Goal: Information Seeking & Learning: Check status

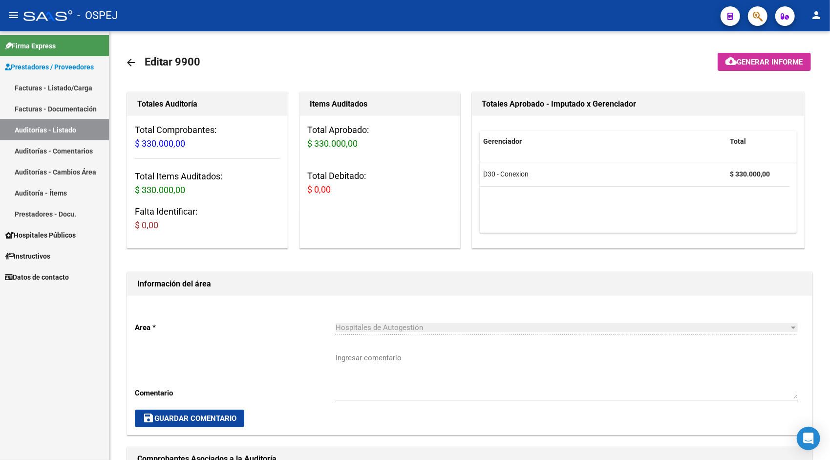
scroll to position [254, 0]
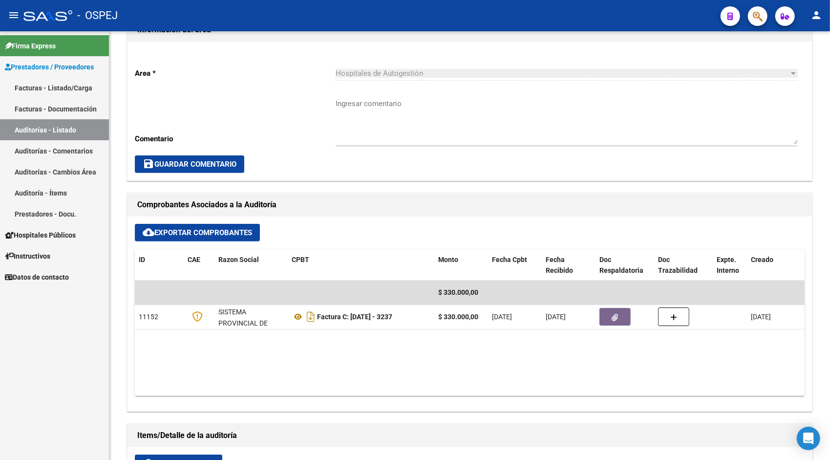
click at [54, 128] on link "Auditorías - Listado" at bounding box center [54, 129] width 109 height 21
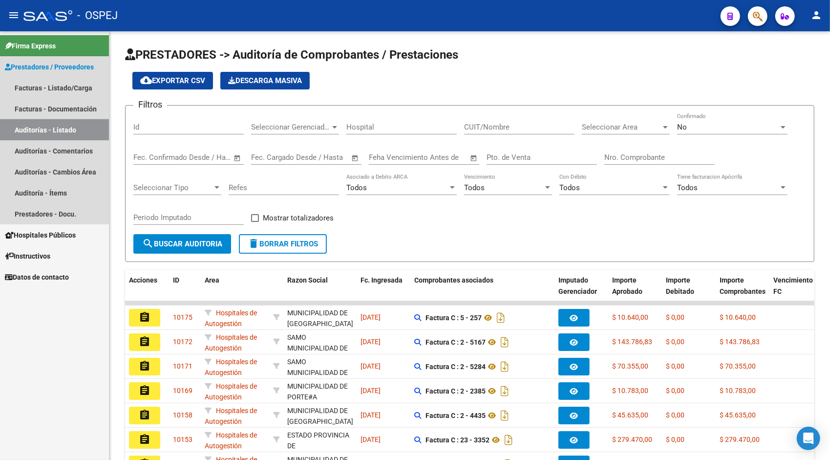
click at [69, 130] on link "Auditorías - Listado" at bounding box center [54, 129] width 109 height 21
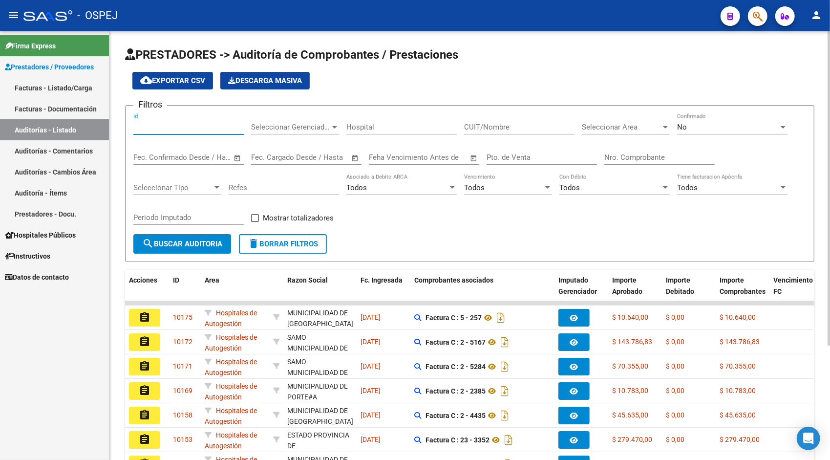
click at [175, 129] on input "Id" at bounding box center [188, 127] width 110 height 9
paste input "9566"
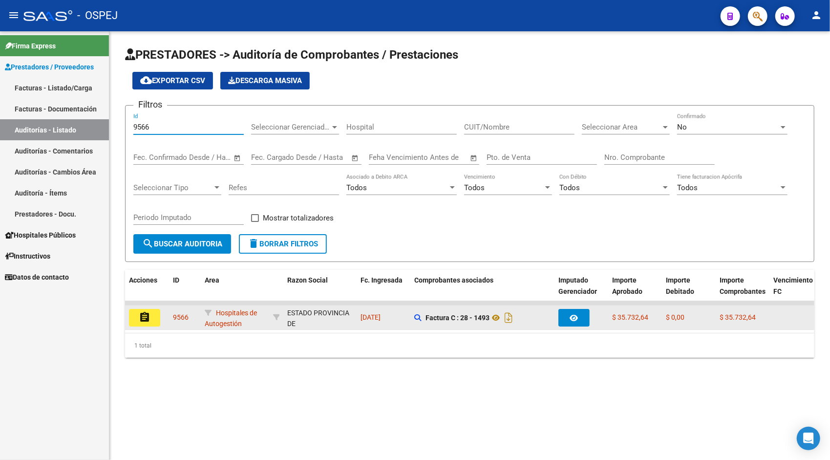
type input "9566"
click at [137, 321] on button "assignment" at bounding box center [144, 318] width 31 height 18
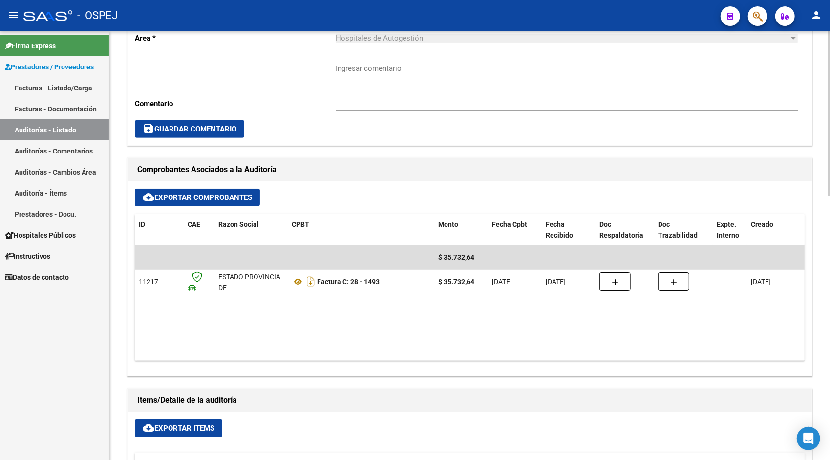
scroll to position [332, 0]
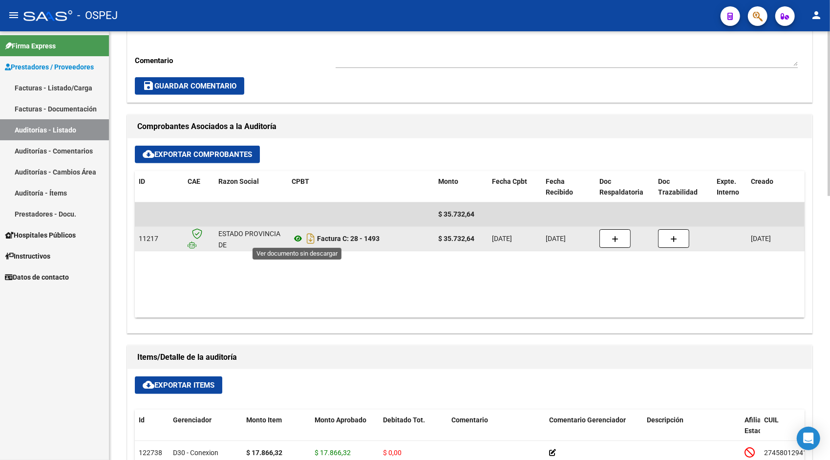
click at [297, 238] on icon at bounding box center [298, 239] width 13 height 12
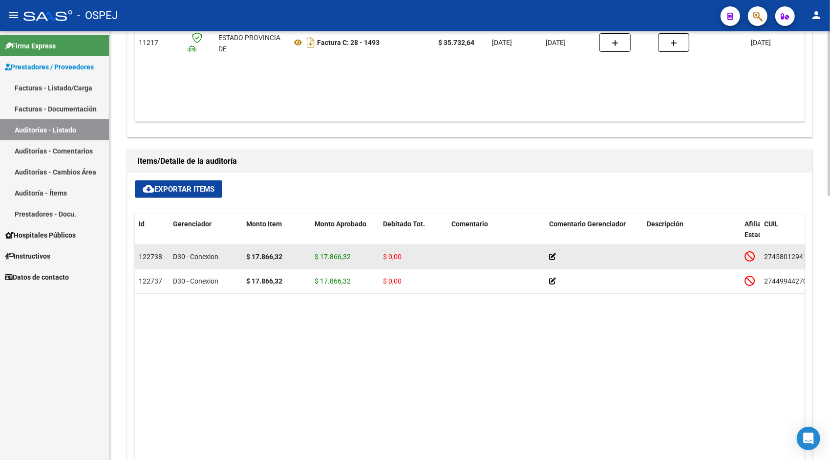
scroll to position [531, 0]
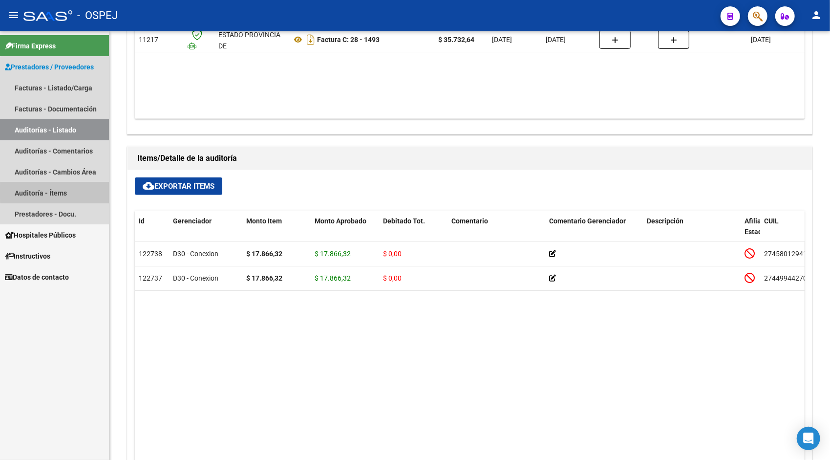
click at [61, 192] on link "Auditoría - Ítems" at bounding box center [54, 192] width 109 height 21
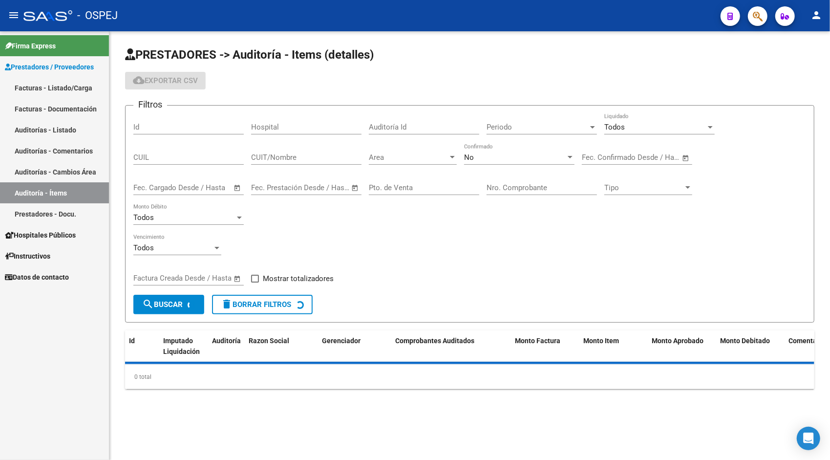
click at [157, 121] on div "Id" at bounding box center [188, 123] width 110 height 21
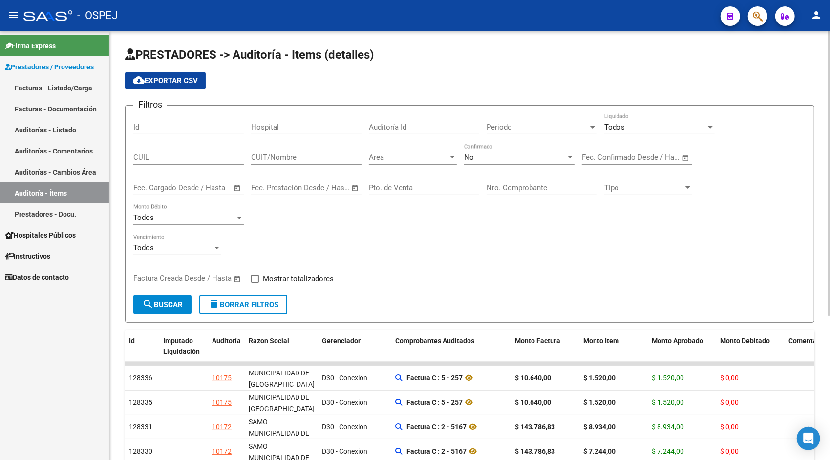
click at [385, 119] on div "Auditoría Id" at bounding box center [424, 123] width 110 height 21
paste input "9566"
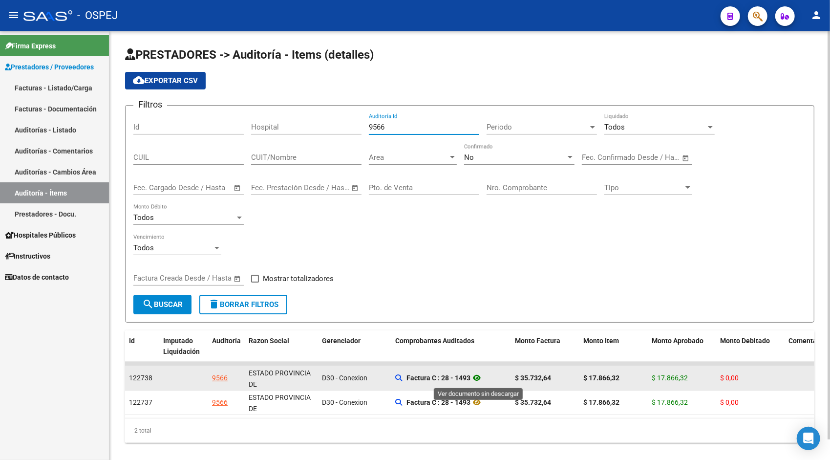
type input "9566"
click at [477, 379] on icon at bounding box center [477, 378] width 13 height 12
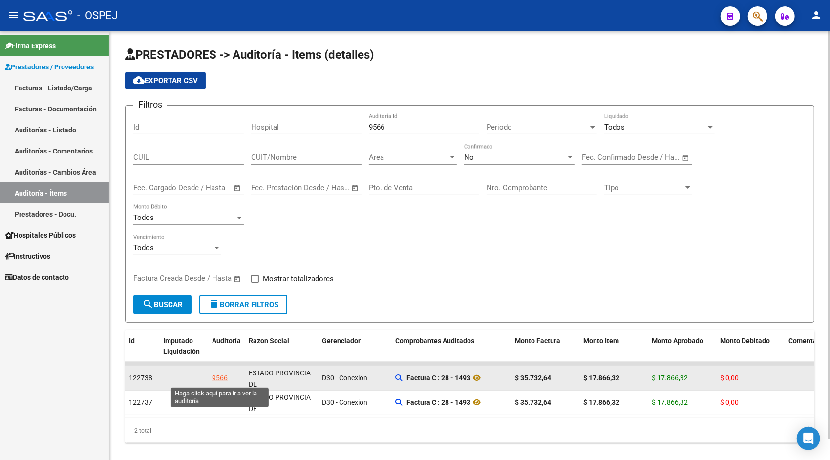
click at [225, 381] on div "9566" at bounding box center [220, 377] width 16 height 11
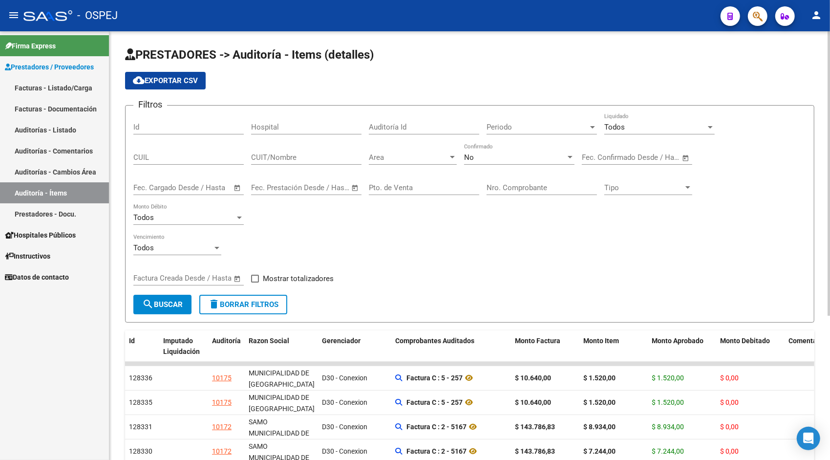
click at [409, 123] on input "Auditoría Id" at bounding box center [424, 127] width 110 height 9
paste input "9566"
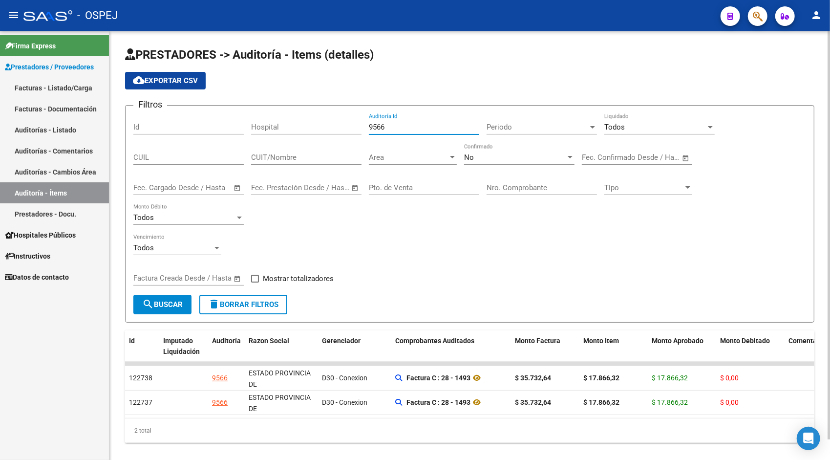
click at [371, 128] on input "9566" at bounding box center [424, 127] width 110 height 9
paste input "7"
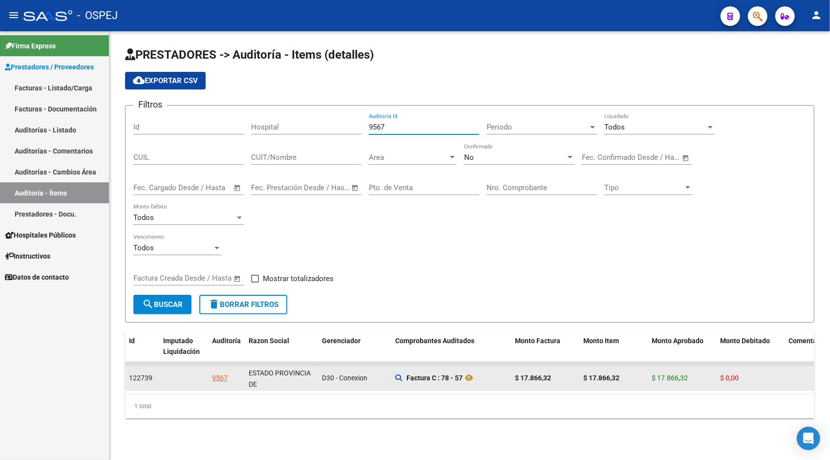
type input "9567"
click at [219, 377] on div "9567" at bounding box center [220, 377] width 16 height 11
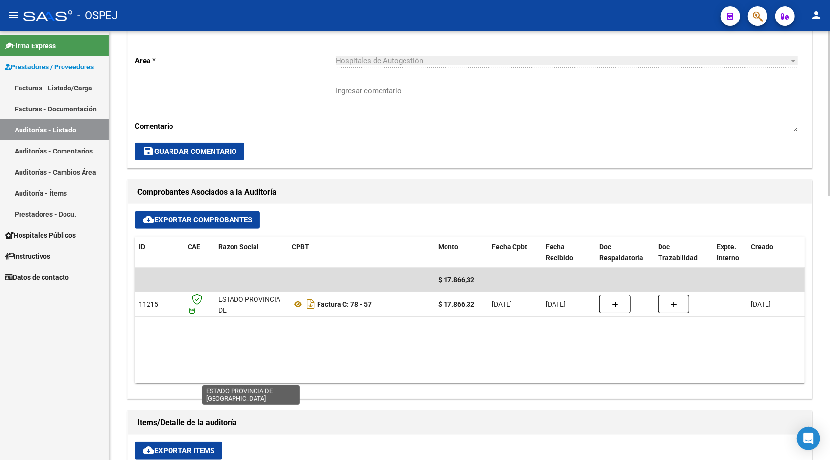
scroll to position [274, 0]
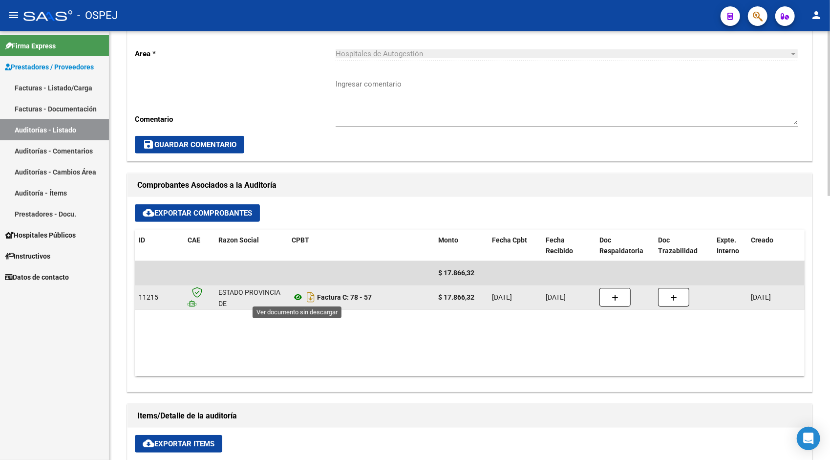
click at [299, 298] on icon at bounding box center [298, 297] width 13 height 12
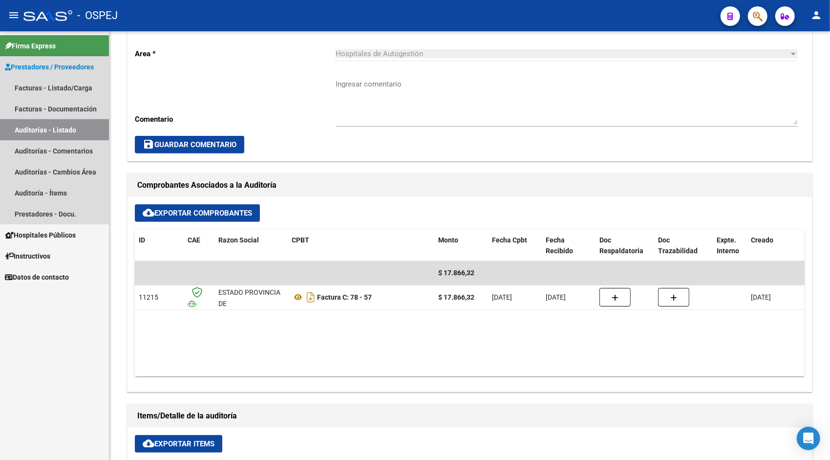
click at [64, 130] on link "Auditorías - Listado" at bounding box center [54, 129] width 109 height 21
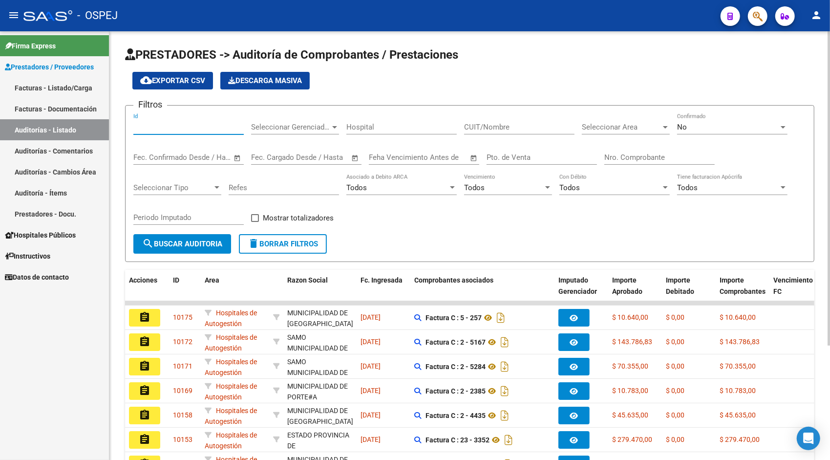
click at [200, 124] on input "Id" at bounding box center [188, 127] width 110 height 9
paste input "9569"
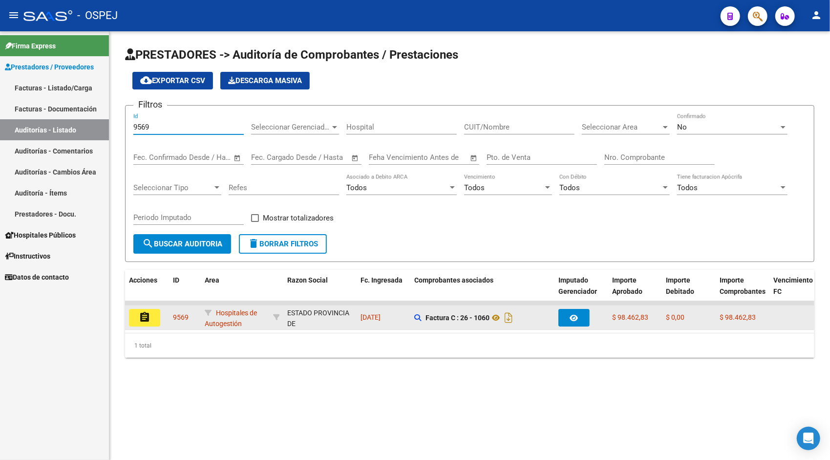
type input "9569"
click at [150, 317] on mat-icon "assignment" at bounding box center [145, 317] width 12 height 12
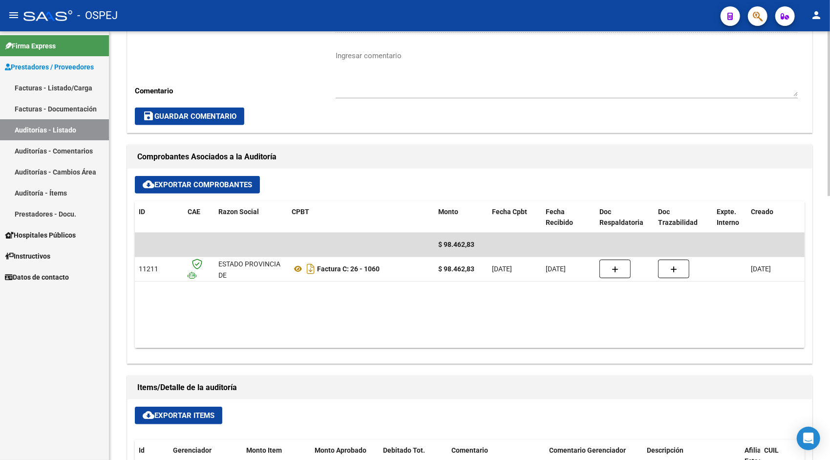
scroll to position [313, 0]
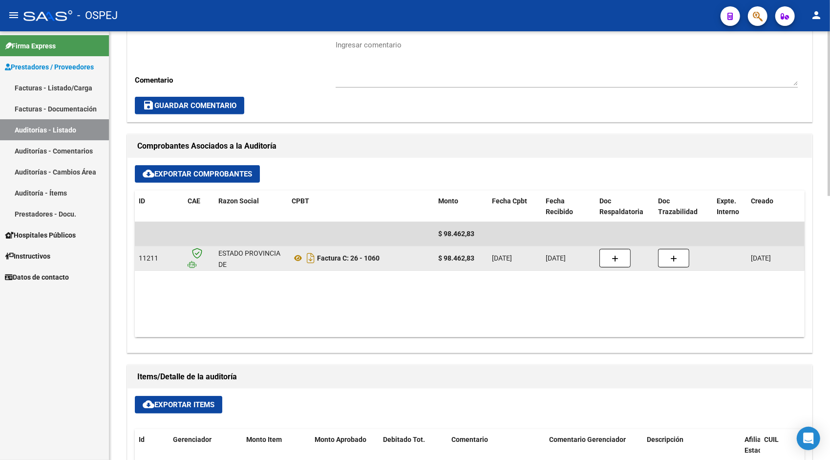
drag, startPoint x: 300, startPoint y: 259, endPoint x: 291, endPoint y: 259, distance: 8.8
click at [291, 259] on datatable-body-cell "Factura C: 26 - 1060" at bounding box center [361, 258] width 147 height 24
click at [297, 259] on icon at bounding box center [298, 258] width 13 height 12
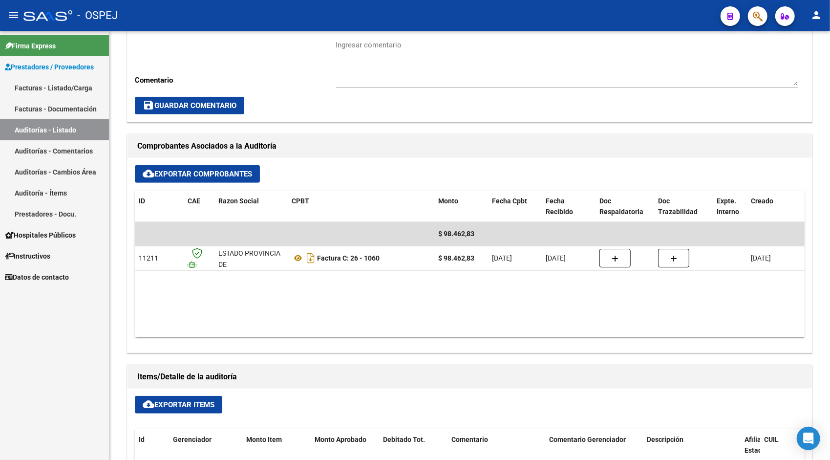
click at [41, 130] on link "Auditorías - Listado" at bounding box center [54, 129] width 109 height 21
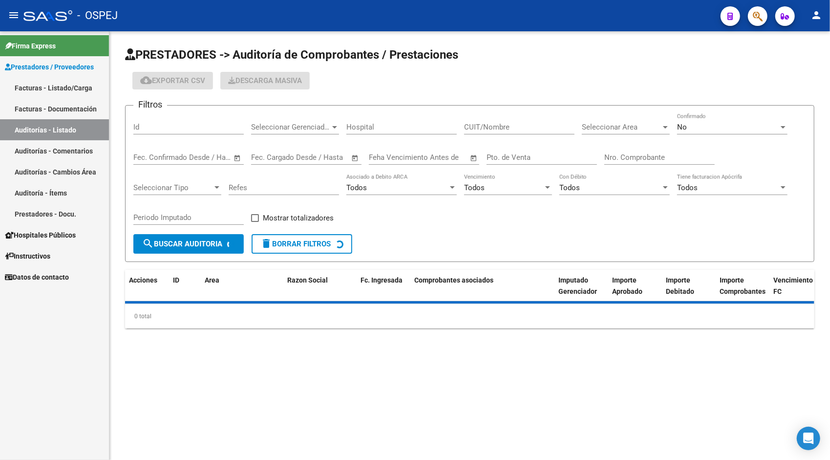
click at [178, 141] on div "Id" at bounding box center [188, 128] width 110 height 30
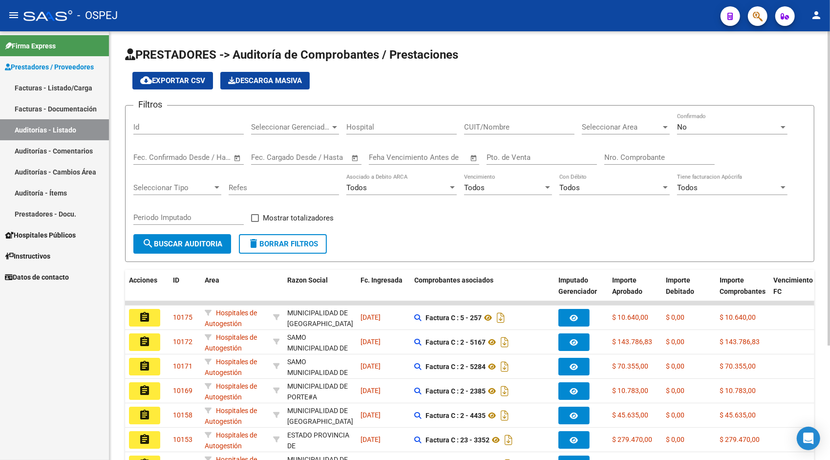
click at [167, 131] on div "Id" at bounding box center [188, 123] width 110 height 21
paste input "9571"
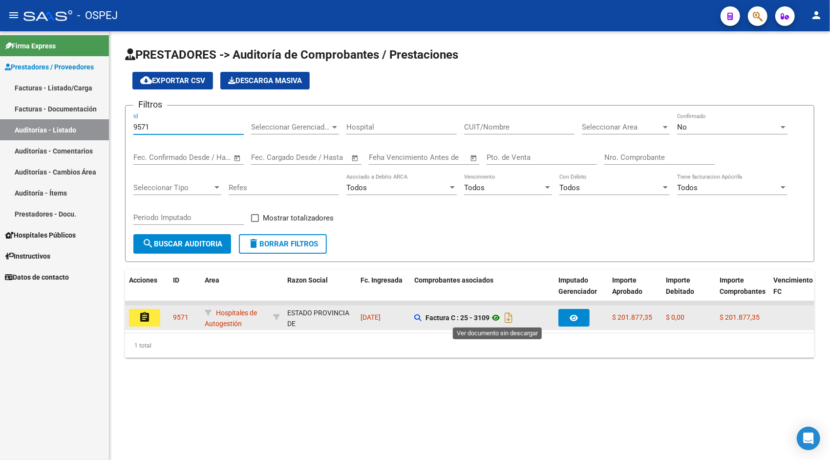
type input "9571"
click at [497, 317] on icon at bounding box center [496, 318] width 13 height 12
click at [146, 320] on mat-icon "assignment" at bounding box center [145, 317] width 12 height 12
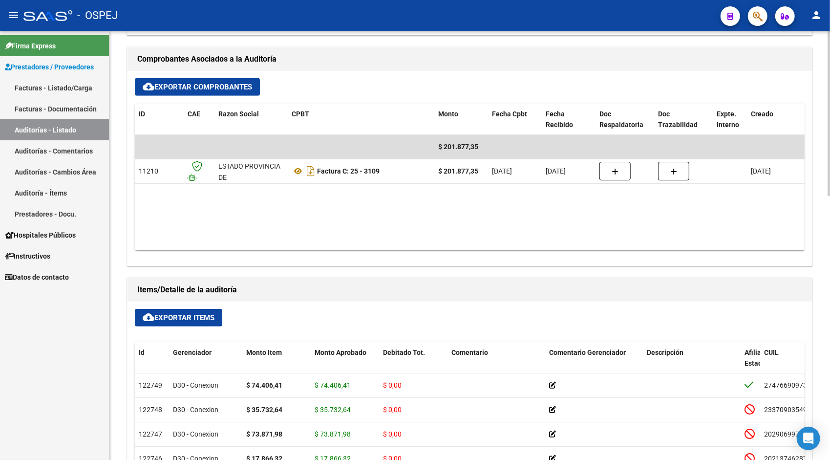
scroll to position [430, 0]
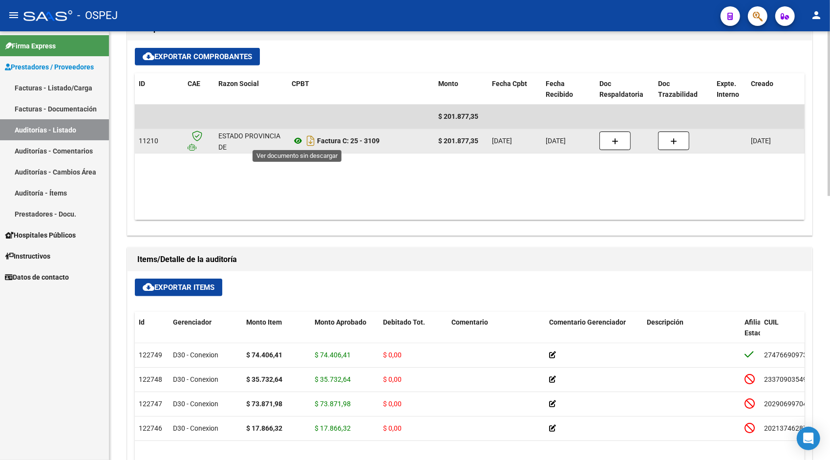
click at [298, 140] on icon at bounding box center [298, 141] width 13 height 12
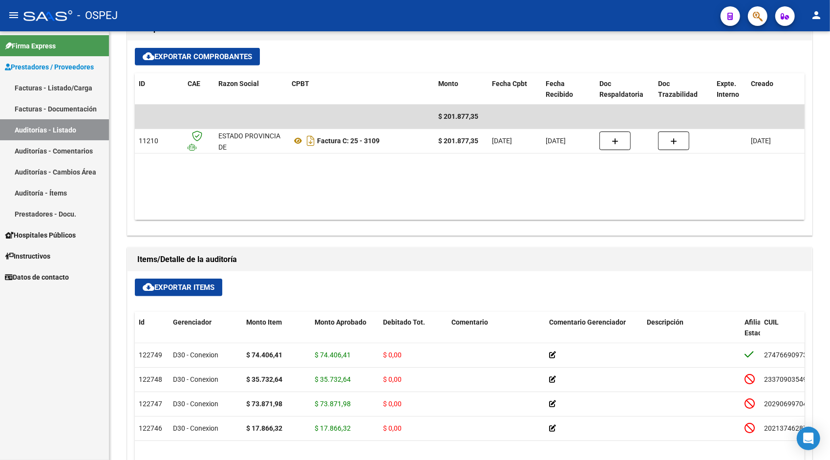
click at [43, 128] on link "Auditorías - Listado" at bounding box center [54, 129] width 109 height 21
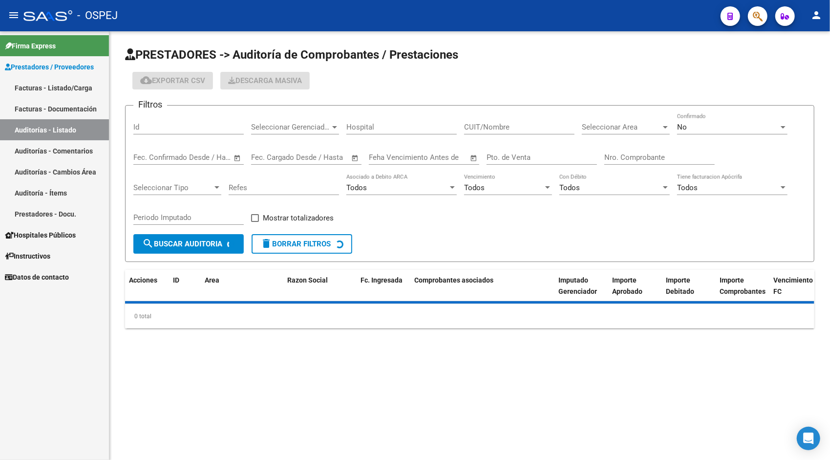
click at [193, 121] on div "Id" at bounding box center [188, 123] width 110 height 21
click at [173, 125] on input "Id" at bounding box center [188, 127] width 110 height 9
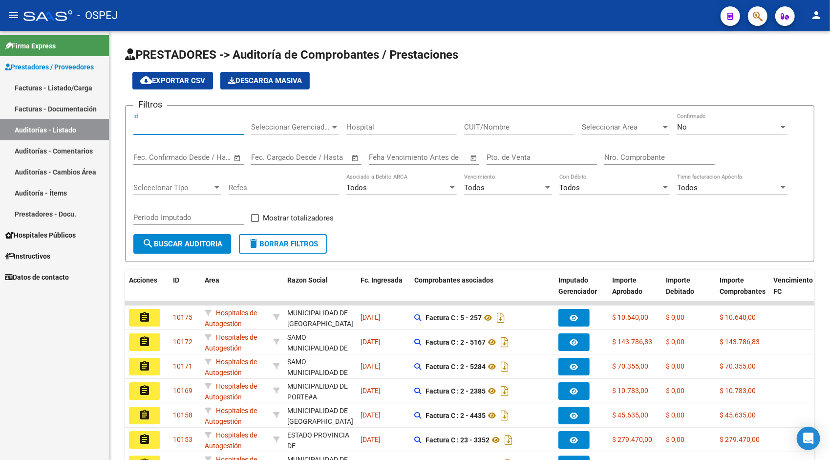
paste input "9572"
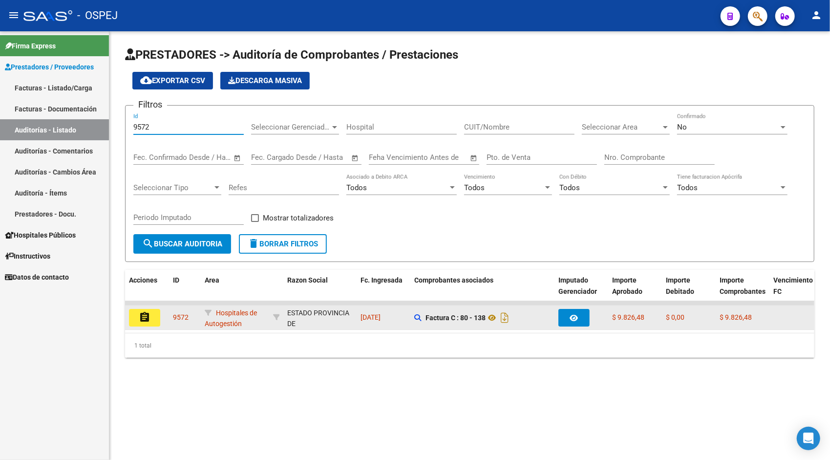
type input "9572"
click at [138, 319] on button "assignment" at bounding box center [144, 318] width 31 height 18
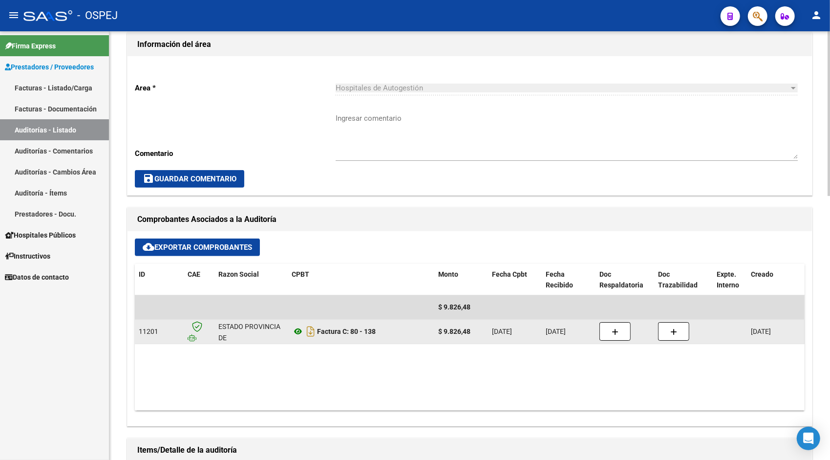
scroll to position [254, 0]
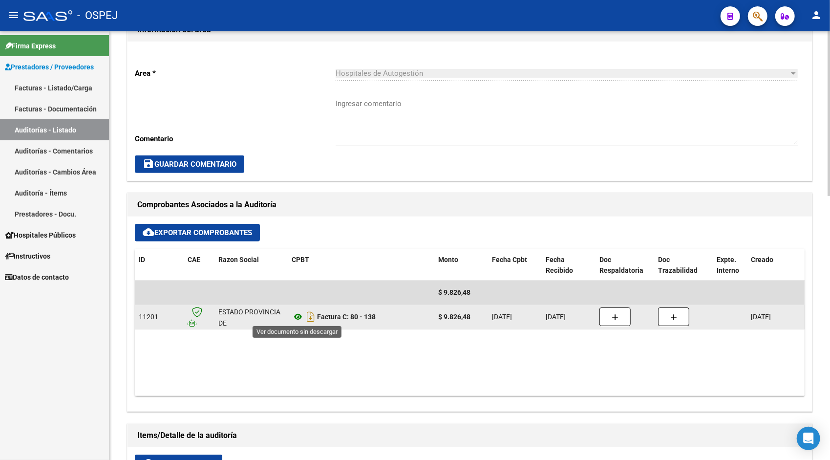
click at [294, 315] on icon at bounding box center [298, 317] width 13 height 12
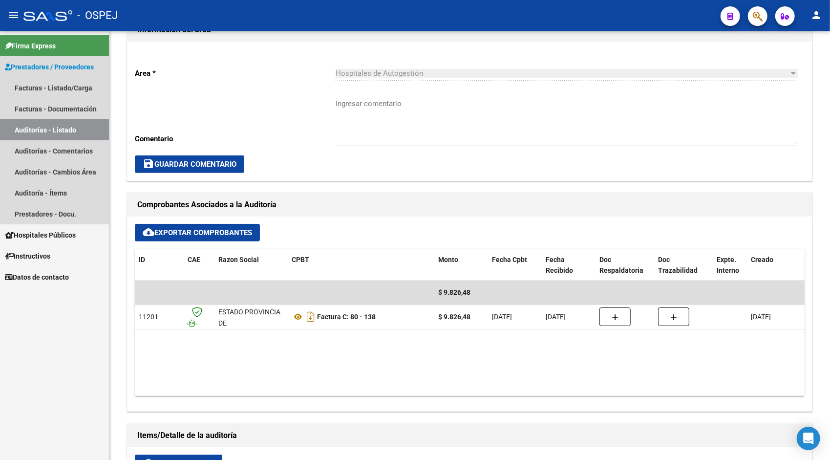
click at [45, 122] on link "Auditorías - Listado" at bounding box center [54, 129] width 109 height 21
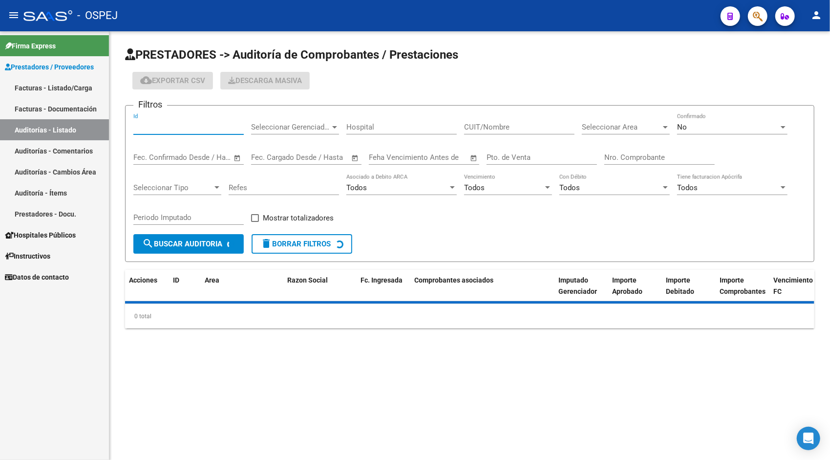
click at [231, 123] on input "Id" at bounding box center [188, 127] width 110 height 9
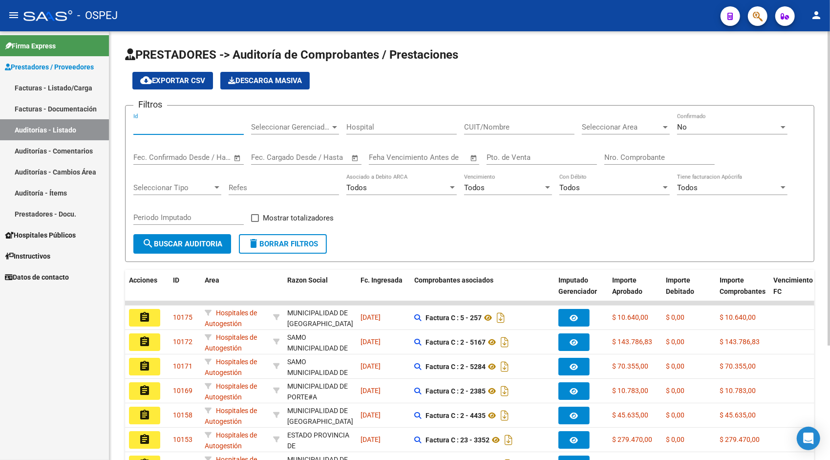
paste input "9573"
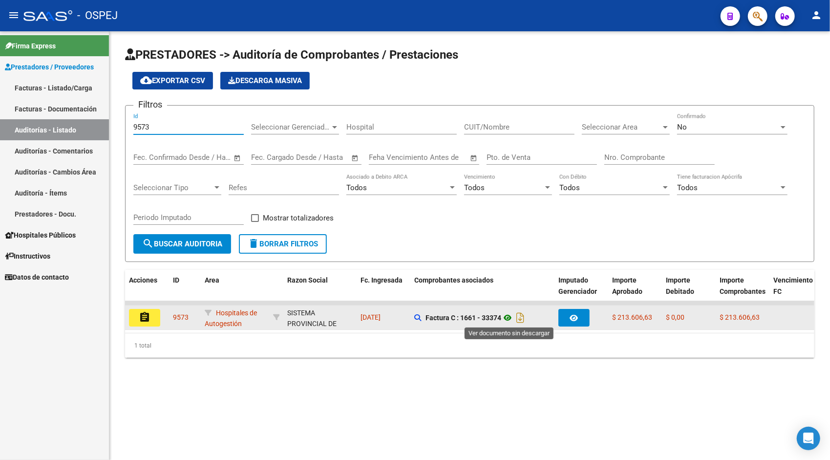
click at [513, 314] on icon at bounding box center [507, 318] width 13 height 12
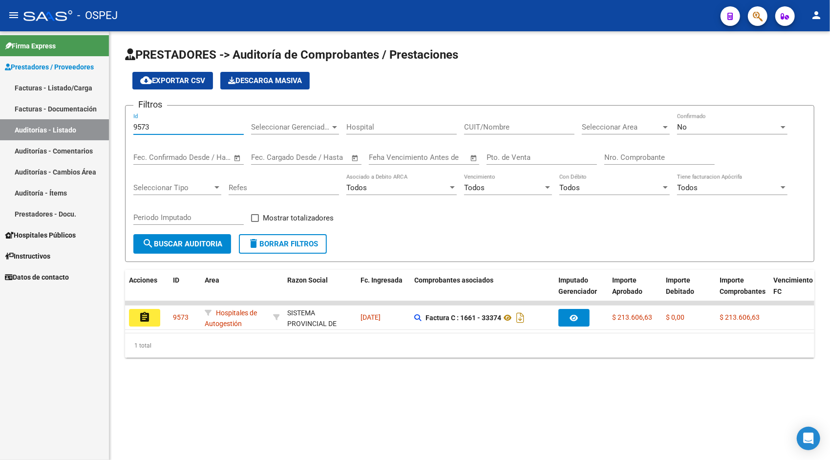
click at [157, 126] on input "9573" at bounding box center [188, 127] width 110 height 9
paste input "4"
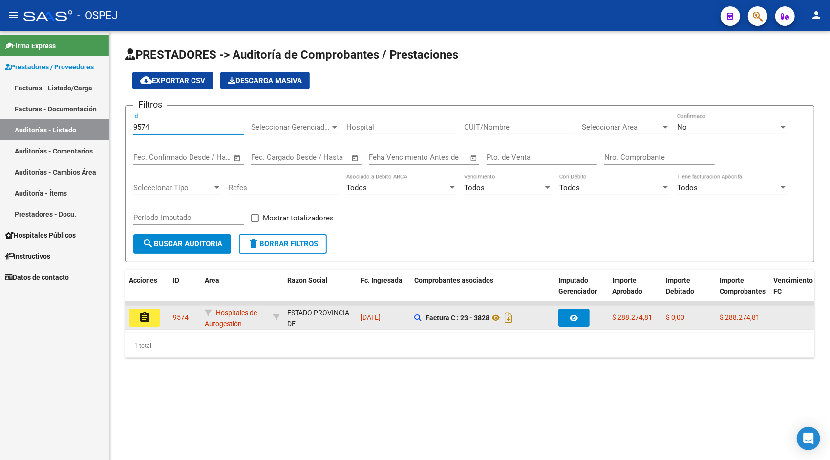
type input "9574"
click at [152, 317] on button "assignment" at bounding box center [144, 318] width 31 height 18
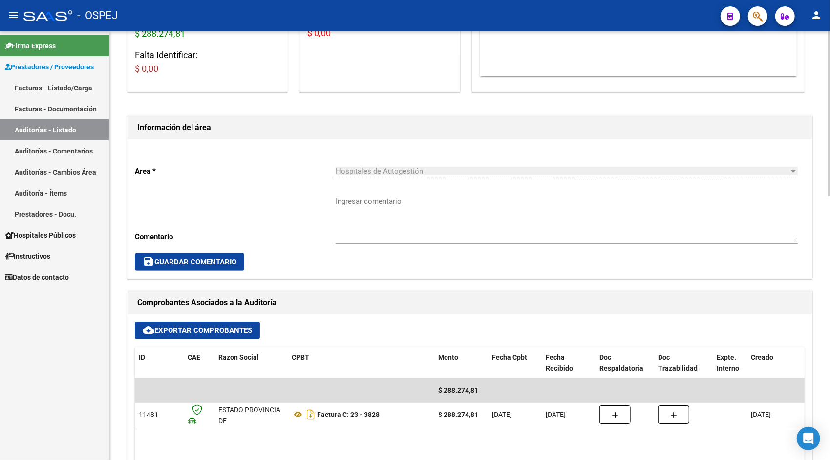
scroll to position [195, 0]
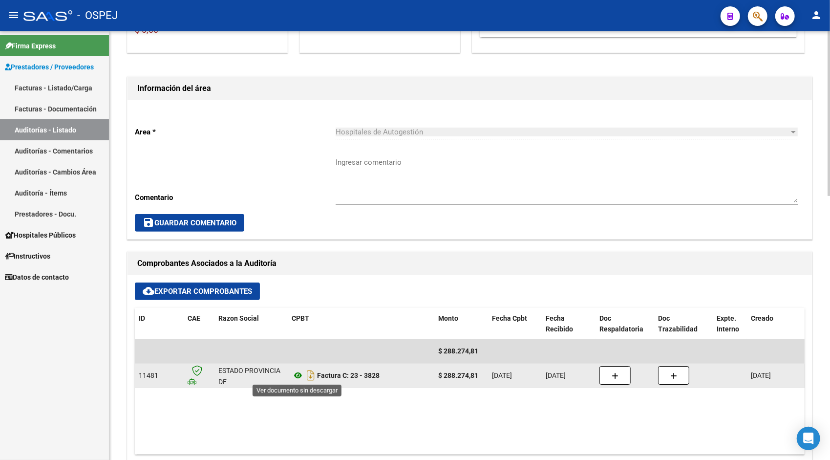
click at [299, 375] on icon at bounding box center [298, 375] width 13 height 12
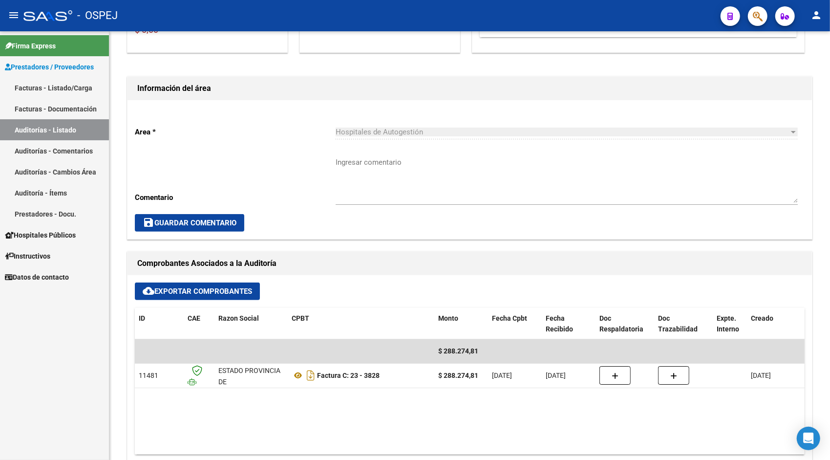
click at [62, 124] on link "Auditorías - Listado" at bounding box center [54, 129] width 109 height 21
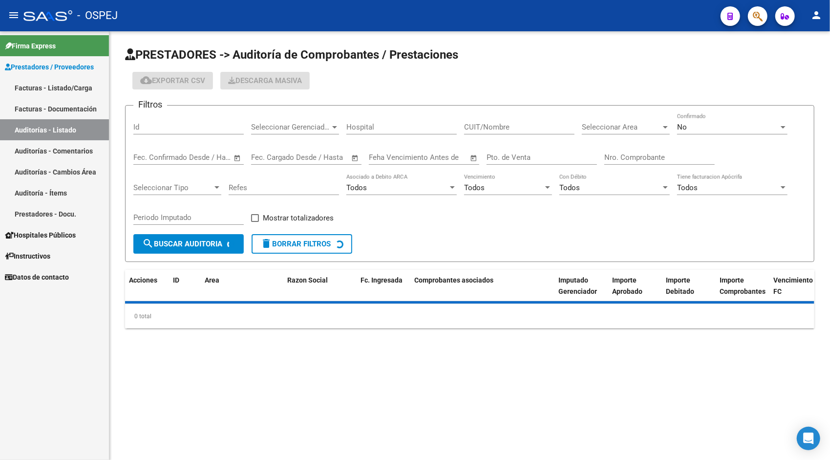
click at [186, 117] on div "Id" at bounding box center [188, 123] width 110 height 21
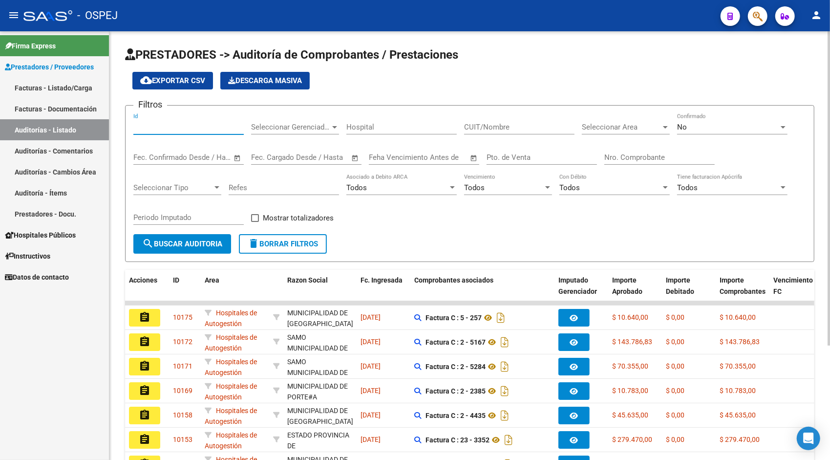
paste input "9574"
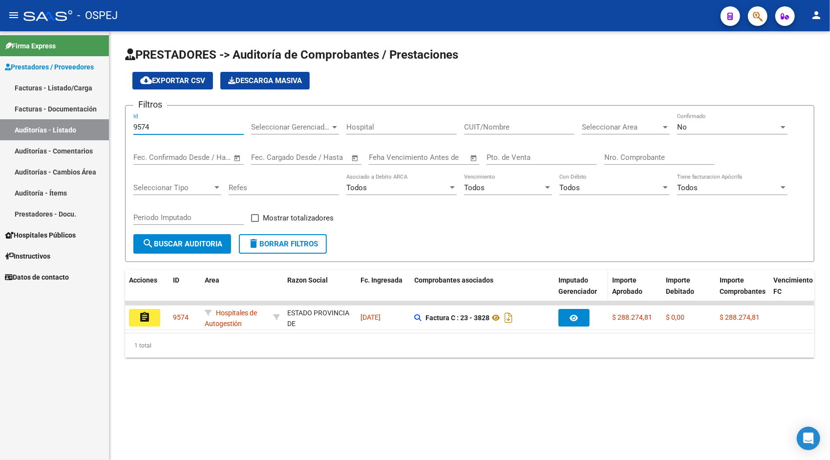
type input "9574"
click at [586, 299] on datatable-header-cell "Imputado Gerenciador" at bounding box center [582, 291] width 54 height 43
click at [556, 332] on datatable-body "assignment 9574 Hospitales de Autogestión [GEOGRAPHIC_DATA] - 30673377544 [DATE…" at bounding box center [469, 317] width 689 height 32
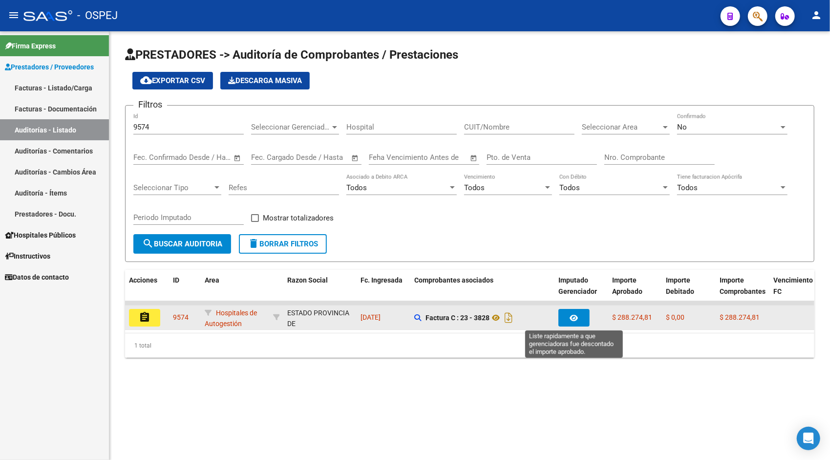
click at [567, 322] on button "button" at bounding box center [573, 318] width 31 height 18
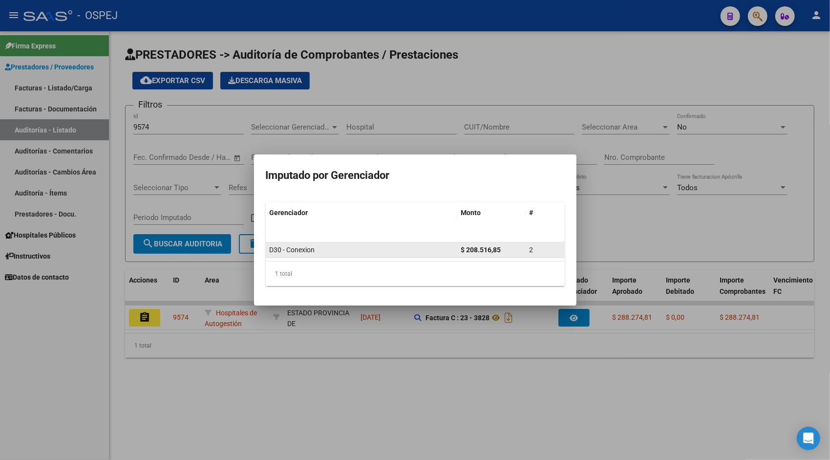
click at [534, 250] on div "2" at bounding box center [545, 249] width 31 height 11
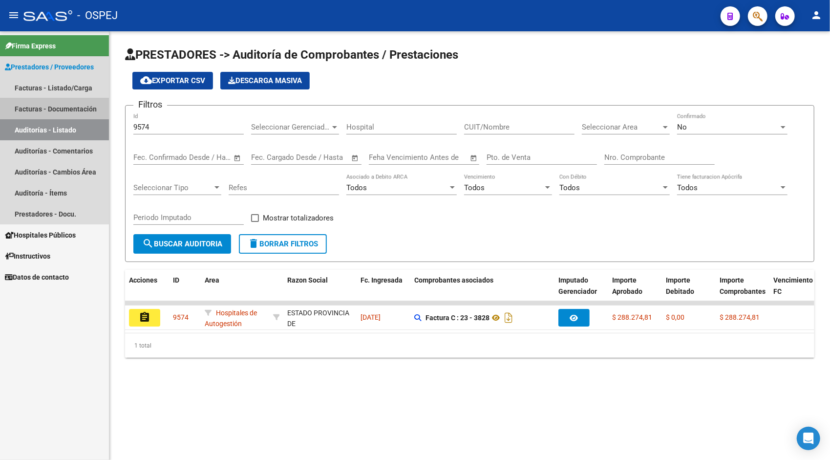
click at [50, 106] on link "Facturas - Documentación" at bounding box center [54, 108] width 109 height 21
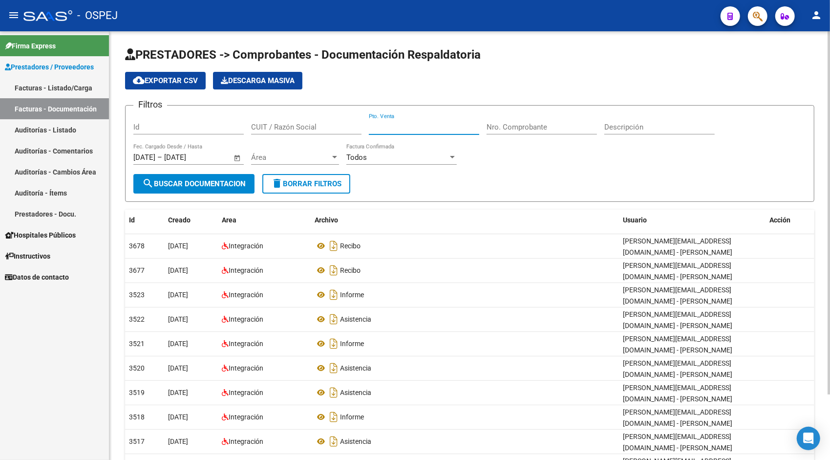
click at [415, 126] on input "Pto. Venta" at bounding box center [424, 127] width 110 height 9
click at [220, 129] on input "Id" at bounding box center [188, 127] width 110 height 9
paste input "9574"
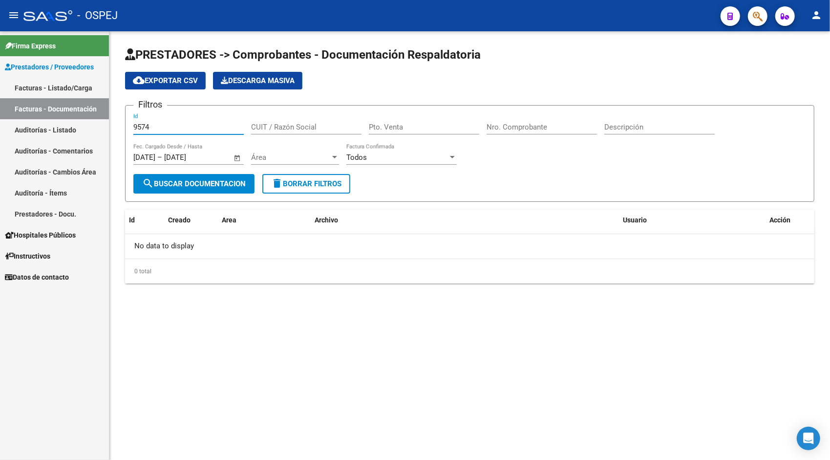
type input "9574"
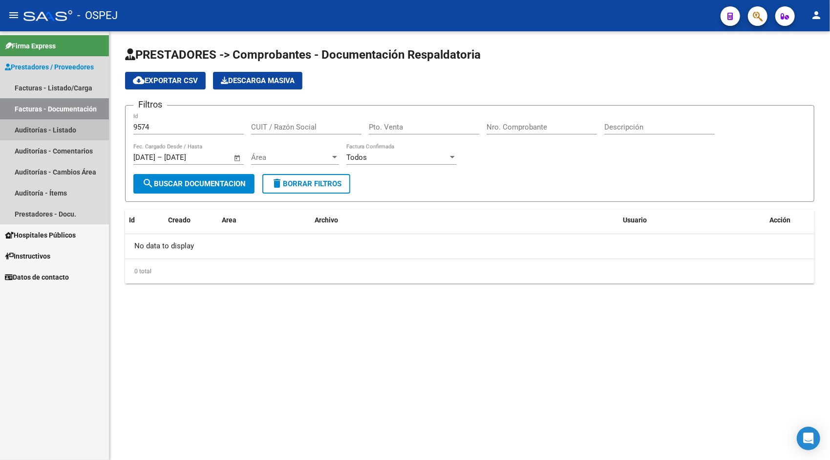
click at [43, 129] on link "Auditorías - Listado" at bounding box center [54, 129] width 109 height 21
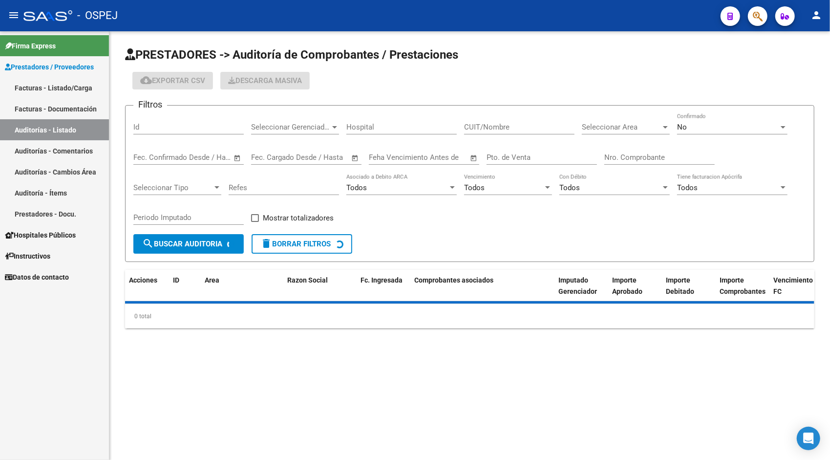
click at [154, 141] on div "Id" at bounding box center [188, 128] width 110 height 30
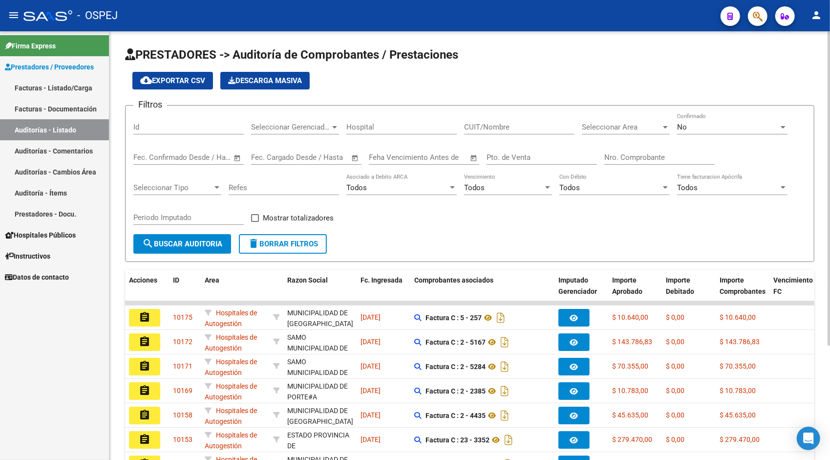
click at [152, 129] on input "Id" at bounding box center [188, 127] width 110 height 9
paste input "9574"
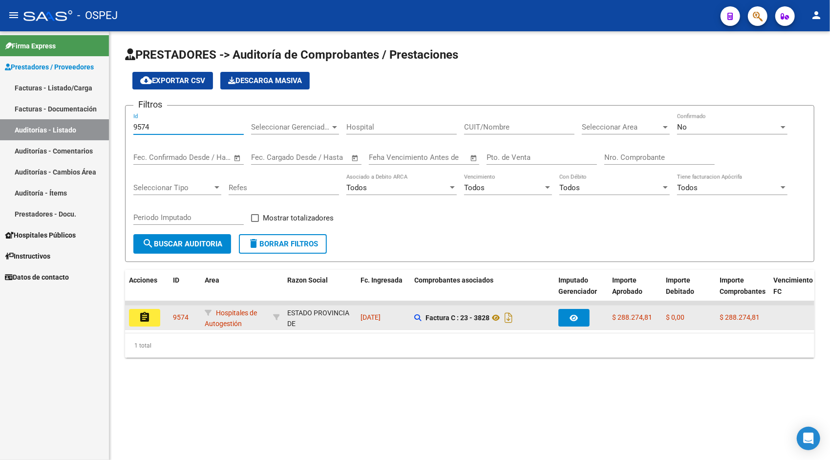
type input "9574"
click at [141, 313] on mat-icon "assignment" at bounding box center [145, 317] width 12 height 12
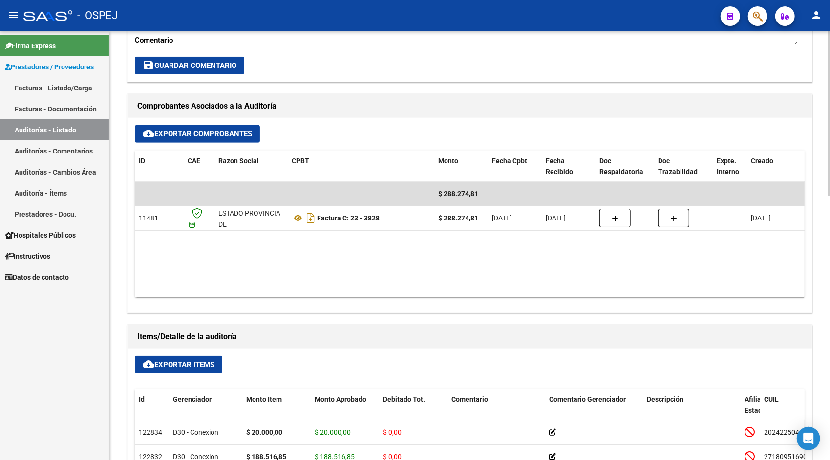
scroll to position [371, 0]
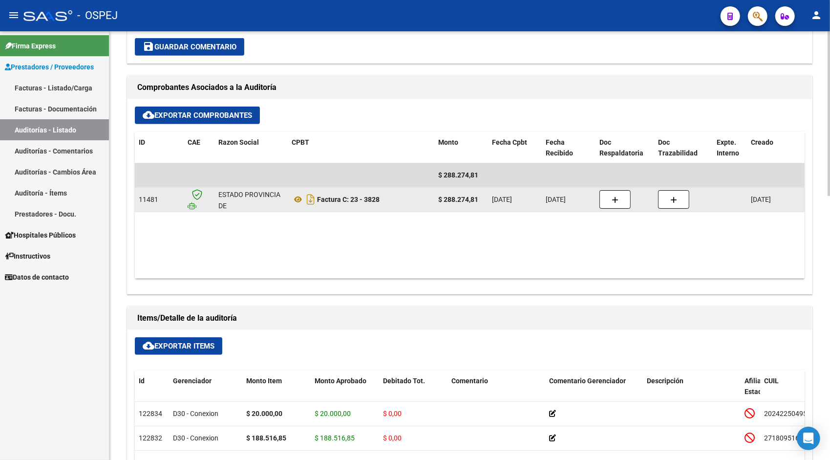
click at [146, 195] on span "11481" at bounding box center [149, 199] width 20 height 8
copy span "11481"
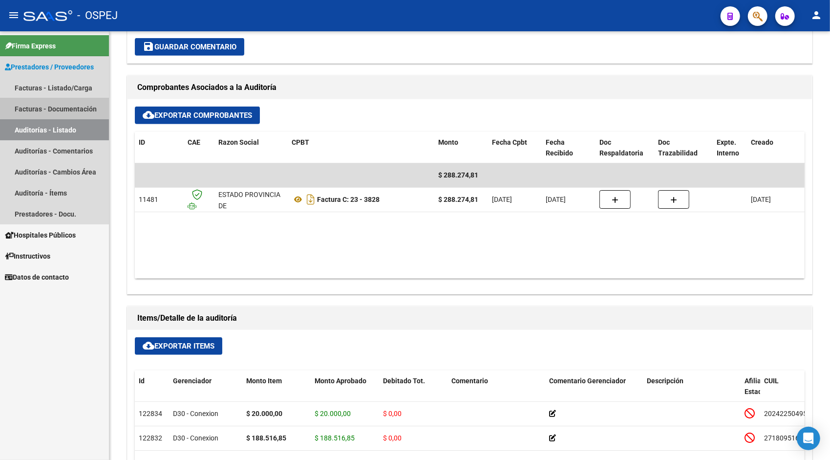
click at [64, 104] on link "Facturas - Documentación" at bounding box center [54, 108] width 109 height 21
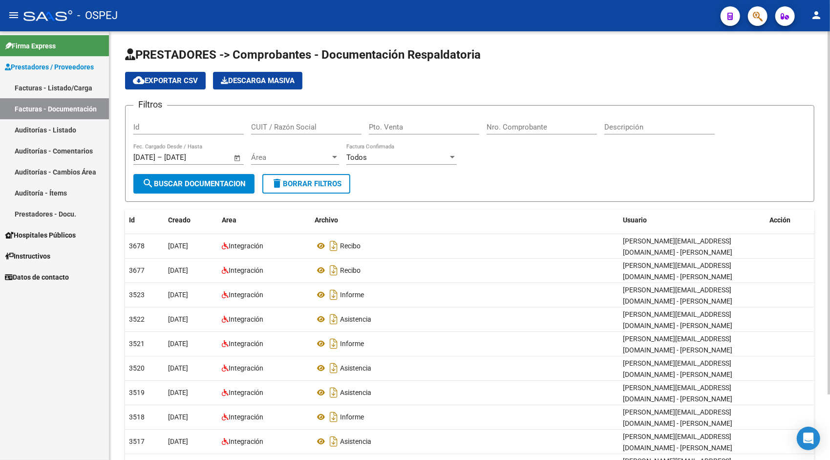
click at [211, 127] on input "Id" at bounding box center [188, 127] width 110 height 9
paste input "11481"
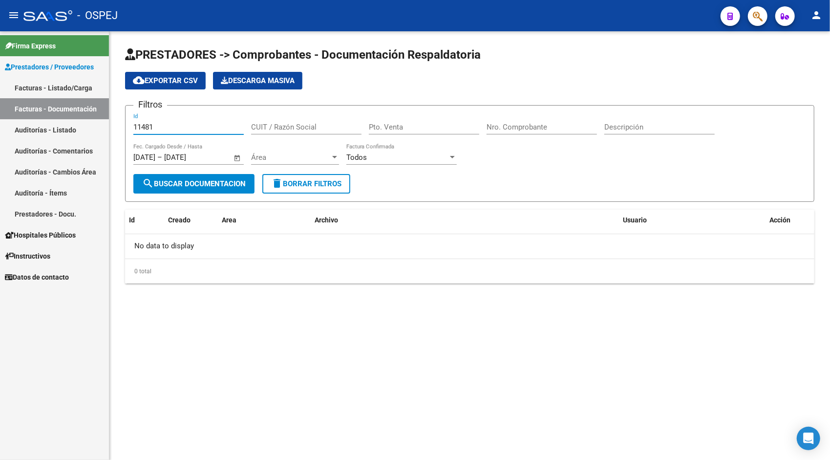
click at [203, 128] on input "11481" at bounding box center [188, 127] width 110 height 9
type input "11481"
click at [208, 158] on input "[DATE]" at bounding box center [187, 157] width 47 height 9
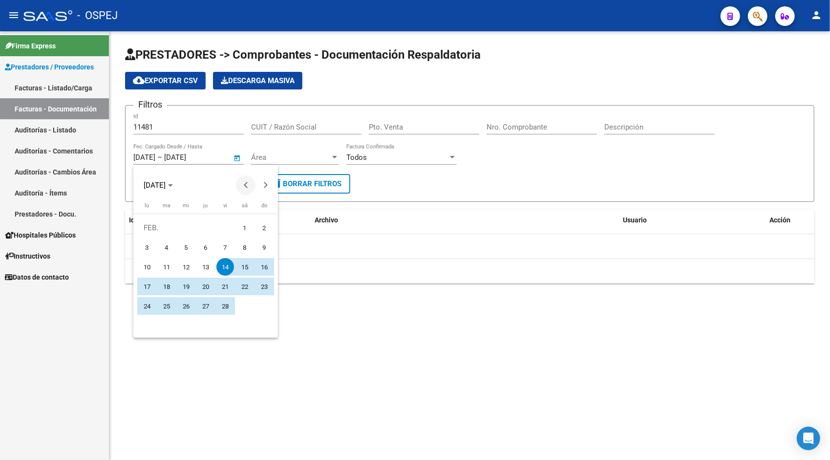
click at [242, 185] on span "Previous month" at bounding box center [246, 185] width 20 height 20
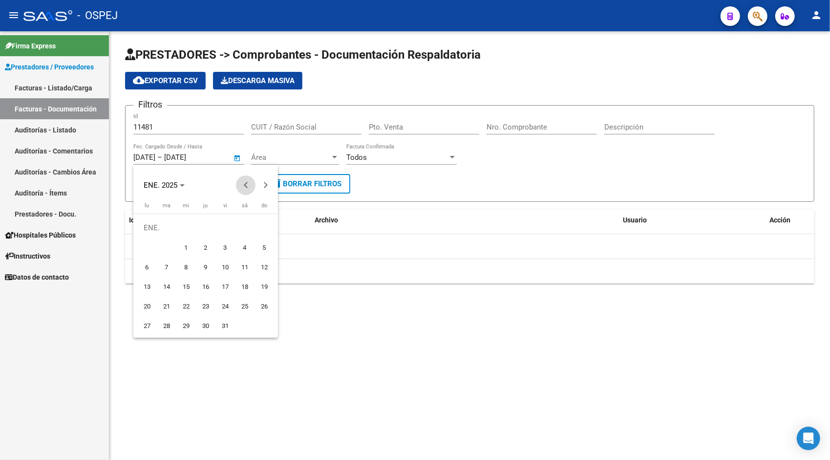
click at [242, 185] on span "Previous month" at bounding box center [246, 185] width 20 height 20
click at [263, 228] on span "1" at bounding box center [265, 228] width 18 height 18
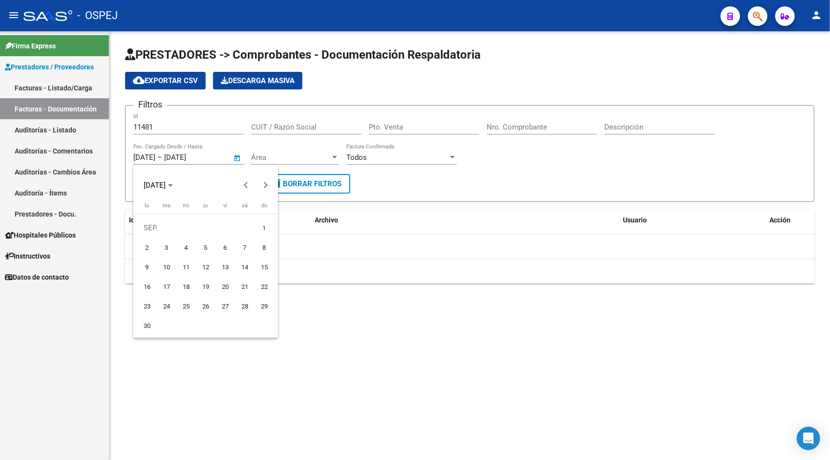
type input "[DATE]"
click at [263, 192] on span "Next month" at bounding box center [266, 185] width 20 height 20
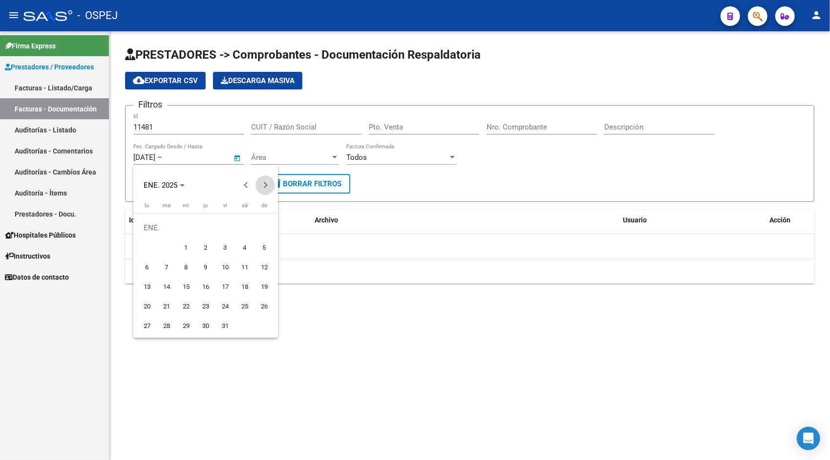
click at [263, 192] on span "Next month" at bounding box center [266, 185] width 20 height 20
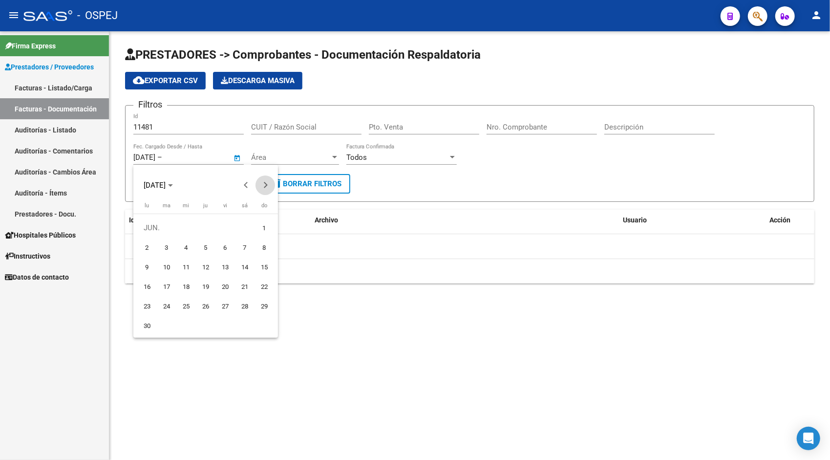
click at [267, 185] on button "Next month" at bounding box center [266, 185] width 20 height 20
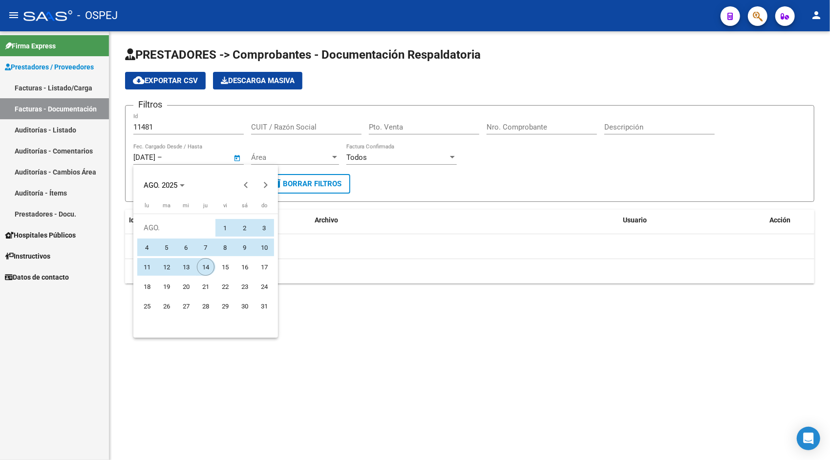
click at [208, 264] on span "14" at bounding box center [206, 267] width 18 height 18
type input "[DATE]"
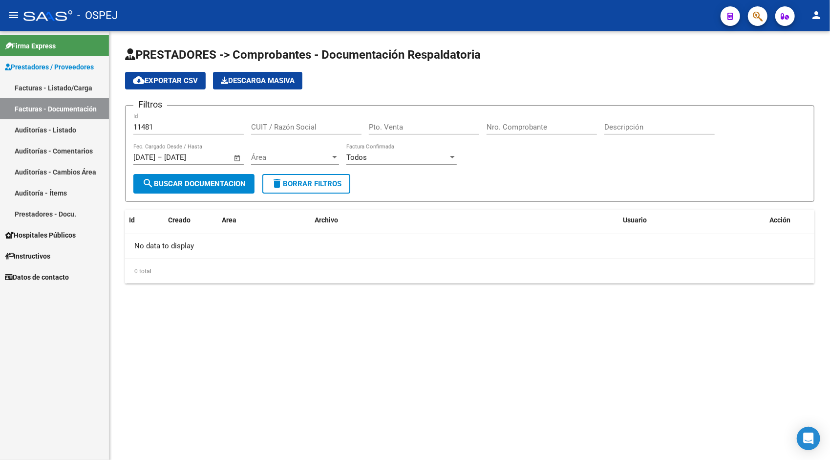
click at [199, 202] on div "PRESTADORES -> Comprobantes - Documentación Respaldatoria cloud_download Export…" at bounding box center [469, 165] width 689 height 236
click at [202, 191] on button "search Buscar Documentacion" at bounding box center [193, 184] width 121 height 20
click at [213, 125] on input "11481" at bounding box center [188, 127] width 110 height 9
click at [201, 190] on button "search Buscar Documentacion" at bounding box center [193, 184] width 121 height 20
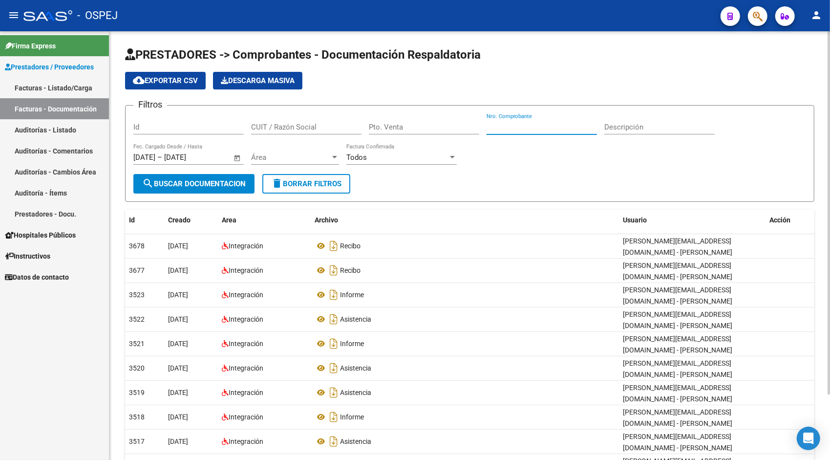
click at [522, 127] on input "Nro. Comprobante" at bounding box center [542, 127] width 110 height 9
click at [386, 131] on input "Pto. Venta" at bounding box center [424, 127] width 110 height 9
type input "23"
type input "328"
click at [215, 185] on span "search Buscar Documentacion" at bounding box center [194, 183] width 104 height 9
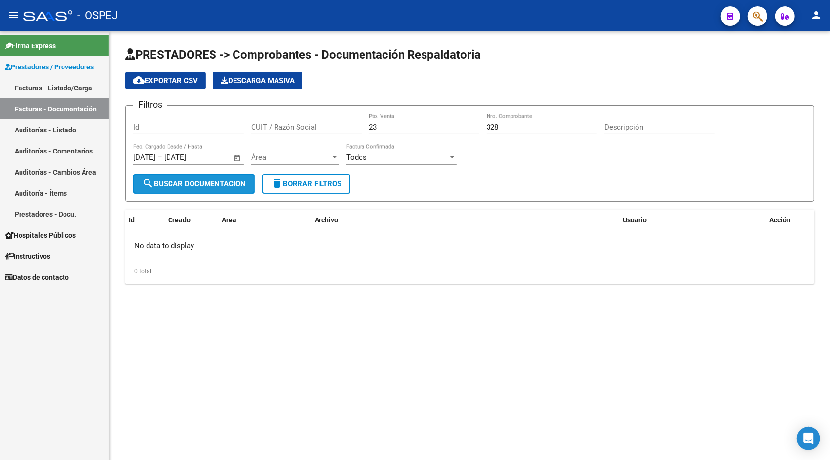
click at [215, 185] on span "search Buscar Documentacion" at bounding box center [194, 183] width 104 height 9
click at [61, 84] on link "Facturas - Listado/Carga" at bounding box center [54, 87] width 109 height 21
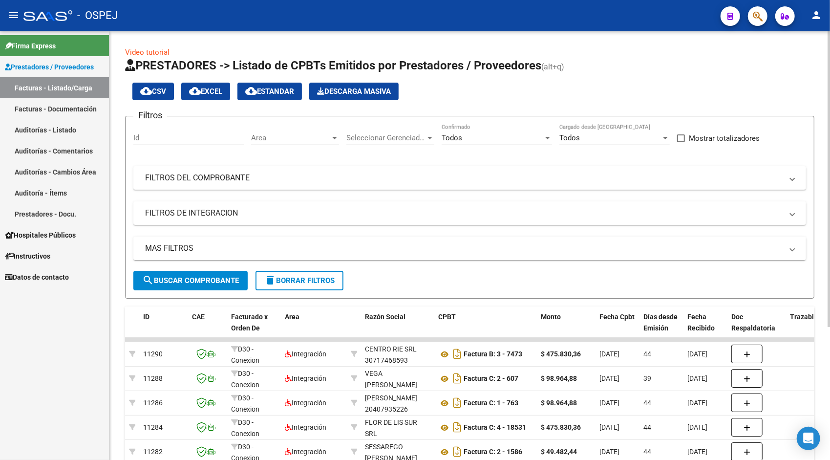
click at [200, 134] on input "Id" at bounding box center [188, 137] width 110 height 9
paste input "11481"
type input "11481"
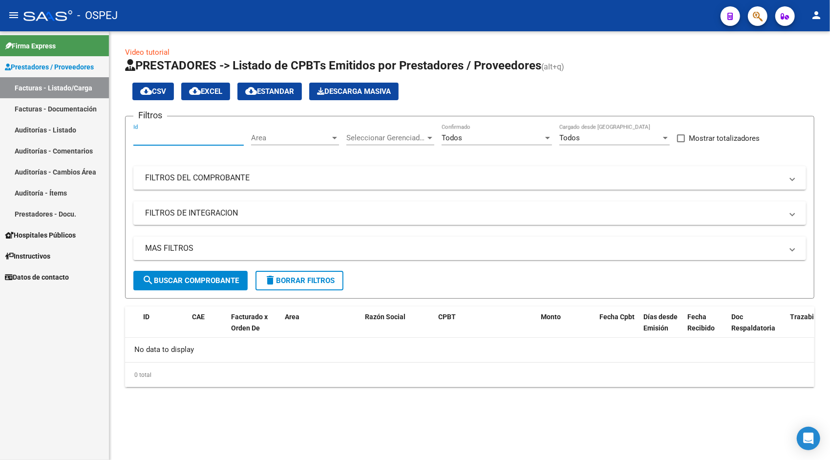
paste input "9574"
type input "9574"
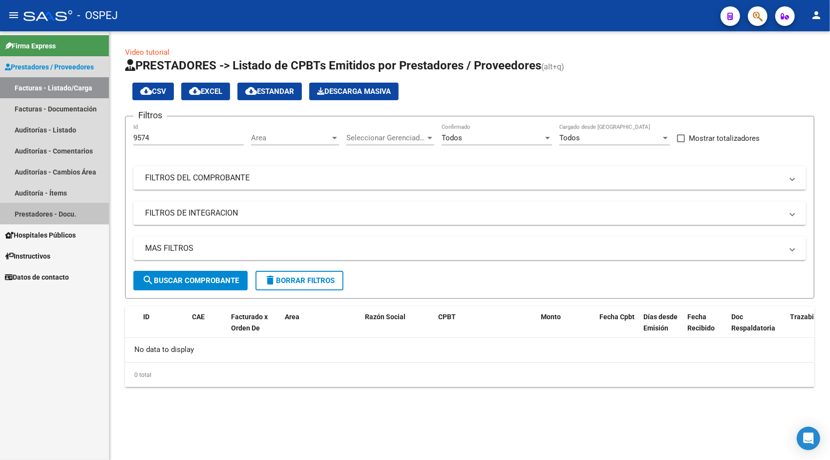
click at [55, 216] on link "Prestadores - Docu." at bounding box center [54, 213] width 109 height 21
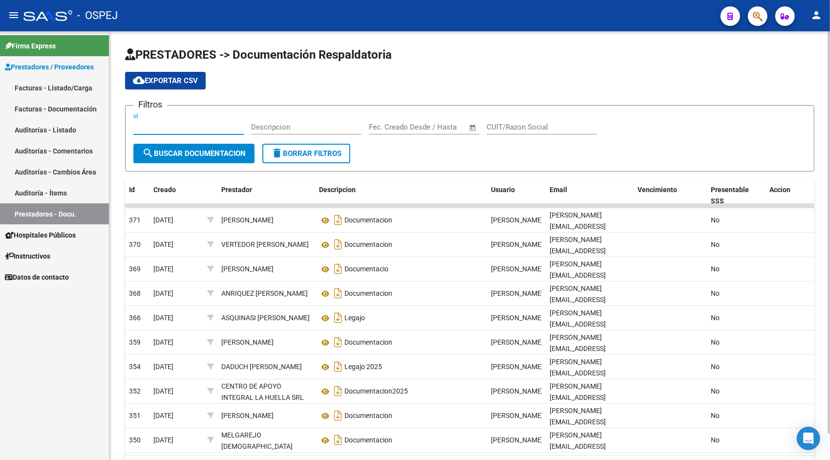
click at [144, 128] on input "Id" at bounding box center [188, 127] width 110 height 9
paste input "9574"
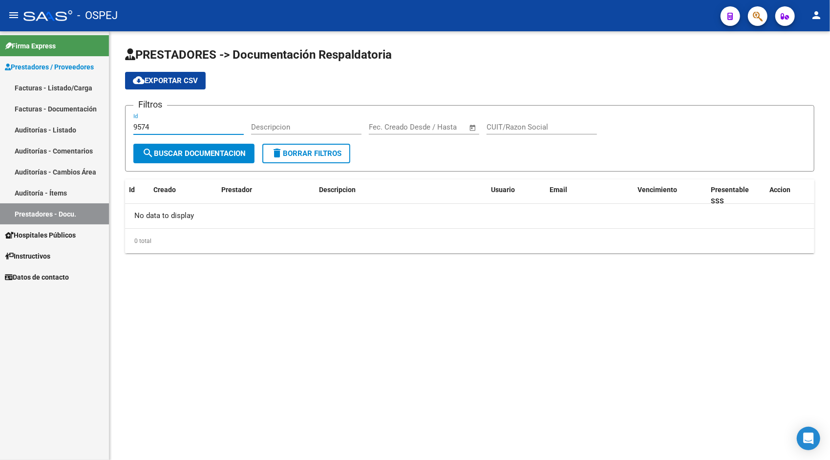
type input "9574"
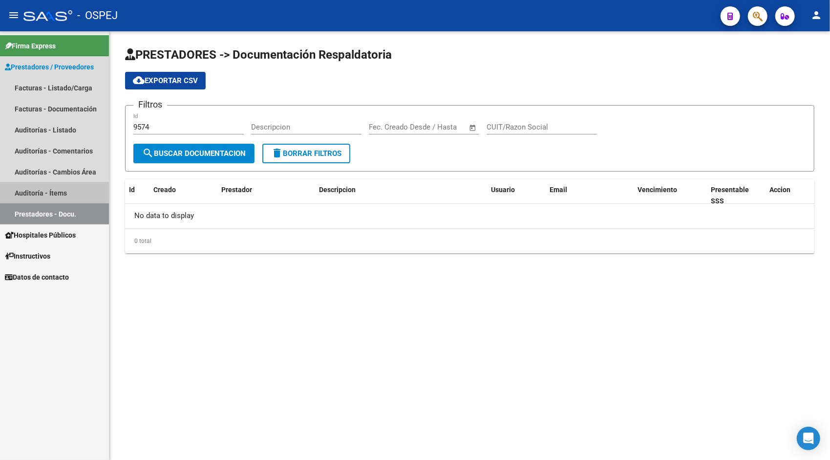
drag, startPoint x: 22, startPoint y: 195, endPoint x: 62, endPoint y: 189, distance: 40.6
click at [62, 189] on link "Auditoría - Ítems" at bounding box center [54, 192] width 109 height 21
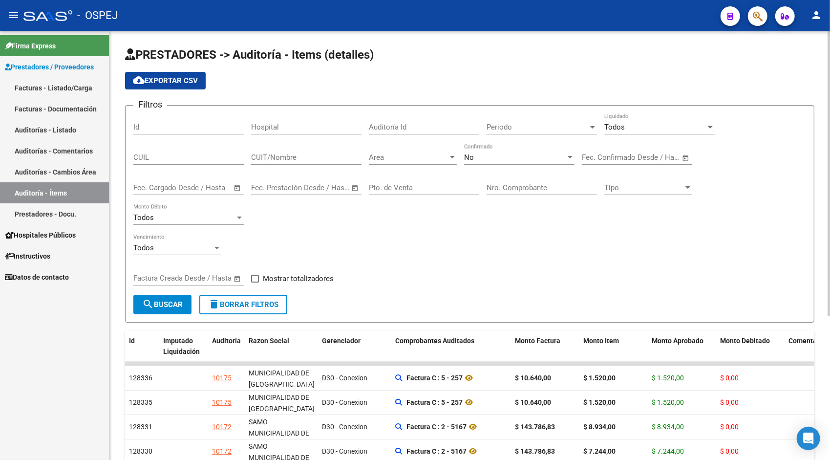
click at [158, 128] on input "Id" at bounding box center [188, 127] width 110 height 9
paste input "9574"
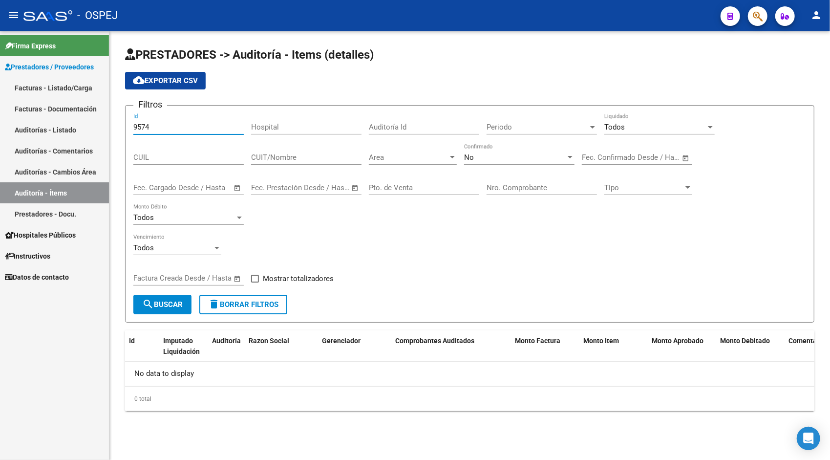
type input "9574"
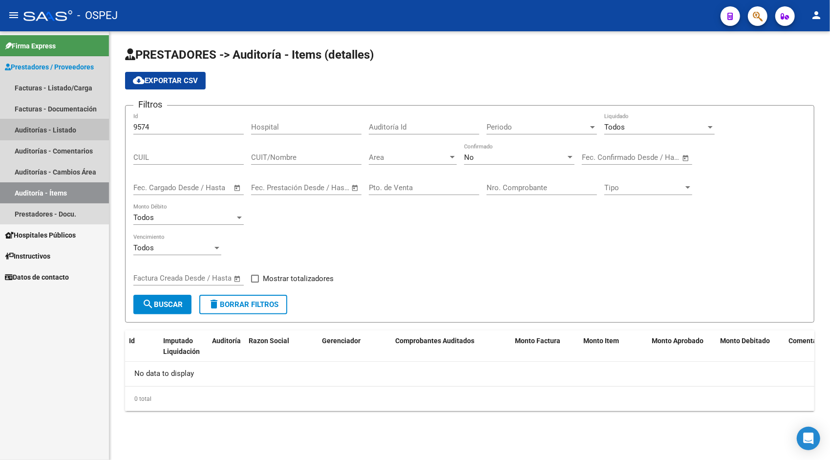
click at [63, 127] on link "Auditorías - Listado" at bounding box center [54, 129] width 109 height 21
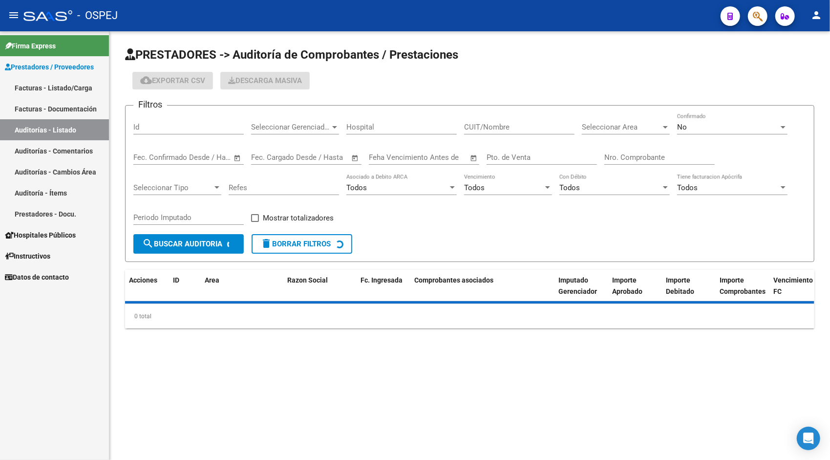
click at [178, 129] on input "Id" at bounding box center [188, 127] width 110 height 9
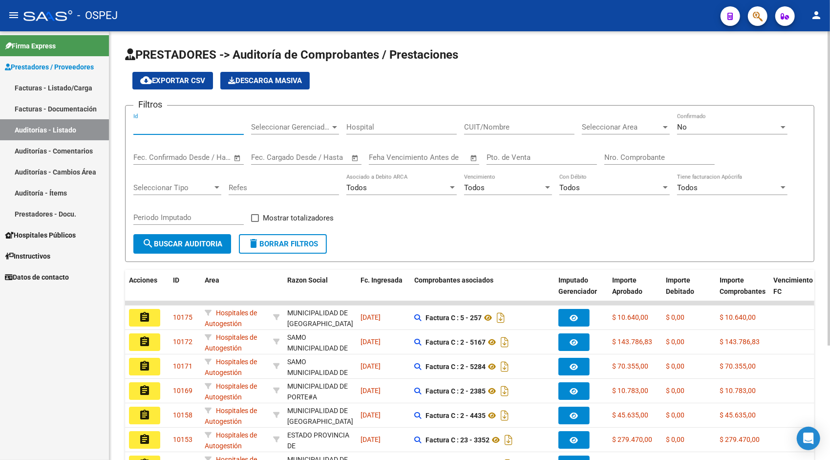
paste input "9574"
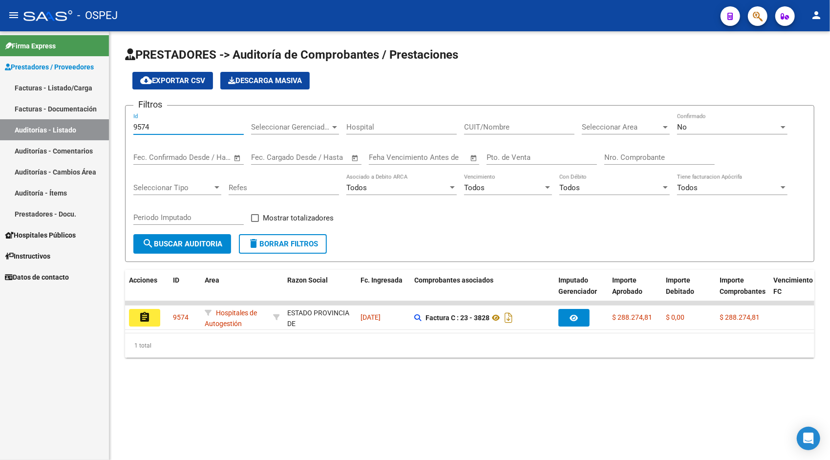
type input "9574"
click at [46, 235] on span "Hospitales Públicos" at bounding box center [40, 235] width 71 height 11
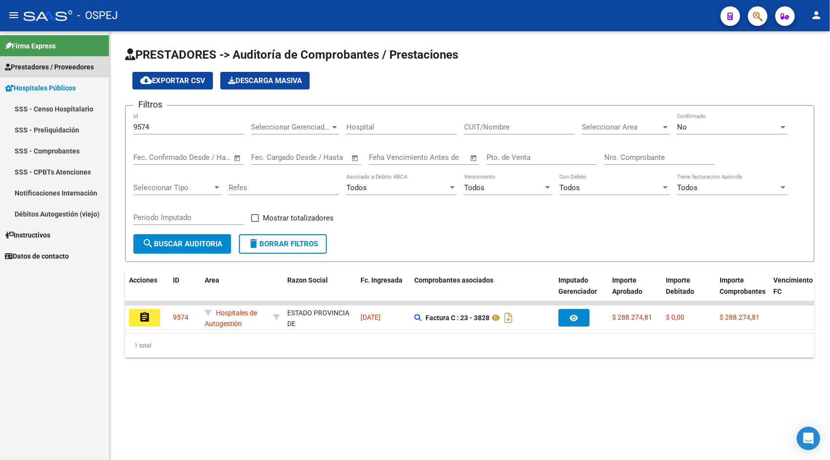
click at [54, 69] on span "Prestadores / Proveedores" at bounding box center [49, 67] width 89 height 11
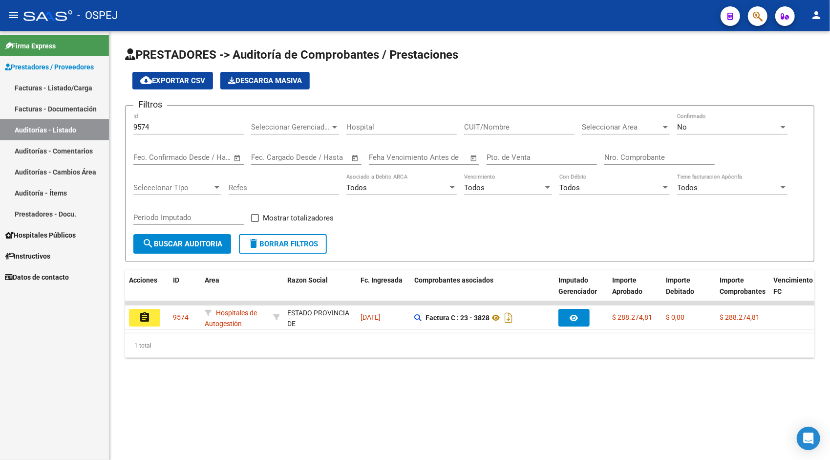
click at [62, 92] on link "Facturas - Listado/Carga" at bounding box center [54, 87] width 109 height 21
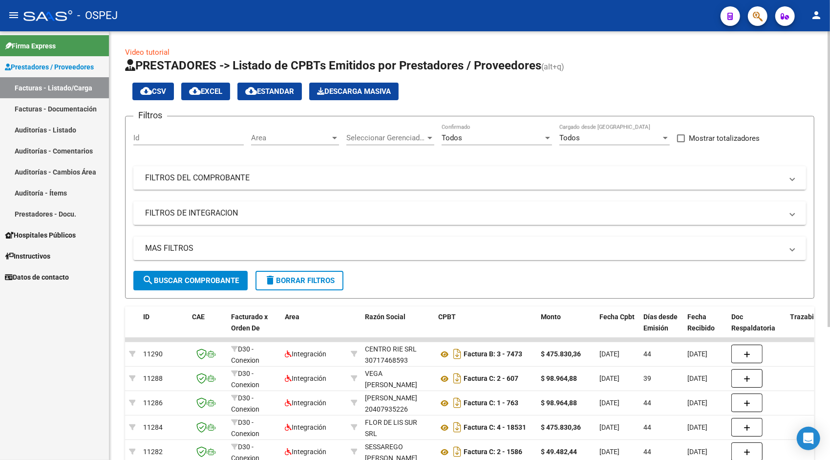
click at [287, 176] on mat-panel-title "FILTROS DEL COMPROBANTE" at bounding box center [464, 177] width 638 height 11
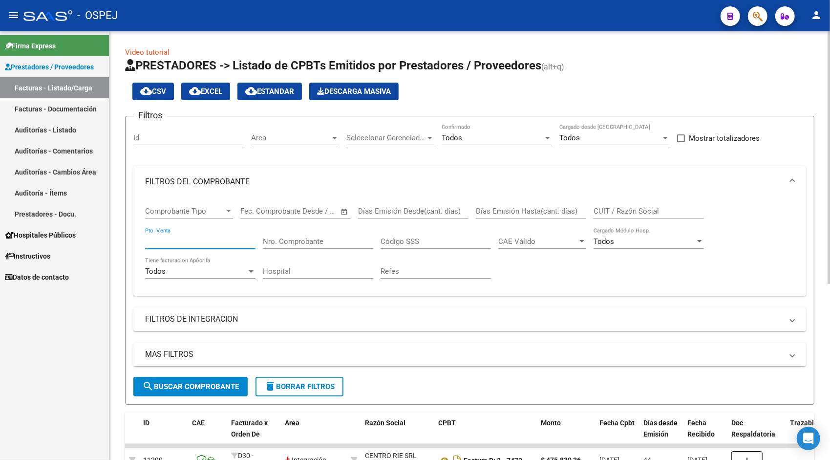
click at [201, 240] on input "Pto. Venta" at bounding box center [200, 241] width 110 height 9
type input "23"
type input "3828"
click at [193, 383] on span "search Buscar Comprobante" at bounding box center [190, 386] width 97 height 9
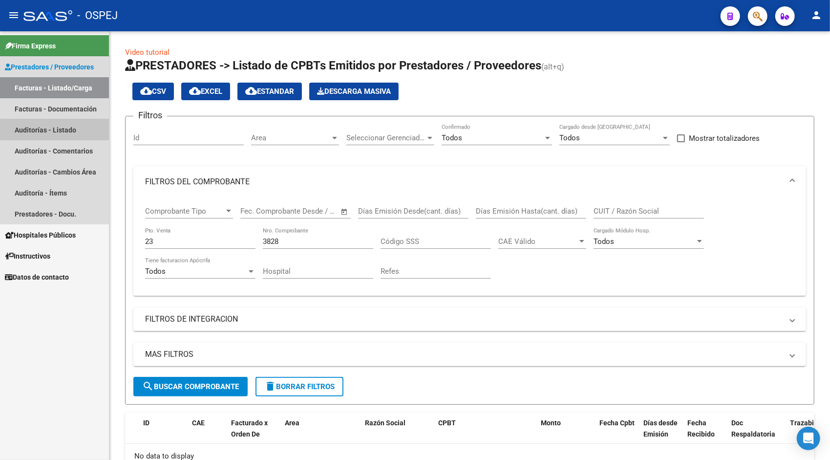
click at [61, 126] on link "Auditorías - Listado" at bounding box center [54, 129] width 109 height 21
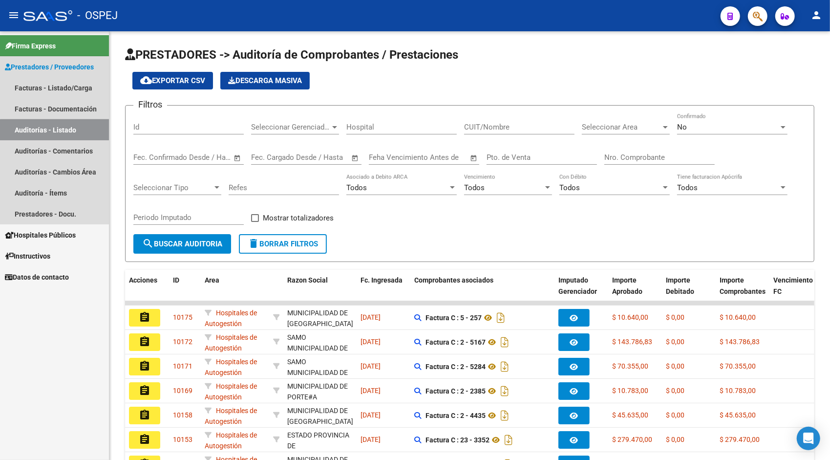
click at [59, 133] on link "Auditorías - Listado" at bounding box center [54, 129] width 109 height 21
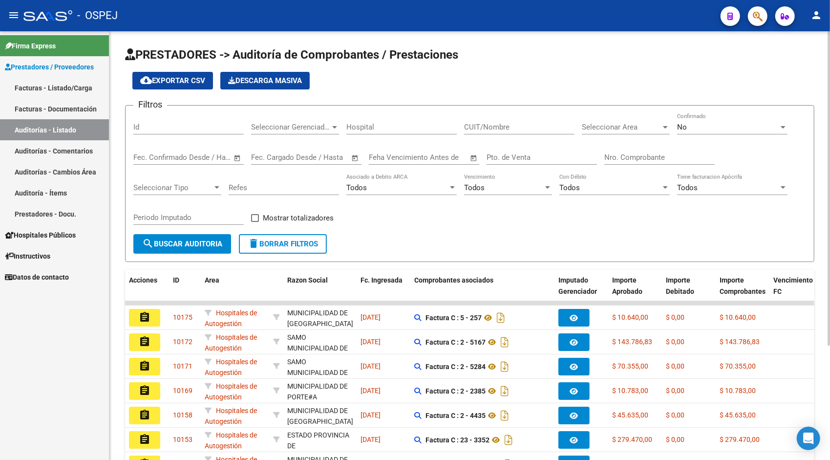
click at [173, 132] on div "Id" at bounding box center [188, 123] width 110 height 21
paste input "9576"
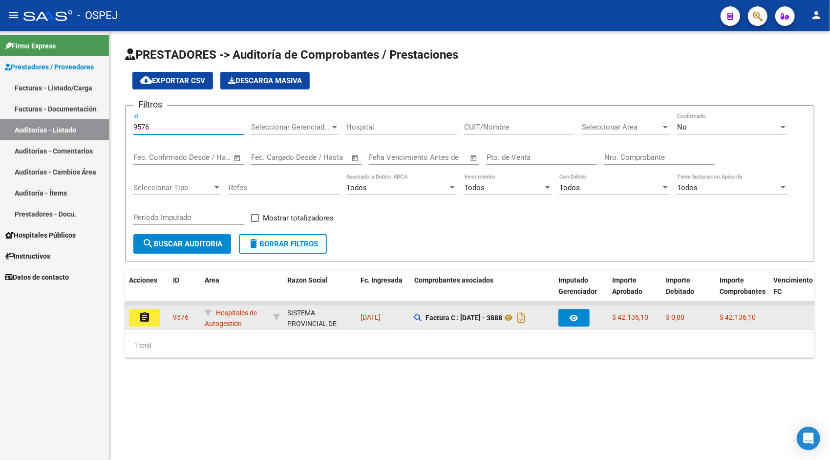
type input "9576"
click at [149, 316] on mat-icon "assignment" at bounding box center [145, 317] width 12 height 12
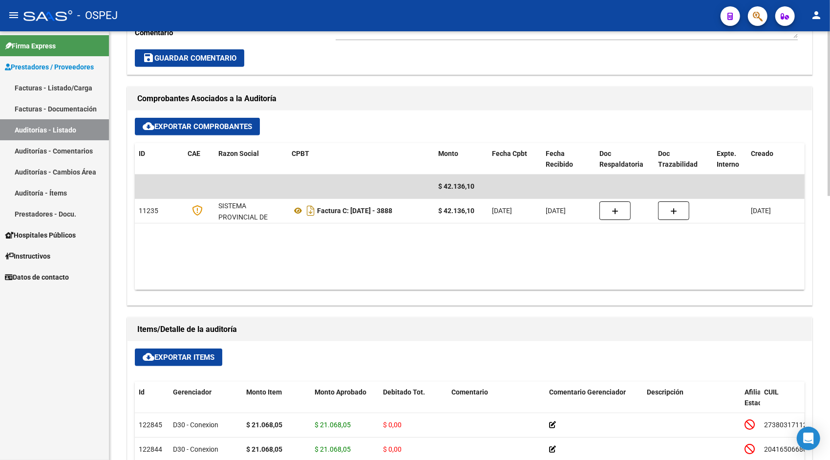
scroll to position [371, 0]
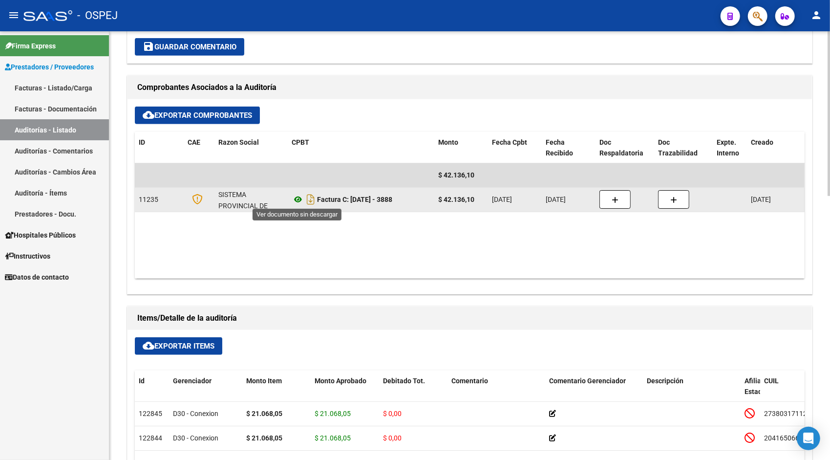
click at [295, 196] on icon at bounding box center [298, 199] width 13 height 12
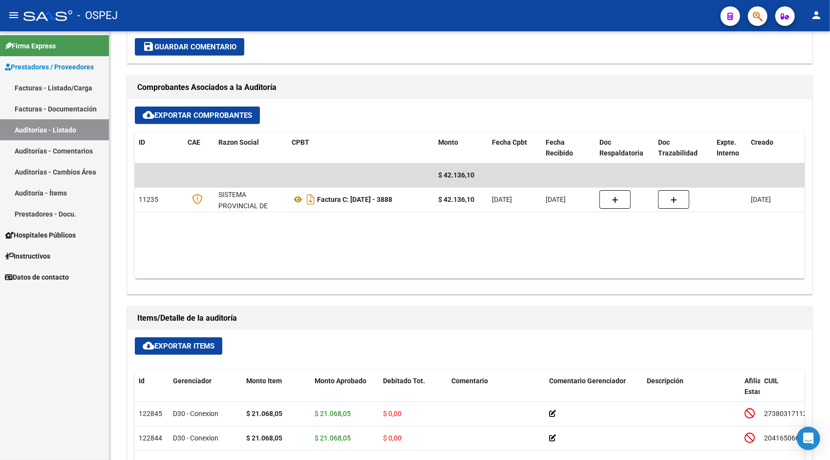
click at [43, 132] on link "Auditorías - Listado" at bounding box center [54, 129] width 109 height 21
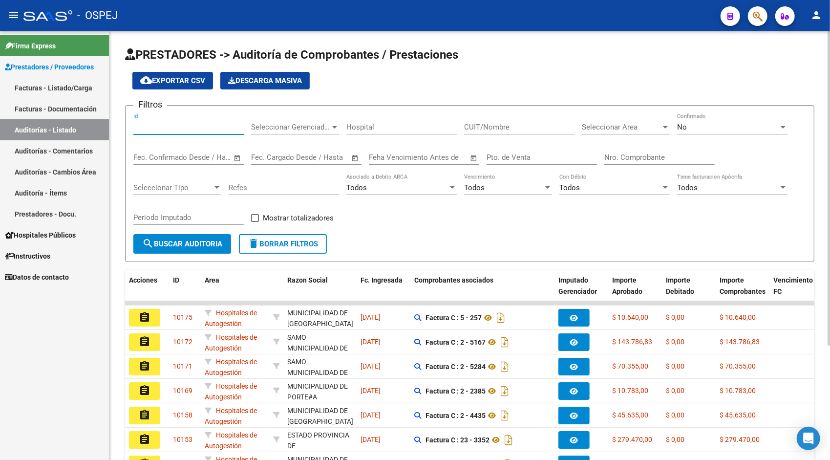
click at [167, 124] on input "Id" at bounding box center [188, 127] width 110 height 9
paste input "9577"
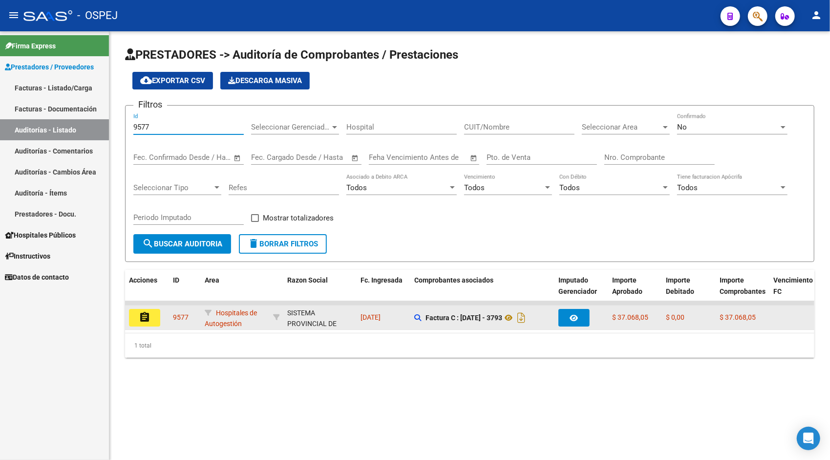
type input "9577"
click at [145, 320] on mat-icon "assignment" at bounding box center [145, 317] width 12 height 12
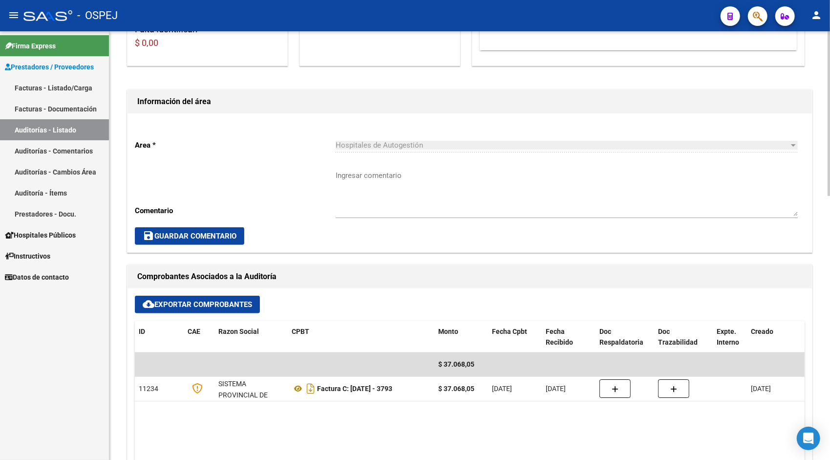
scroll to position [254, 0]
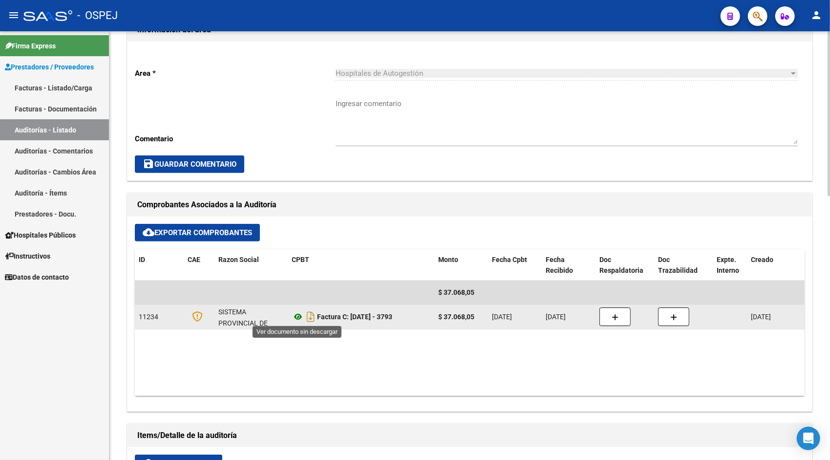
click at [297, 315] on icon at bounding box center [298, 317] width 13 height 12
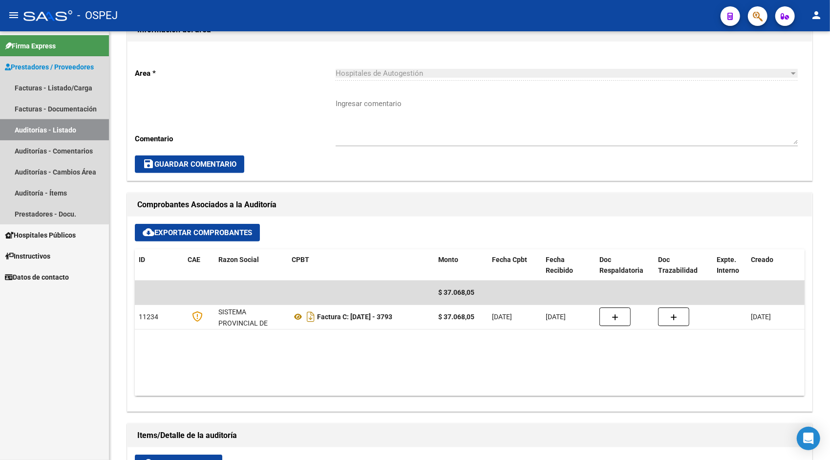
click at [50, 133] on link "Auditorías - Listado" at bounding box center [54, 129] width 109 height 21
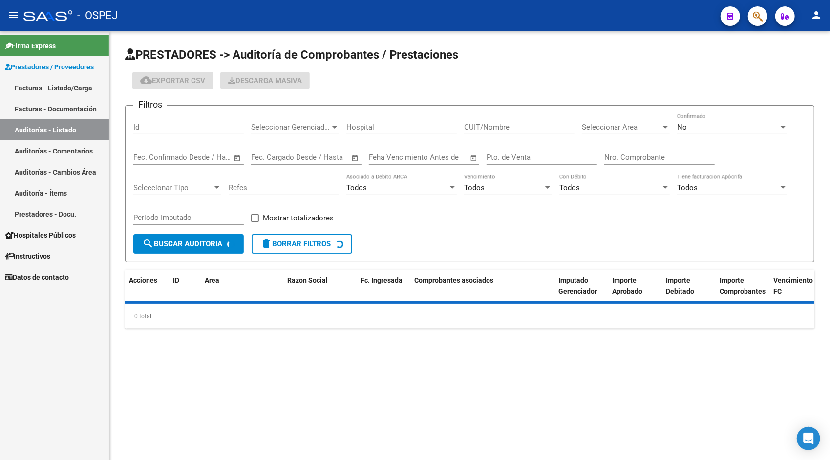
click at [181, 132] on div "Id" at bounding box center [188, 123] width 110 height 21
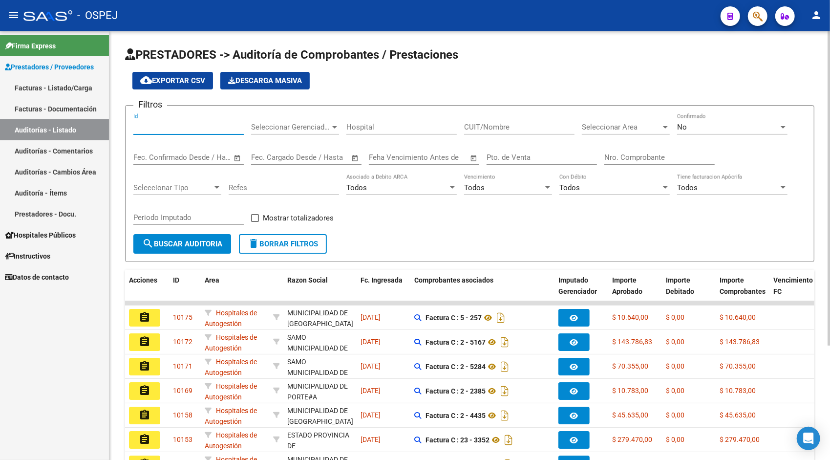
paste input "9577"
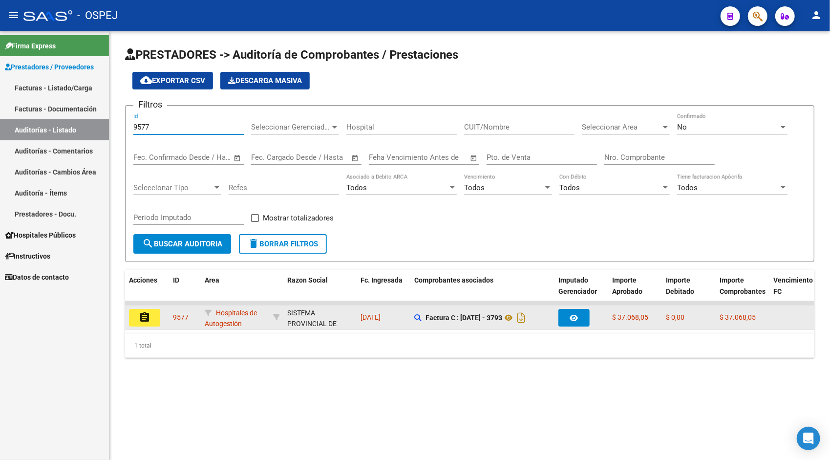
type input "9577"
click at [148, 318] on mat-icon "assignment" at bounding box center [145, 317] width 12 height 12
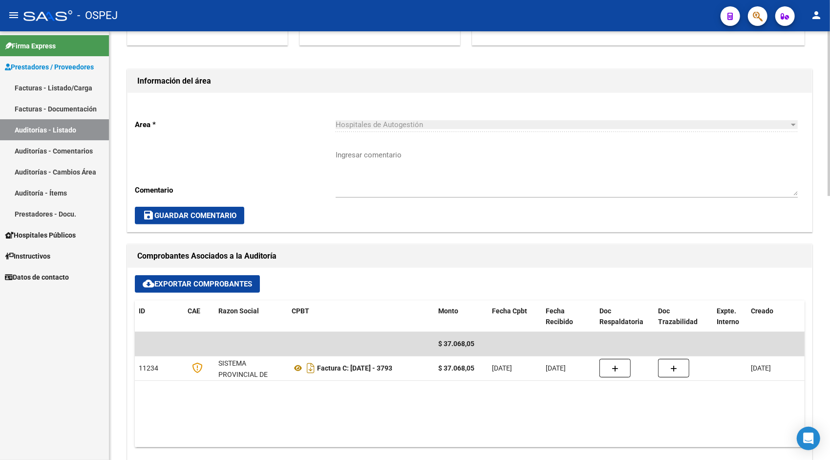
scroll to position [215, 0]
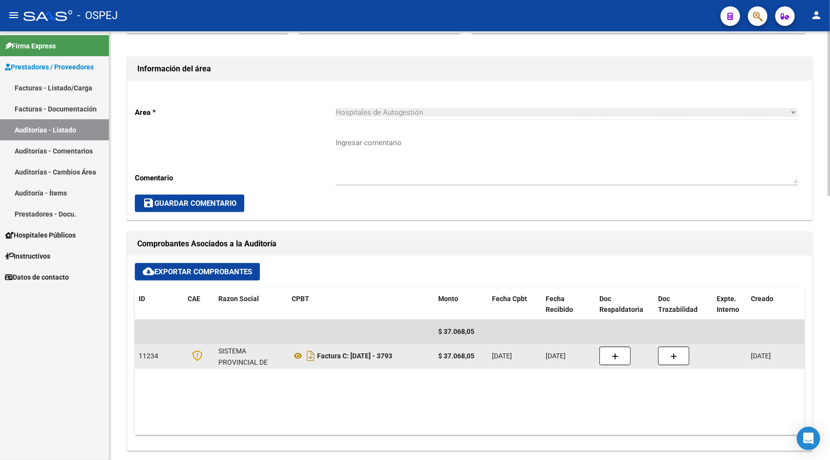
drag, startPoint x: 313, startPoint y: 355, endPoint x: 289, endPoint y: 367, distance: 26.4
click at [289, 367] on datatable-body-cell "Factura C: [DATE] - 3793" at bounding box center [361, 356] width 147 height 24
click at [296, 357] on icon at bounding box center [298, 356] width 13 height 12
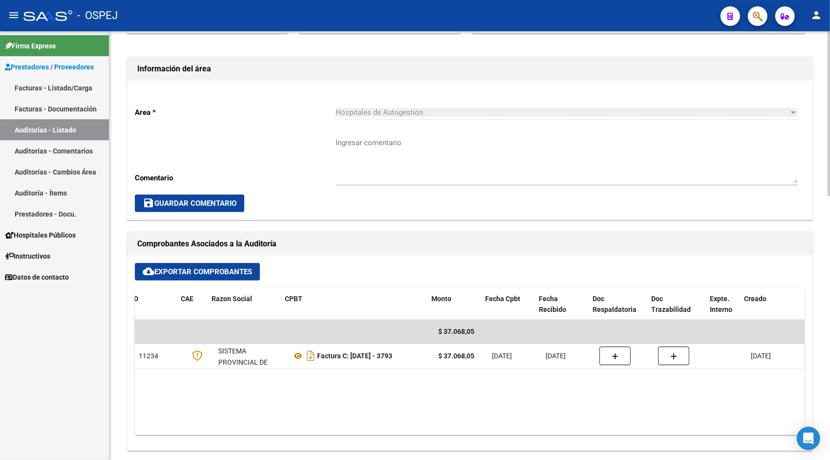
scroll to position [0, 20]
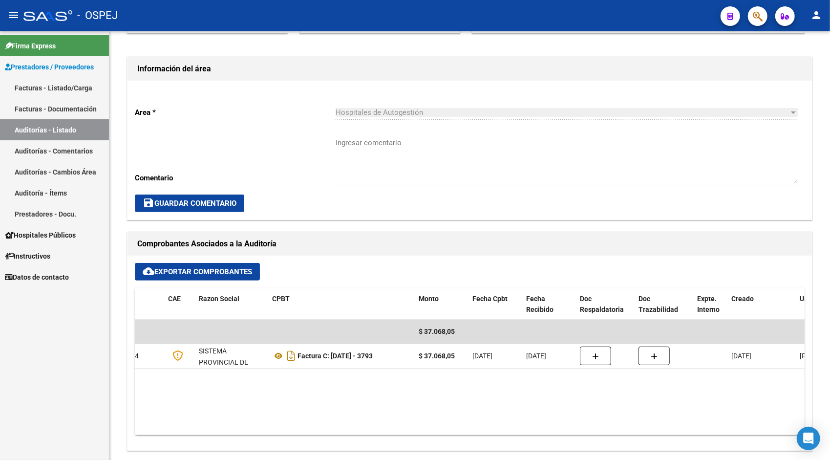
click at [75, 127] on link "Auditorías - Listado" at bounding box center [54, 129] width 109 height 21
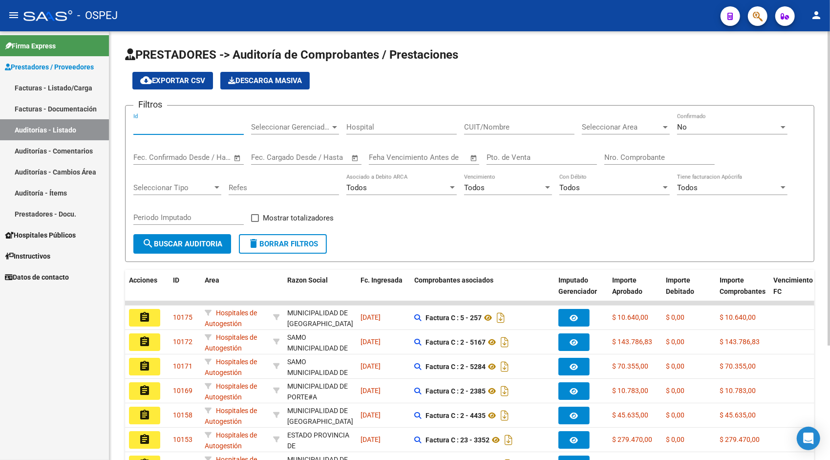
click at [146, 123] on input "Id" at bounding box center [188, 127] width 110 height 9
paste input "9579"
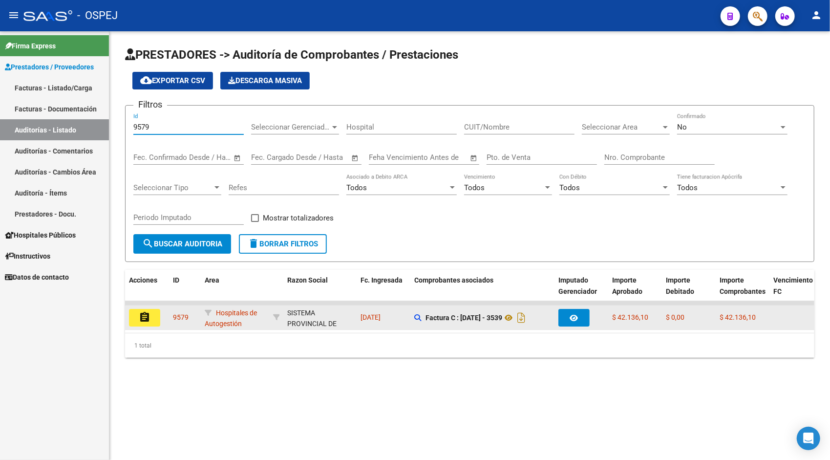
type input "9579"
click at [147, 320] on mat-icon "assignment" at bounding box center [145, 317] width 12 height 12
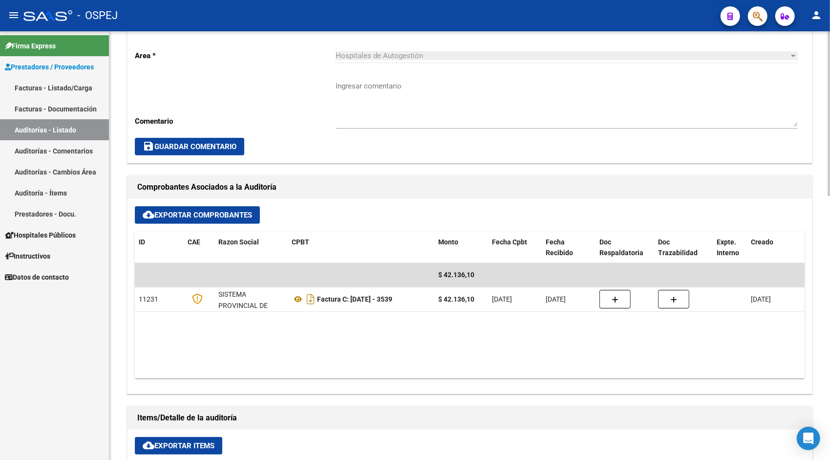
scroll to position [274, 0]
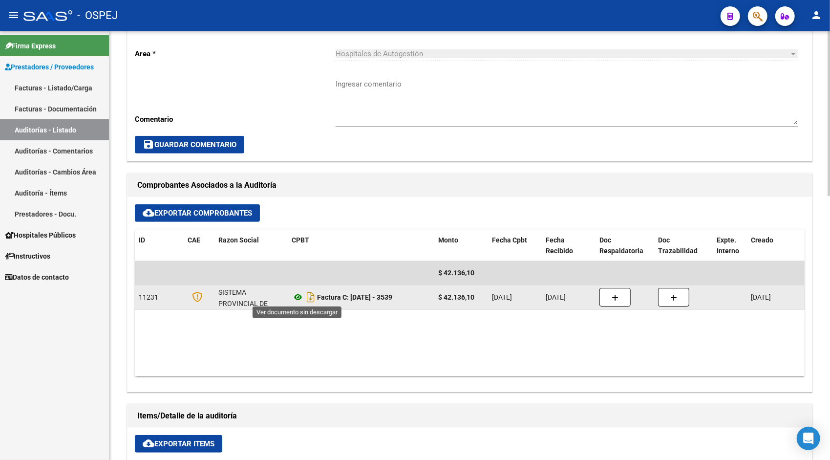
click at [302, 297] on icon at bounding box center [298, 297] width 13 height 12
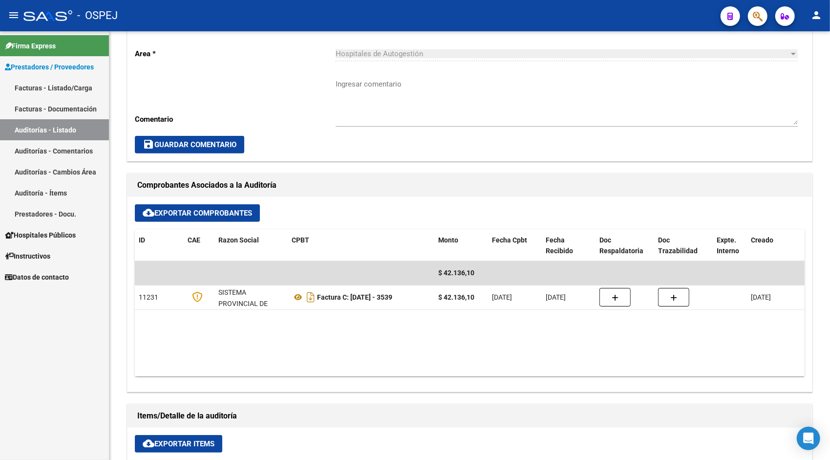
click at [65, 134] on link "Auditorías - Listado" at bounding box center [54, 129] width 109 height 21
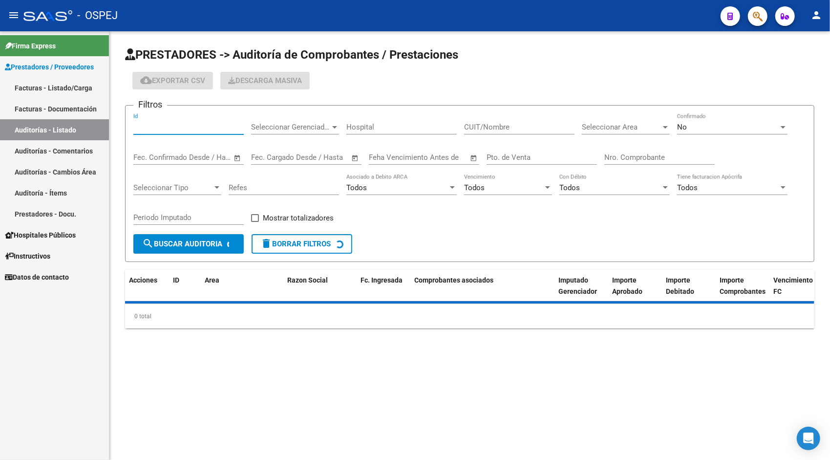
click at [181, 126] on input "Id" at bounding box center [188, 127] width 110 height 9
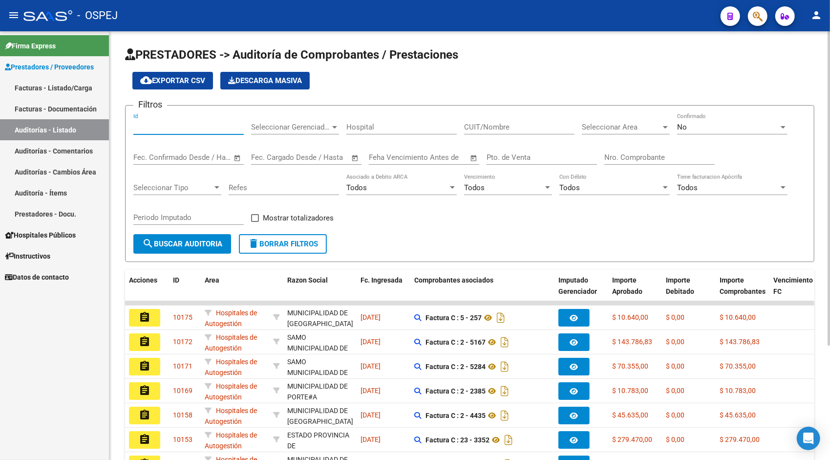
paste input "9580"
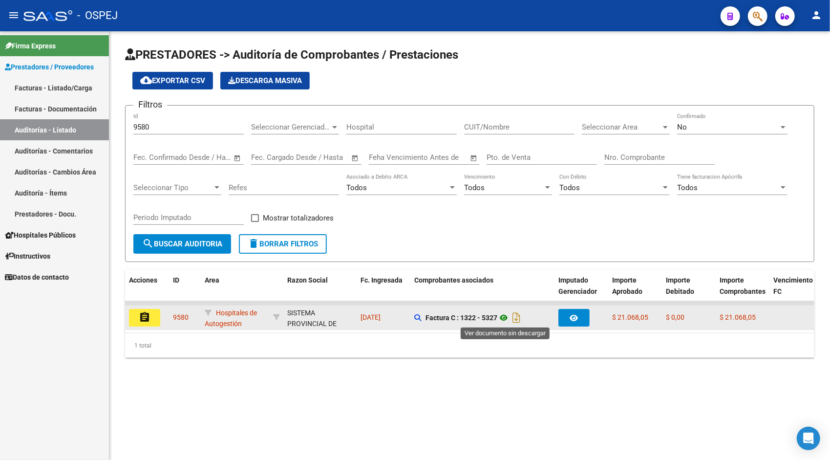
click at [507, 320] on icon at bounding box center [503, 318] width 13 height 12
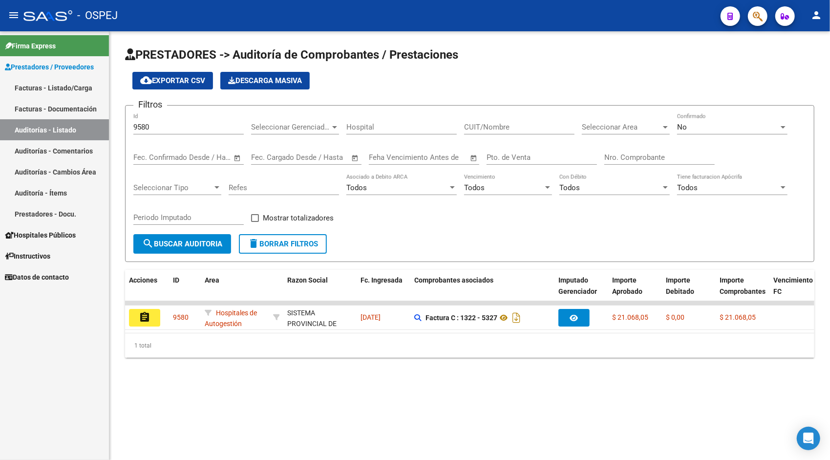
click at [78, 133] on link "Auditorías - Listado" at bounding box center [54, 129] width 109 height 21
click at [175, 124] on input "9580" at bounding box center [188, 127] width 110 height 9
paste input "1"
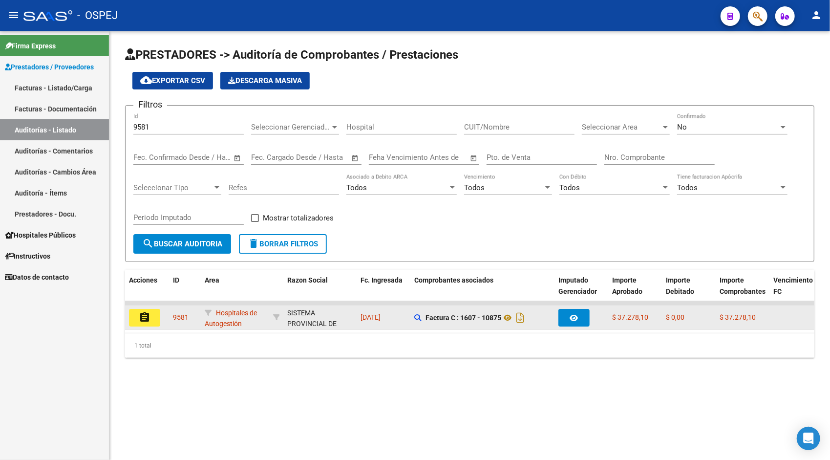
click at [507, 324] on div "Factura C : 1607 - 10875" at bounding box center [482, 318] width 136 height 16
click at [511, 316] on icon at bounding box center [507, 318] width 13 height 12
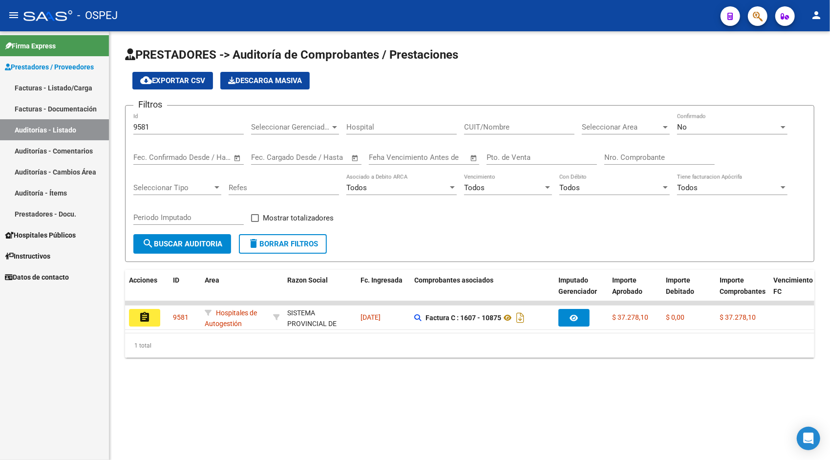
click at [178, 125] on input "9581" at bounding box center [188, 127] width 110 height 9
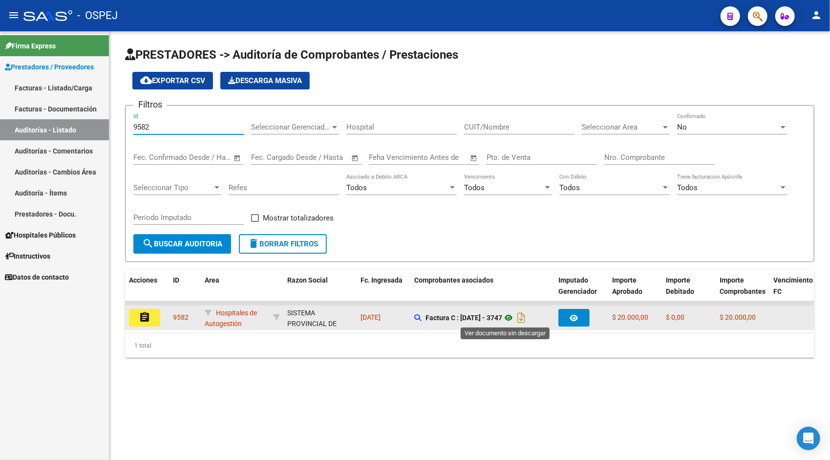
click at [505, 319] on icon at bounding box center [508, 318] width 13 height 12
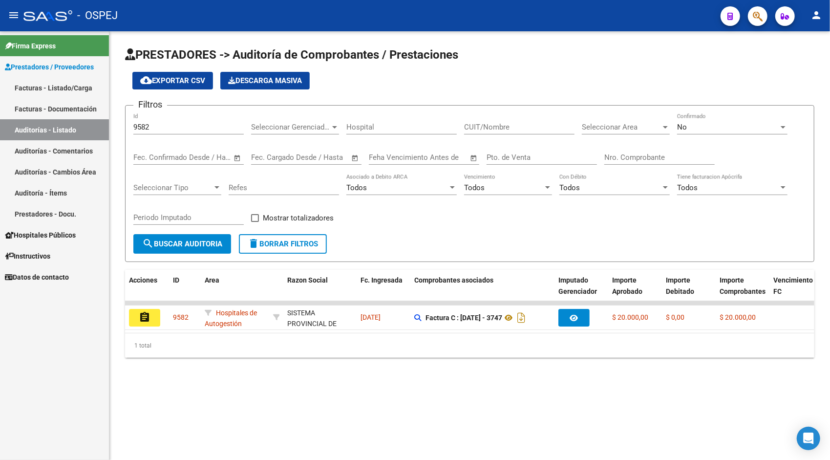
click at [204, 120] on div "9582 Id" at bounding box center [188, 123] width 110 height 21
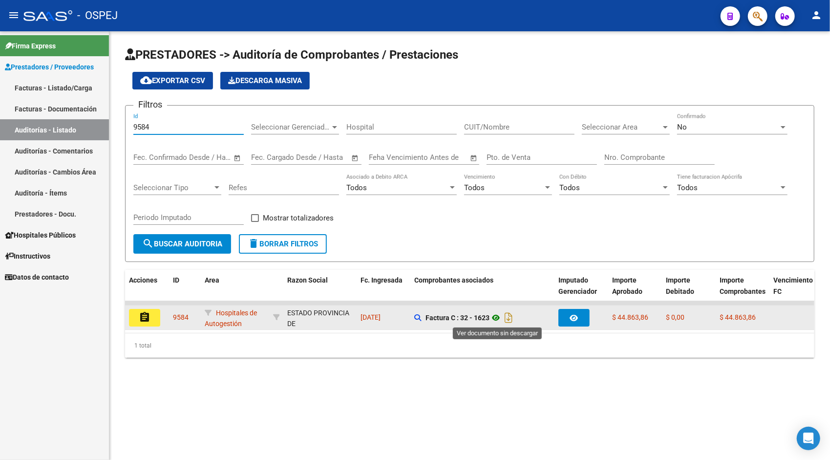
click at [502, 317] on icon at bounding box center [496, 318] width 13 height 12
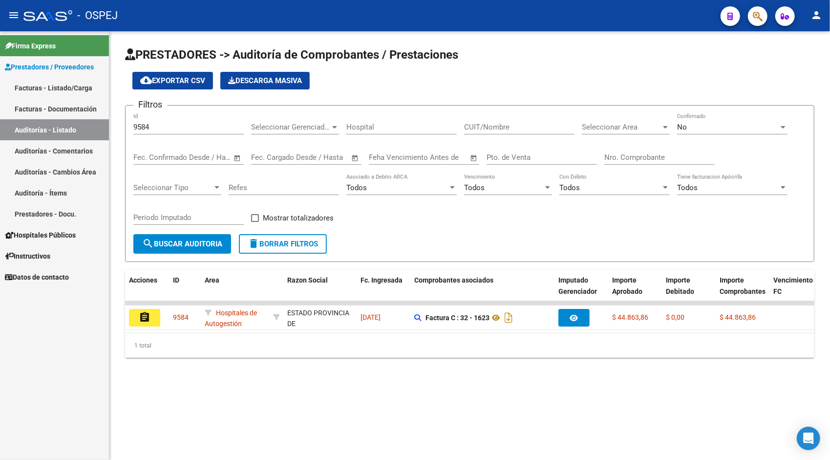
click at [190, 134] on div "9584 Id" at bounding box center [188, 123] width 110 height 21
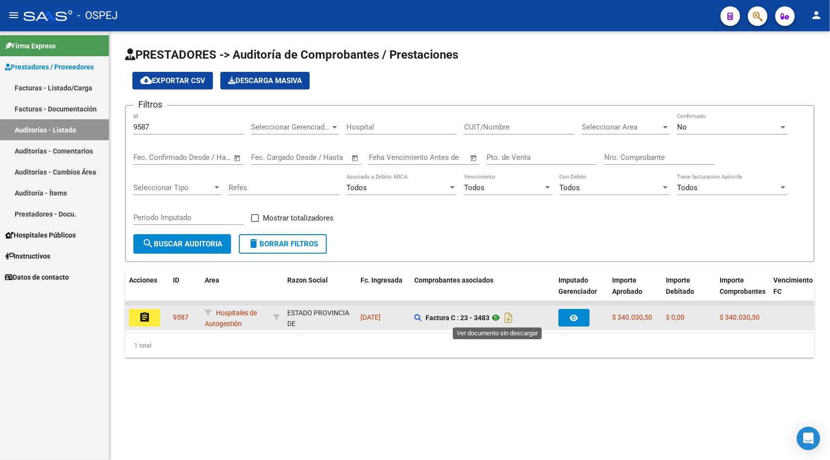
click at [494, 317] on icon at bounding box center [496, 318] width 13 height 12
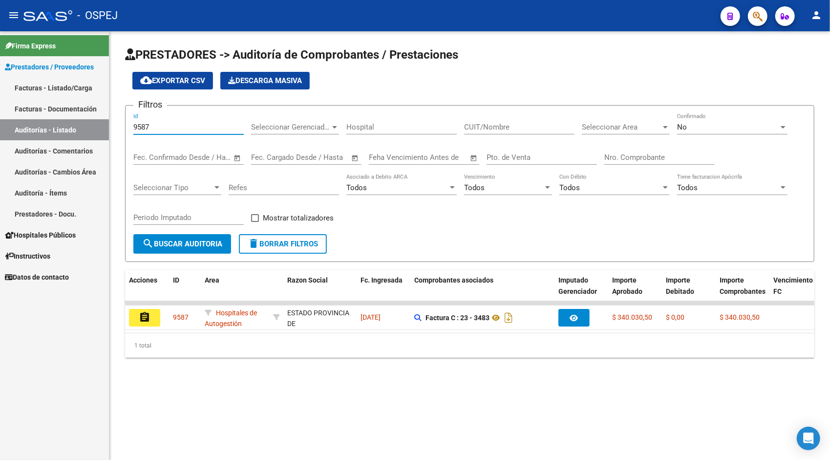
click at [173, 129] on input "9587" at bounding box center [188, 127] width 110 height 9
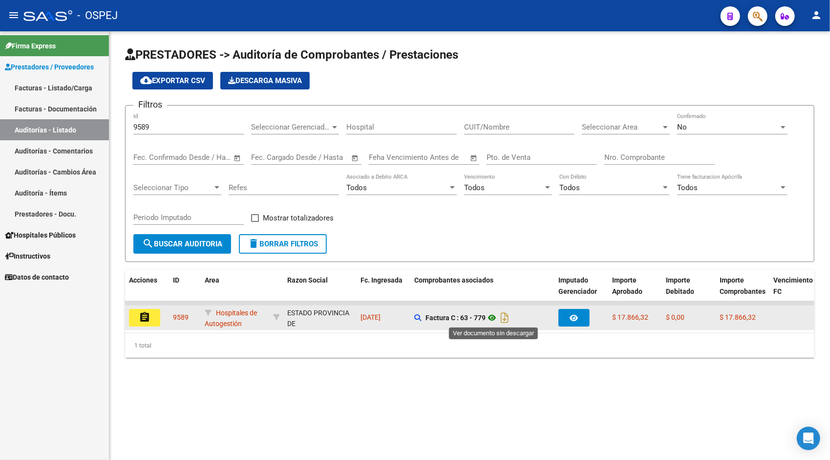
click at [495, 317] on icon at bounding box center [492, 318] width 13 height 12
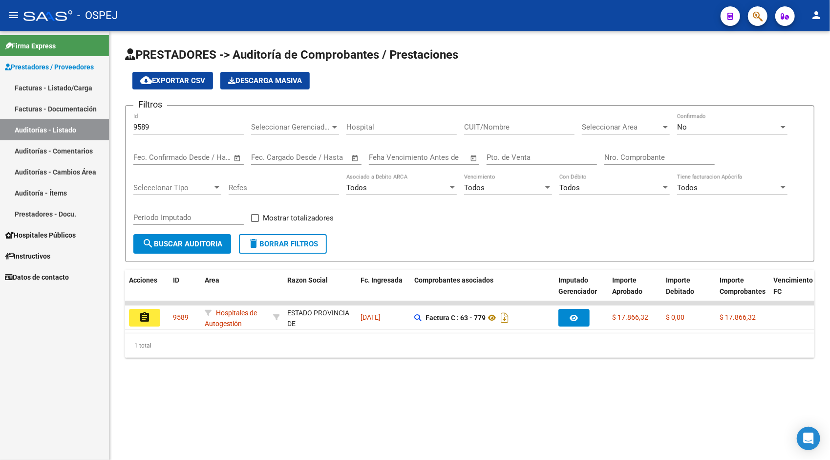
click at [69, 134] on link "Auditorías - Listado" at bounding box center [54, 129] width 109 height 21
click at [159, 125] on input "9589" at bounding box center [188, 127] width 110 height 9
paste input "41"
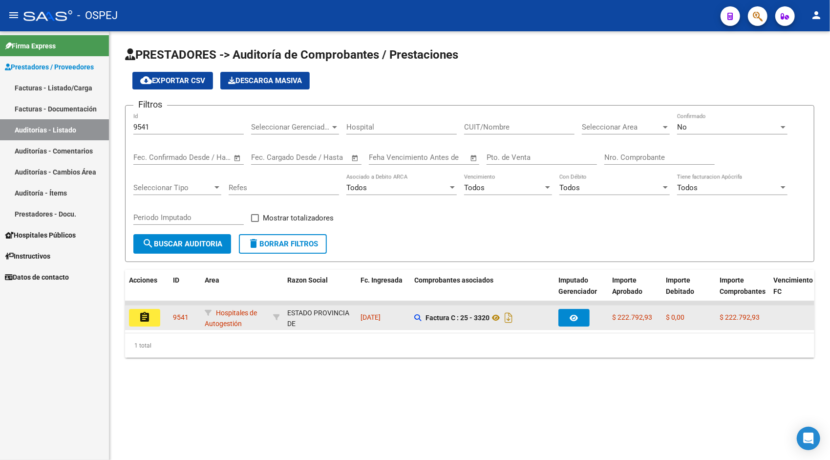
click at [295, 311] on div "ESTADO PROVINCIA DE [GEOGRAPHIC_DATA]" at bounding box center [320, 323] width 66 height 33
click at [294, 311] on div "ESTADO PROVINCIA DE [GEOGRAPHIC_DATA]" at bounding box center [320, 323] width 66 height 33
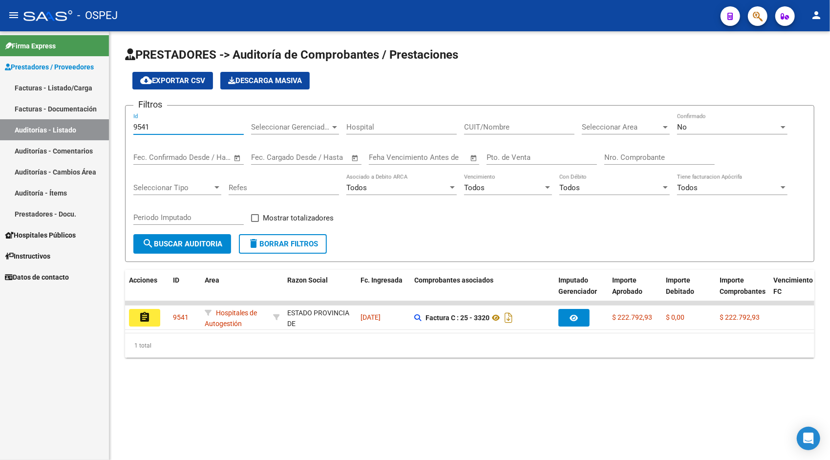
click at [199, 126] on input "9541" at bounding box center [188, 127] width 110 height 9
paste input "89"
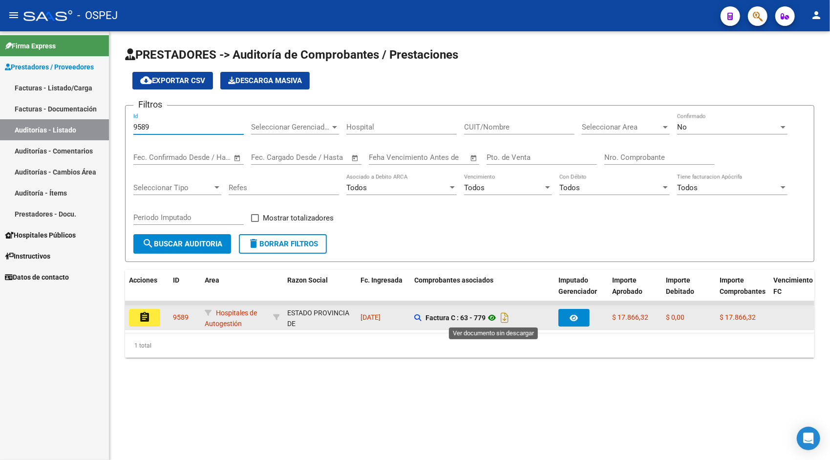
click at [494, 317] on icon at bounding box center [492, 318] width 13 height 12
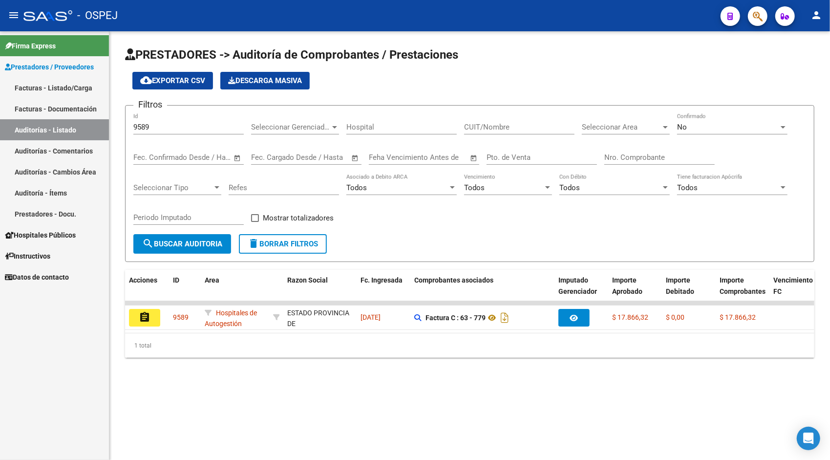
click at [171, 124] on input "9589" at bounding box center [188, 127] width 110 height 9
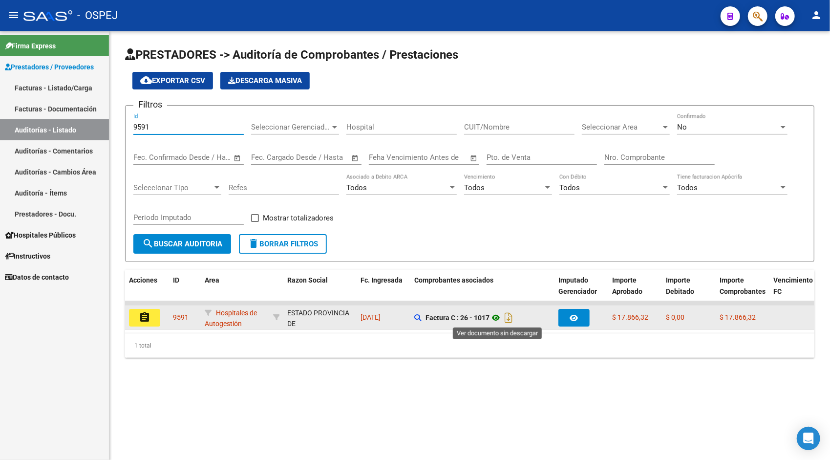
click at [497, 319] on icon at bounding box center [496, 318] width 13 height 12
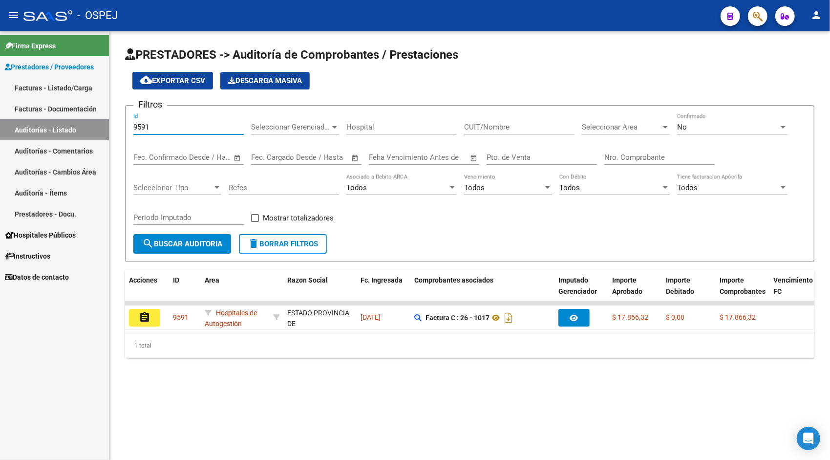
click at [191, 123] on input "9591" at bounding box center [188, 127] width 110 height 9
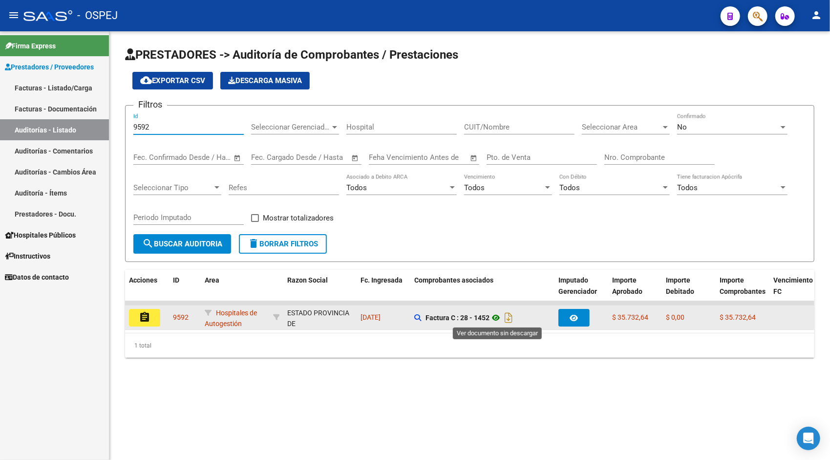
click at [494, 320] on icon at bounding box center [496, 318] width 13 height 12
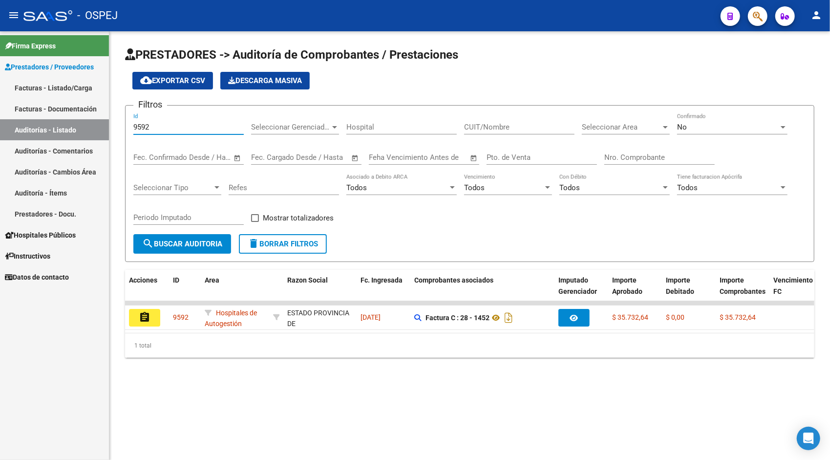
click at [203, 129] on input "9592" at bounding box center [188, 127] width 110 height 9
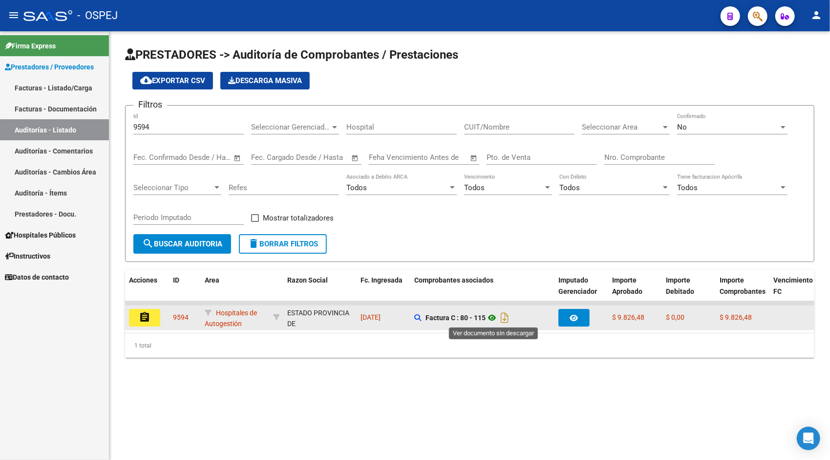
click at [491, 317] on icon at bounding box center [492, 318] width 13 height 12
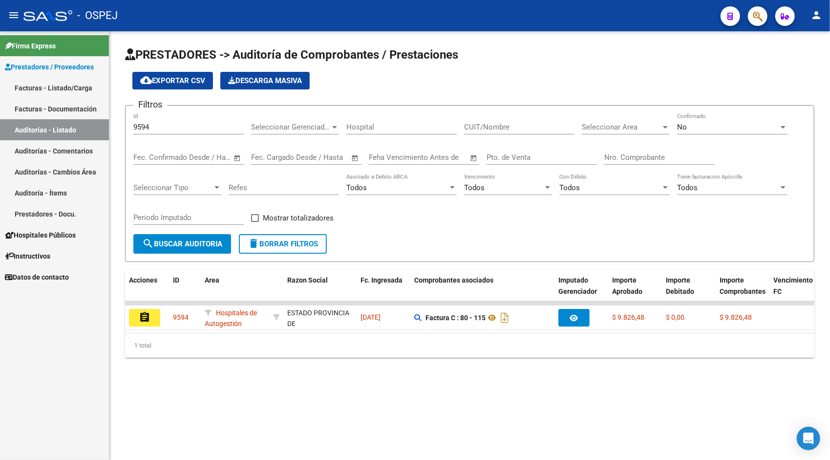
click at [189, 133] on div "9594 Id" at bounding box center [188, 123] width 110 height 21
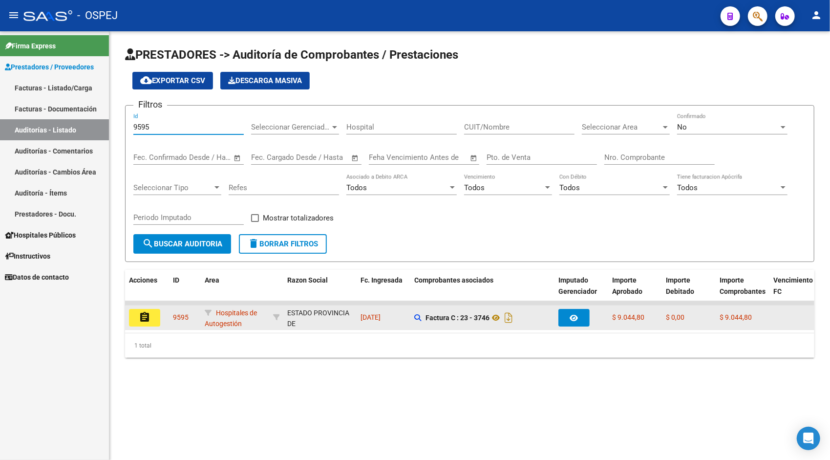
type input "9595"
click at [153, 319] on button "assignment" at bounding box center [144, 318] width 31 height 18
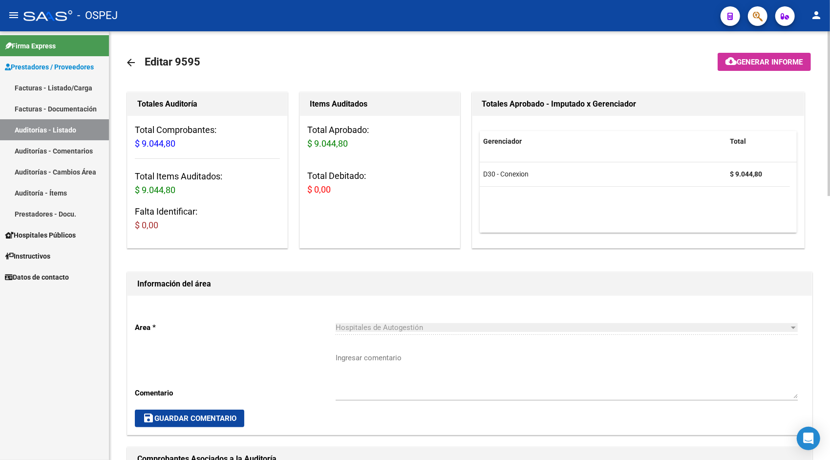
click at [77, 132] on link "Auditorías - Listado" at bounding box center [54, 129] width 109 height 21
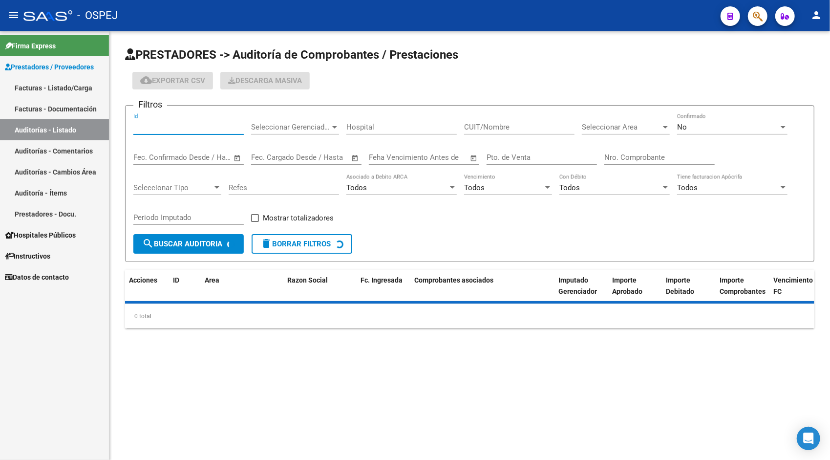
click at [179, 127] on input "Id" at bounding box center [188, 127] width 110 height 9
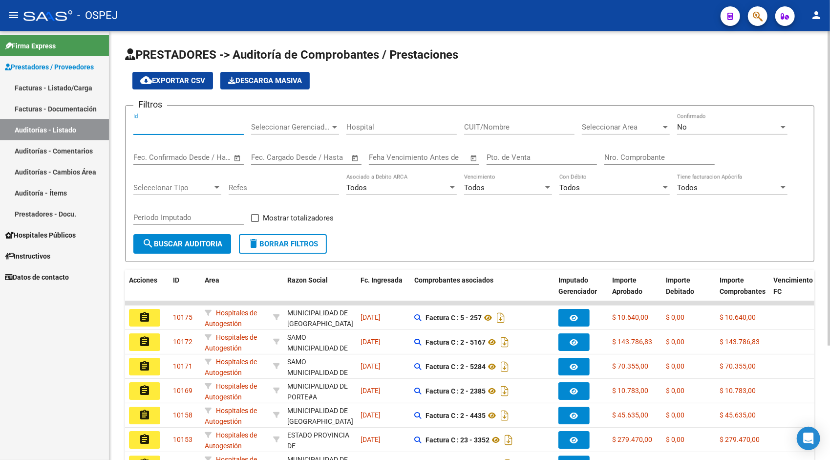
paste input "9595"
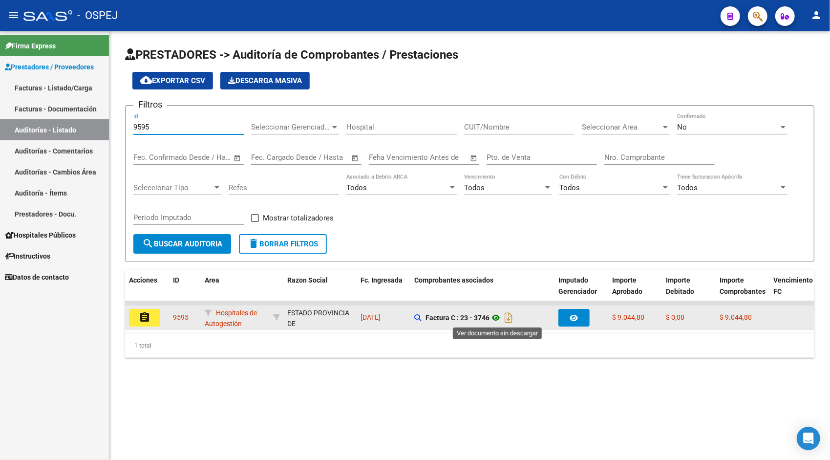
click at [499, 314] on icon at bounding box center [496, 318] width 13 height 12
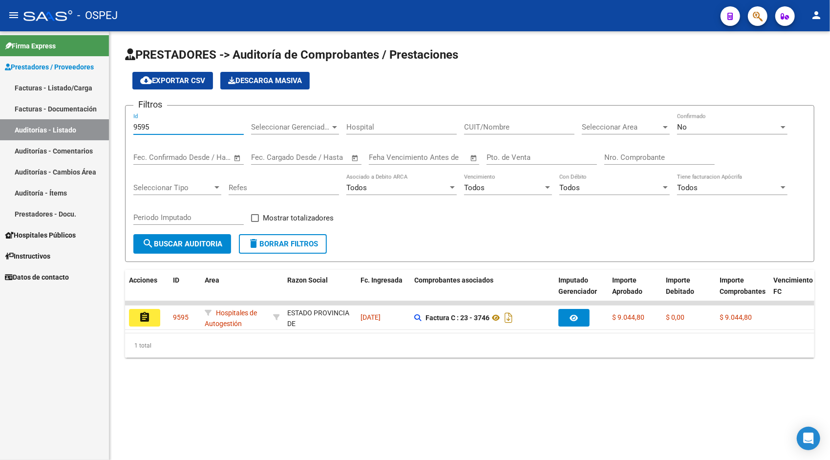
click at [214, 130] on input "9595" at bounding box center [188, 127] width 110 height 9
paste input "6"
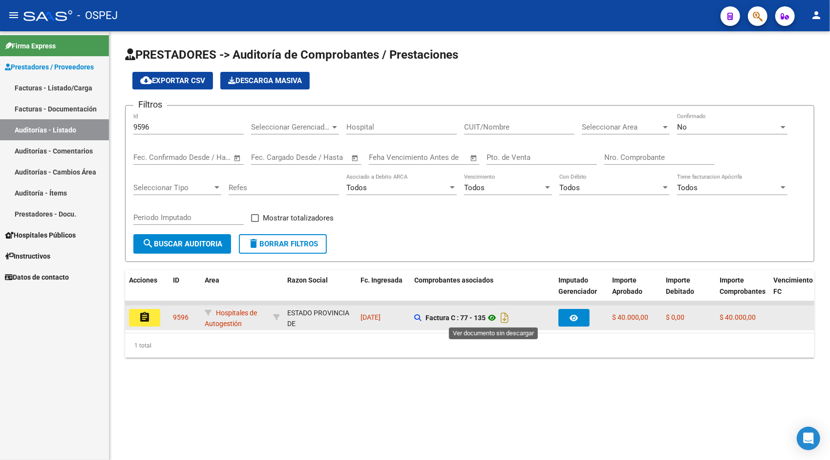
click at [494, 321] on icon at bounding box center [492, 318] width 13 height 12
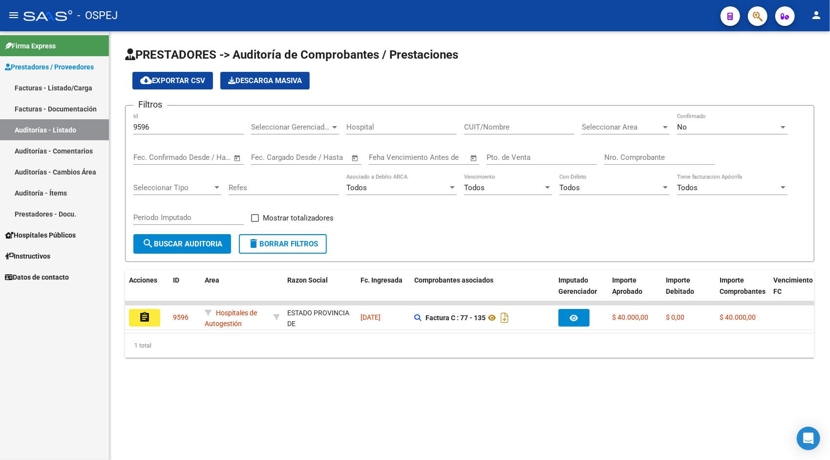
click at [189, 122] on div "9596 Id" at bounding box center [188, 123] width 110 height 21
paste input "600"
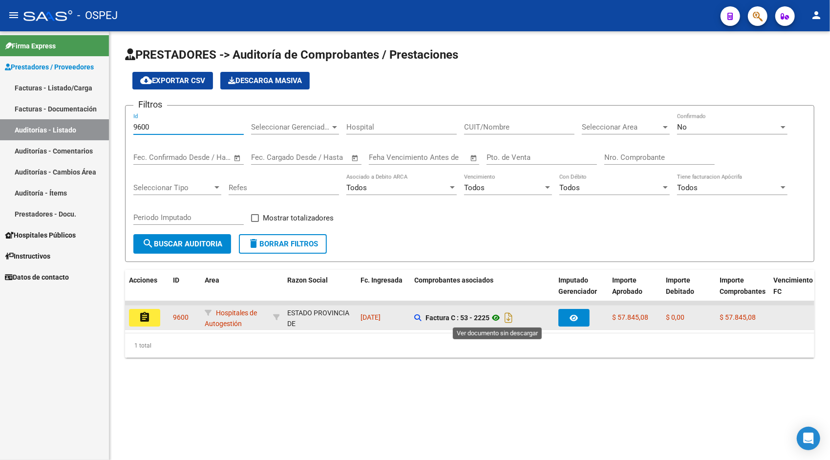
click at [500, 317] on icon at bounding box center [496, 318] width 13 height 12
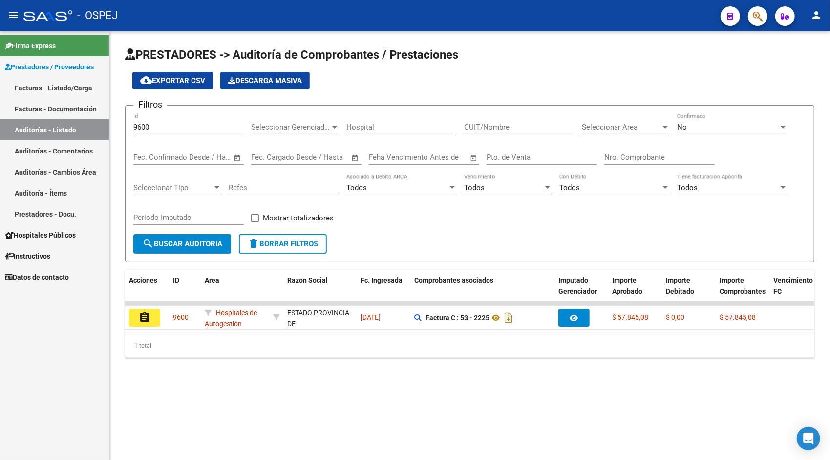
click at [211, 121] on div "9600 Id" at bounding box center [188, 123] width 110 height 21
click at [205, 125] on input "9600" at bounding box center [188, 127] width 110 height 9
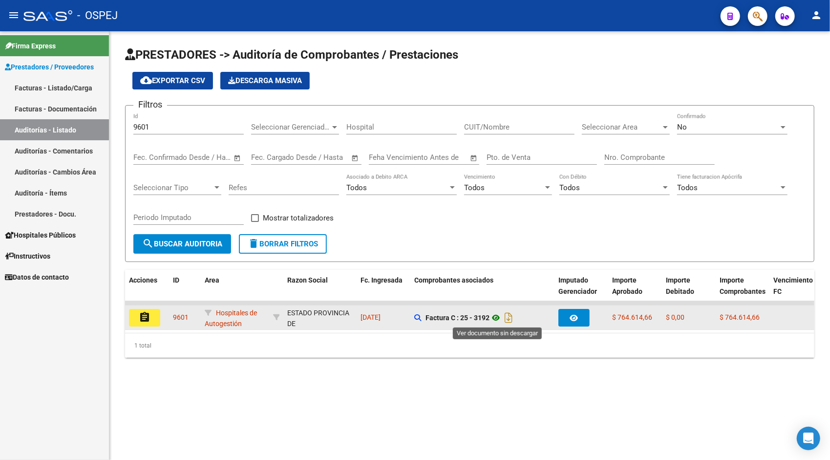
click at [495, 318] on icon at bounding box center [496, 318] width 13 height 12
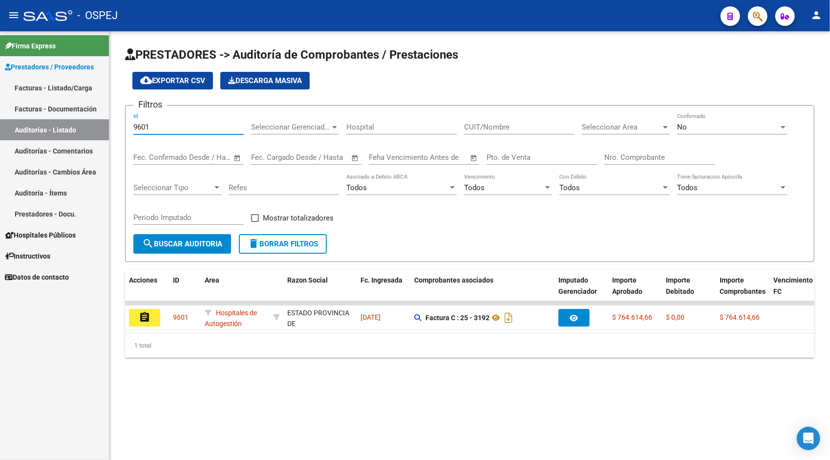
click at [206, 127] on input "9601" at bounding box center [188, 127] width 110 height 9
paste input "98"
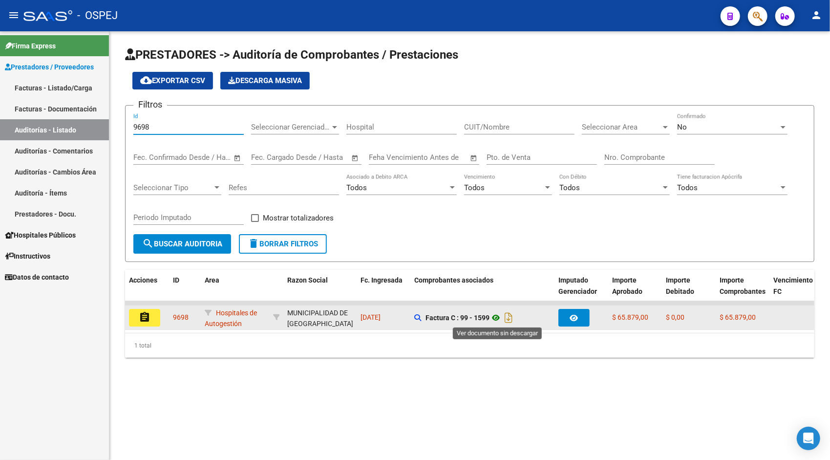
click at [497, 317] on icon at bounding box center [496, 318] width 13 height 12
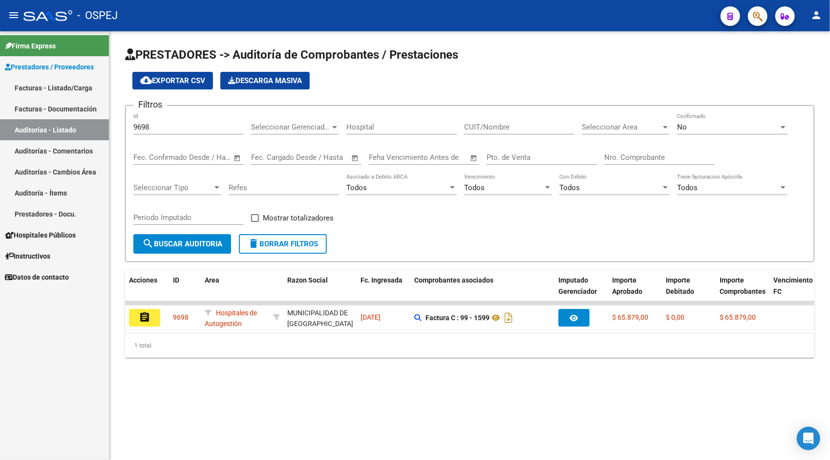
click at [220, 132] on div "9698 Id" at bounding box center [188, 123] width 110 height 21
paste input "700"
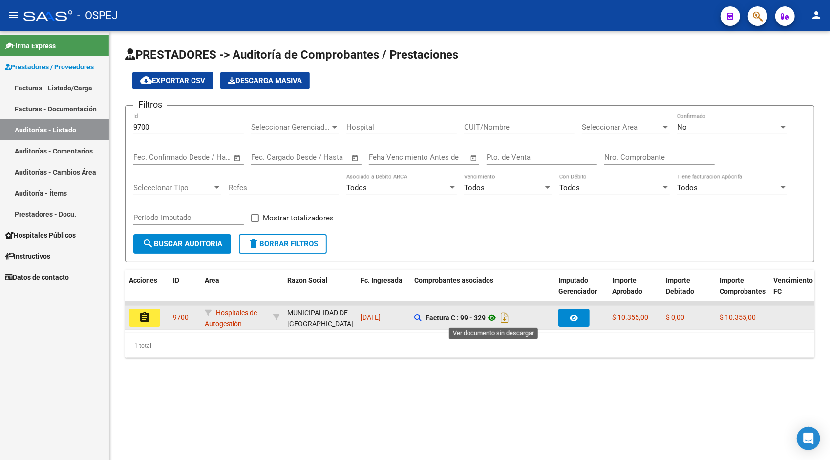
click at [493, 317] on icon at bounding box center [492, 318] width 13 height 12
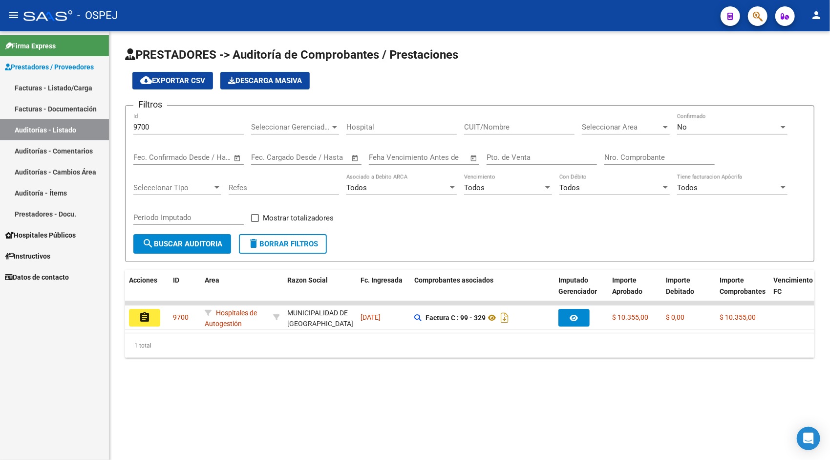
click at [240, 120] on div "9700 Id" at bounding box center [188, 123] width 110 height 21
paste input "57"
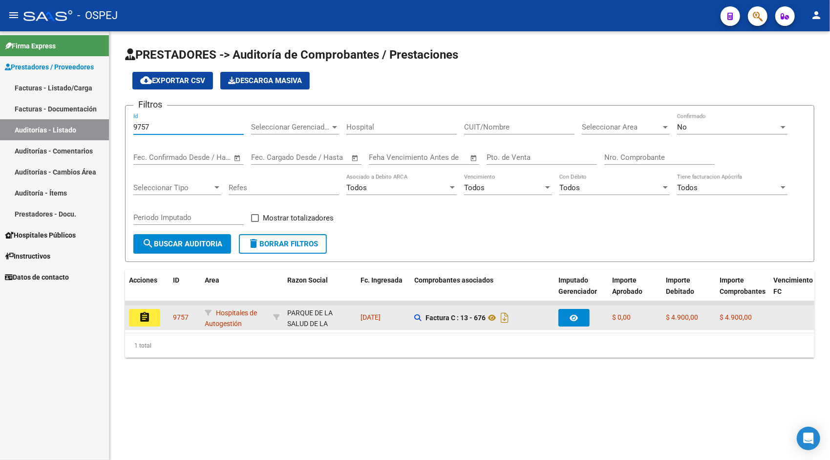
type input "9757"
click at [149, 313] on mat-icon "assignment" at bounding box center [145, 317] width 12 height 12
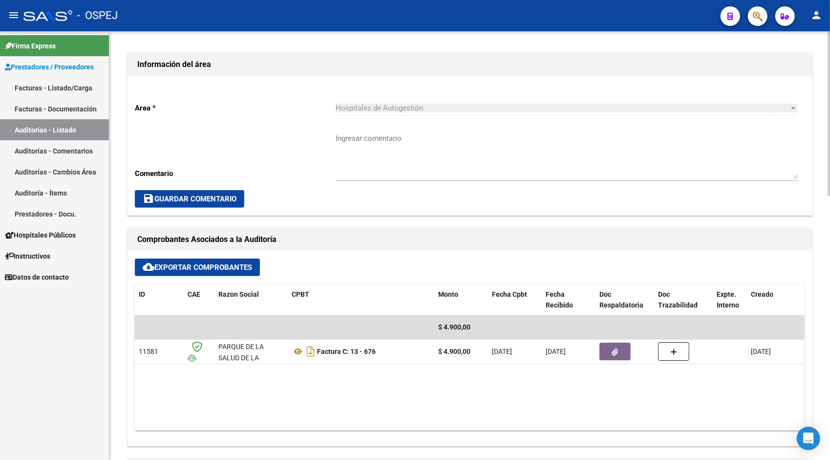
scroll to position [235, 0]
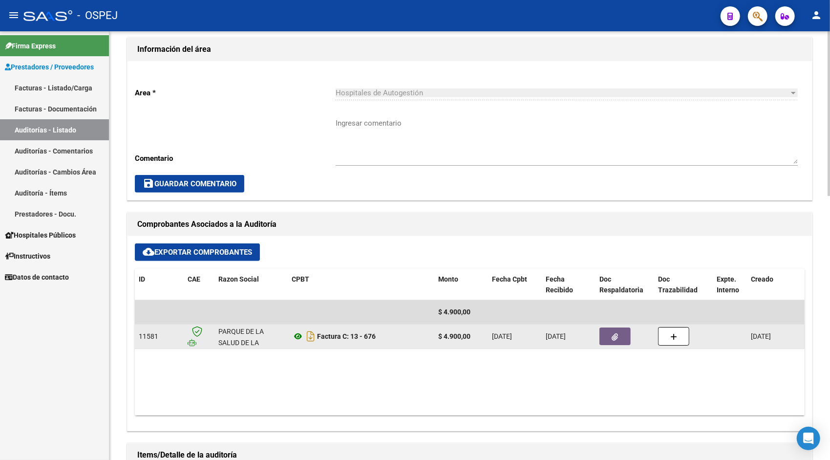
drag, startPoint x: 312, startPoint y: 335, endPoint x: 301, endPoint y: 335, distance: 10.7
click at [301, 335] on app-download-rewritename at bounding box center [304, 336] width 25 height 8
click at [298, 336] on icon at bounding box center [298, 336] width 13 height 12
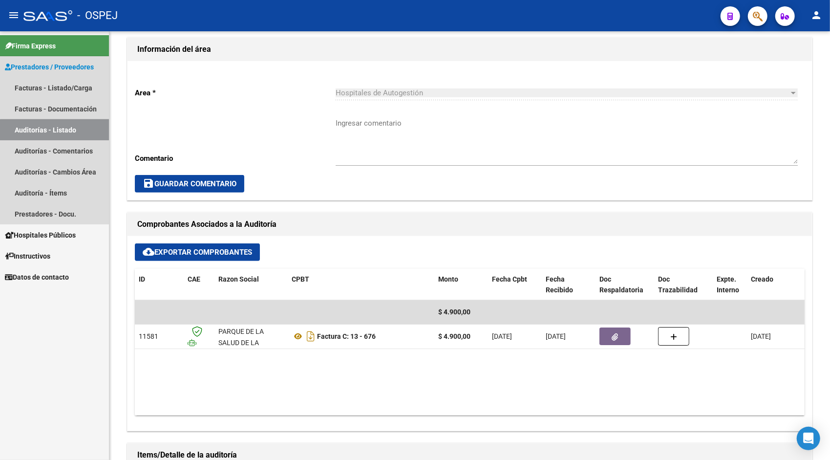
click at [93, 134] on link "Auditorías - Listado" at bounding box center [54, 129] width 109 height 21
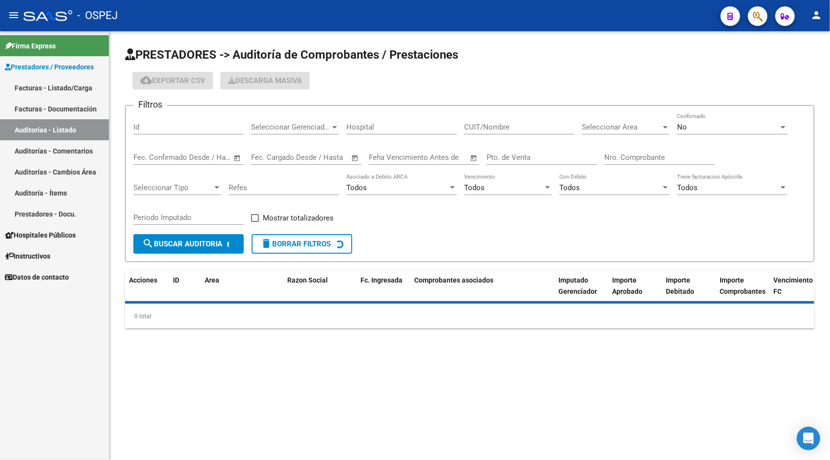
click at [185, 123] on input "Id" at bounding box center [188, 127] width 110 height 9
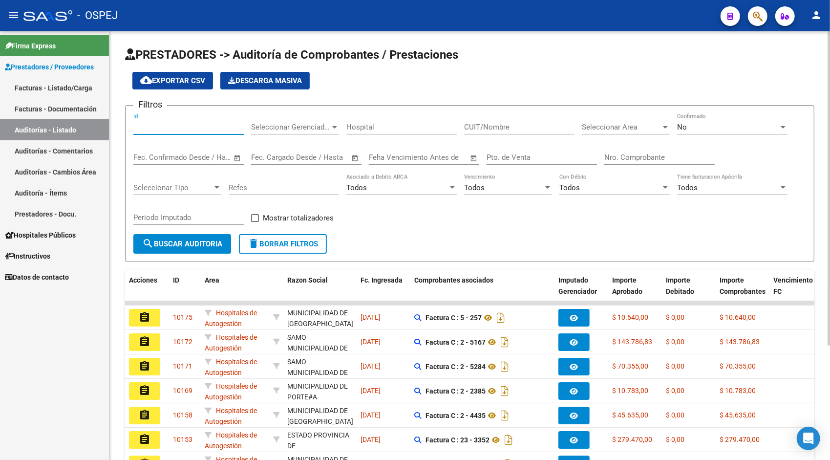
paste input "9759"
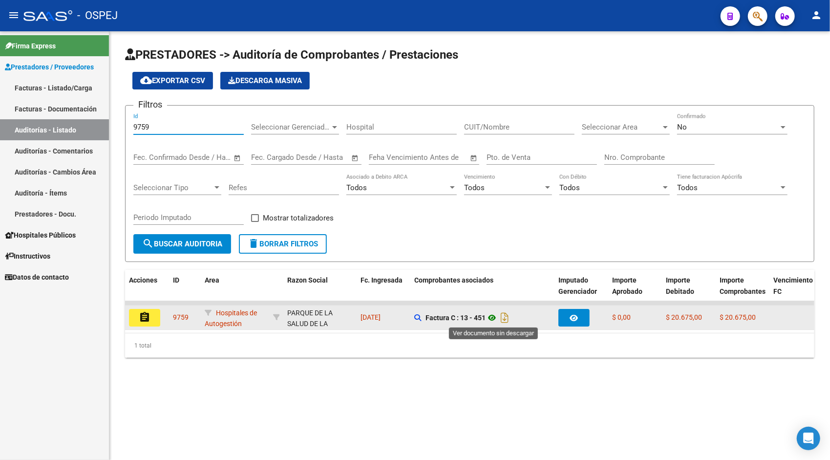
click at [492, 319] on icon at bounding box center [492, 318] width 13 height 12
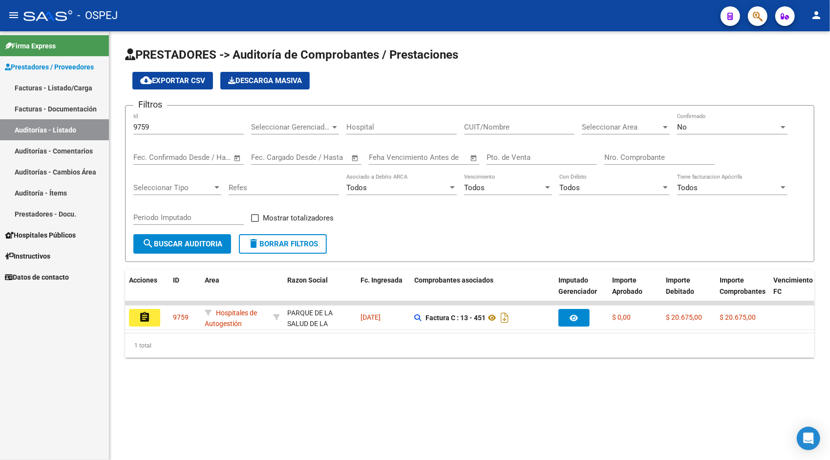
click at [165, 130] on input "9759" at bounding box center [188, 127] width 110 height 9
paste input "65"
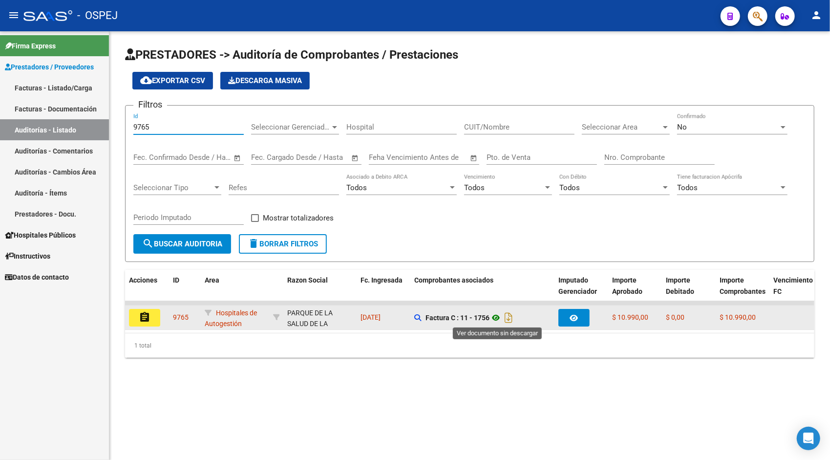
click at [497, 316] on icon at bounding box center [496, 318] width 13 height 12
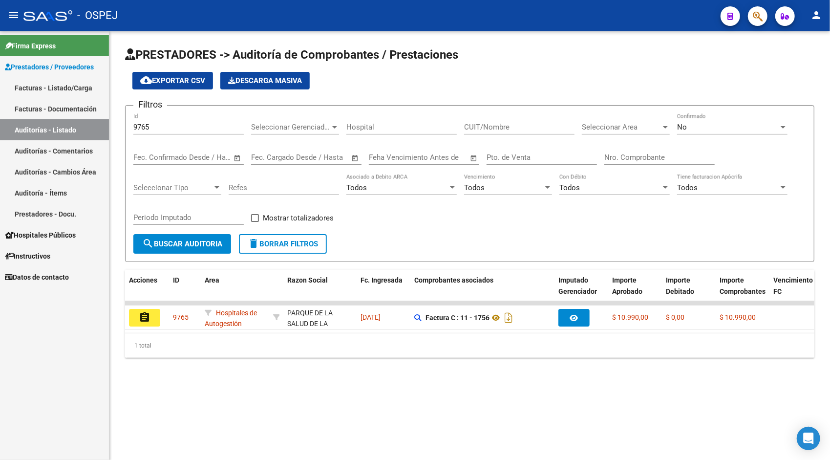
click at [199, 124] on input "9765" at bounding box center [188, 127] width 110 height 9
paste input "6"
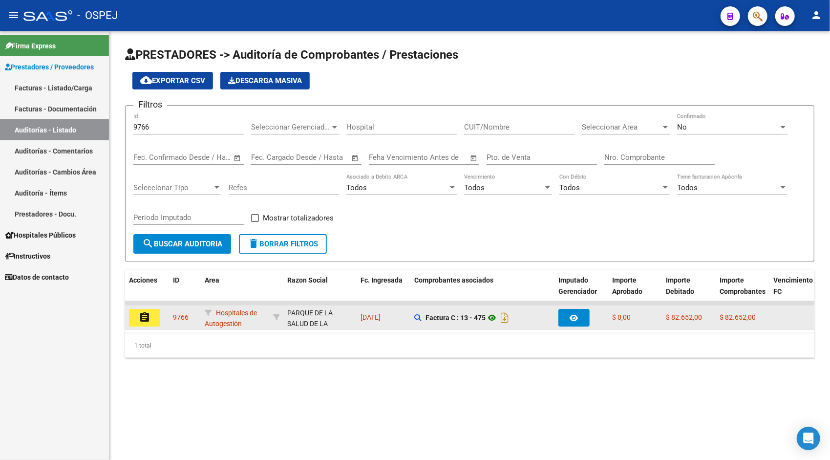
click at [494, 317] on icon at bounding box center [492, 318] width 13 height 12
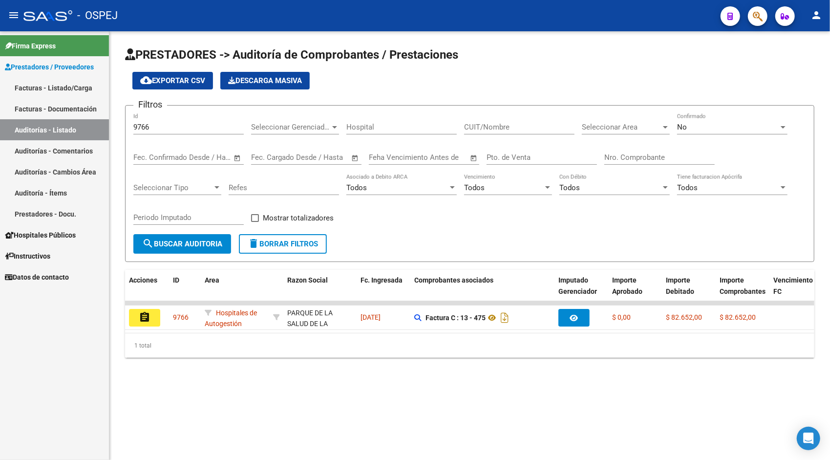
click at [189, 126] on input "9766" at bounding box center [188, 127] width 110 height 9
paste input "82"
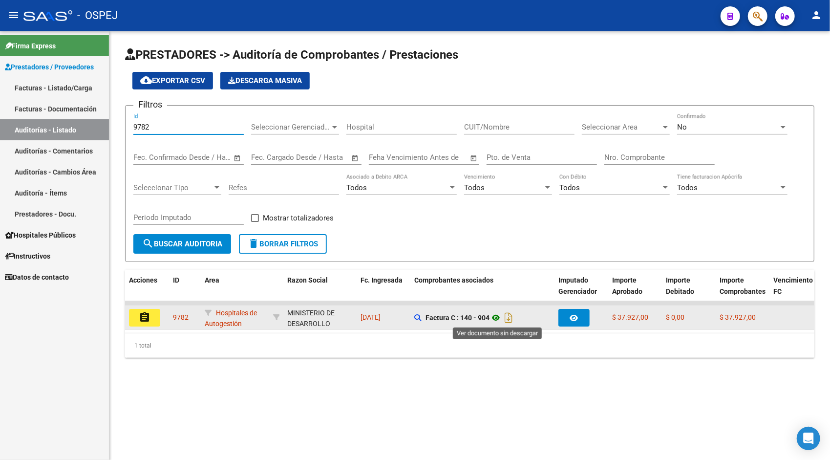
click at [499, 318] on icon at bounding box center [496, 318] width 13 height 12
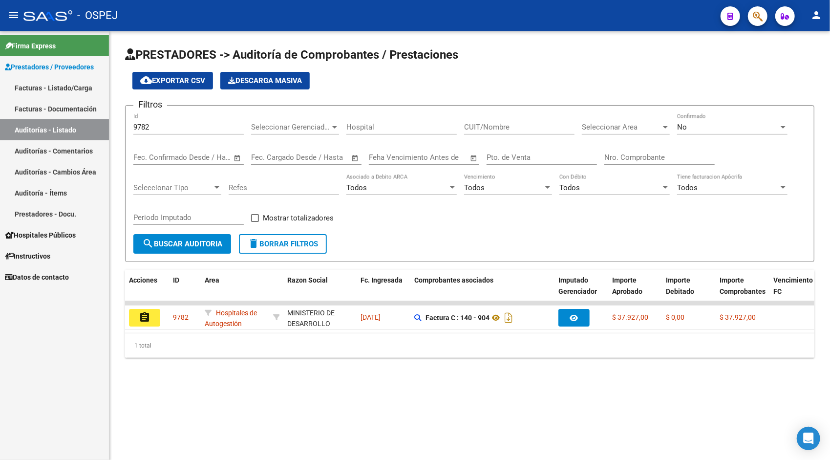
click at [222, 123] on input "9782" at bounding box center [188, 127] width 110 height 9
paste input "3"
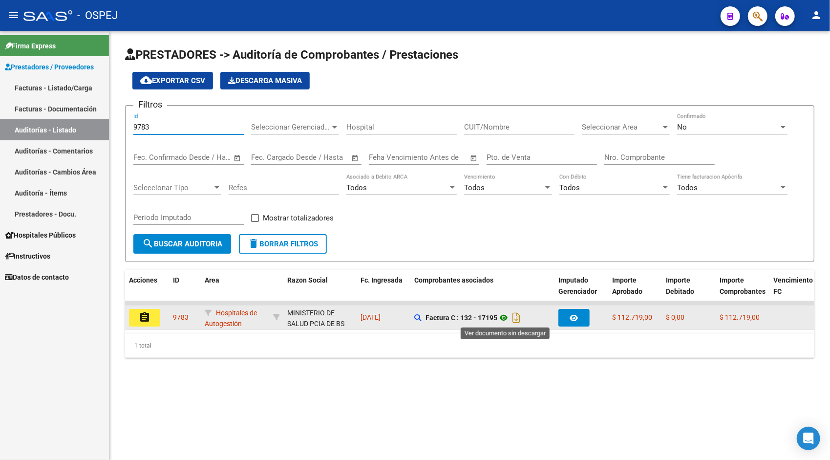
click at [506, 318] on icon at bounding box center [503, 318] width 13 height 12
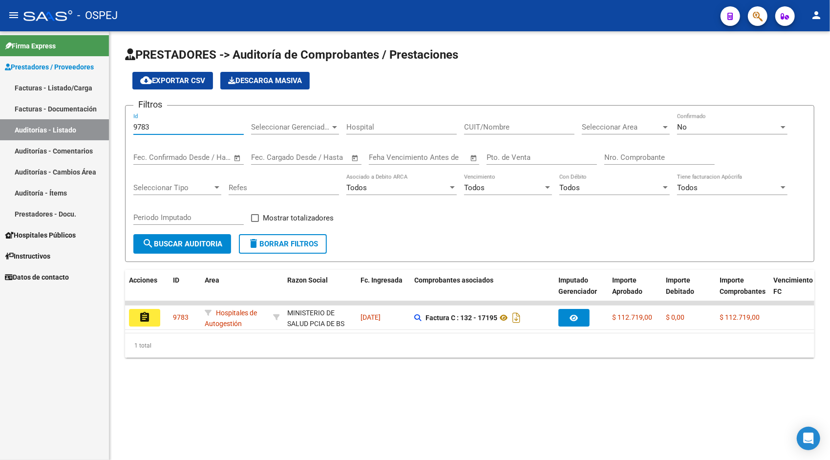
click at [209, 127] on input "9783" at bounding box center [188, 127] width 110 height 9
paste input "4"
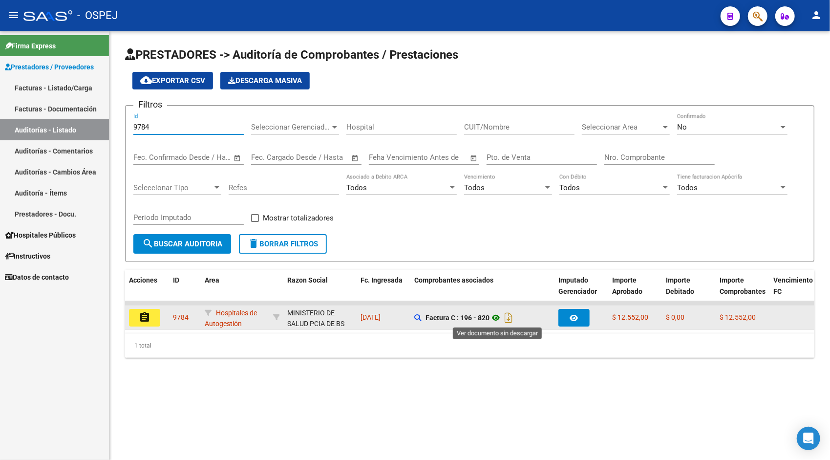
click at [495, 319] on icon at bounding box center [496, 318] width 13 height 12
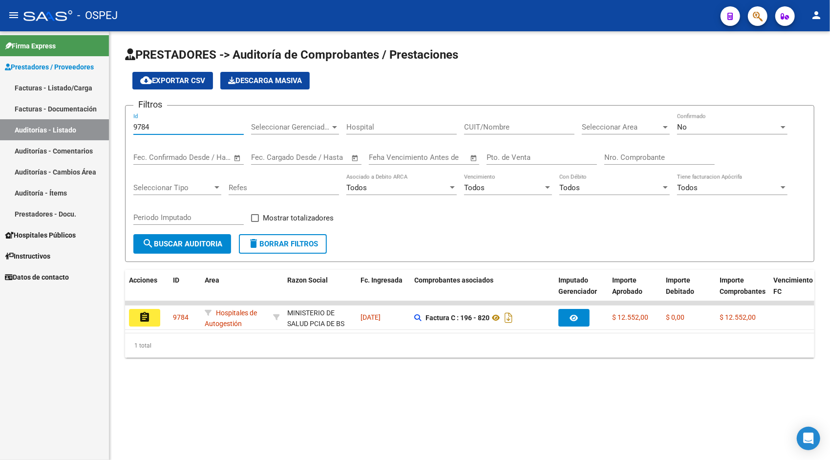
click at [162, 129] on input "9784" at bounding box center [188, 127] width 110 height 9
paste input "800"
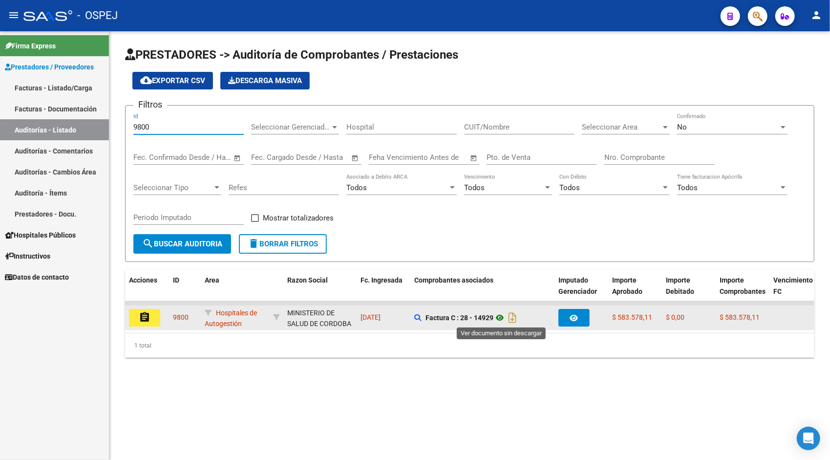
click at [500, 317] on icon at bounding box center [499, 318] width 13 height 12
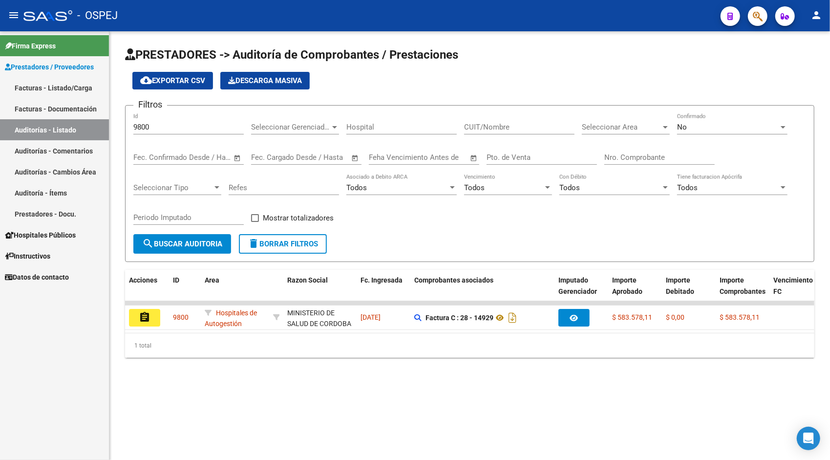
click at [176, 133] on div "9800 Id" at bounding box center [188, 123] width 110 height 21
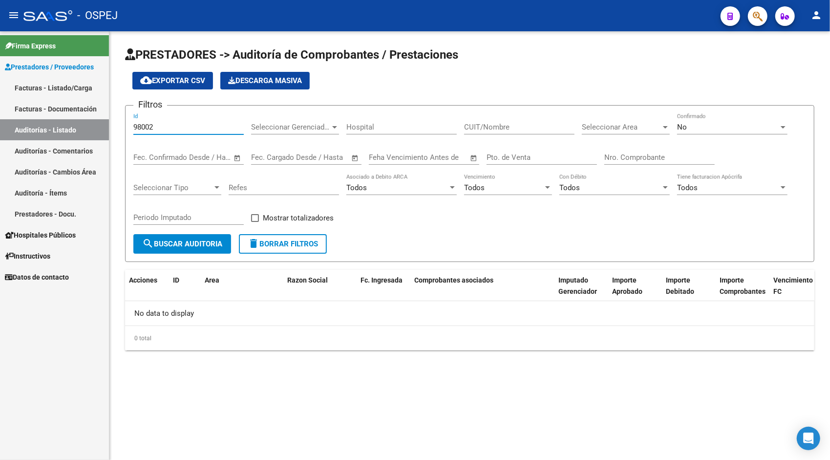
click at [150, 125] on input "98002" at bounding box center [188, 127] width 110 height 9
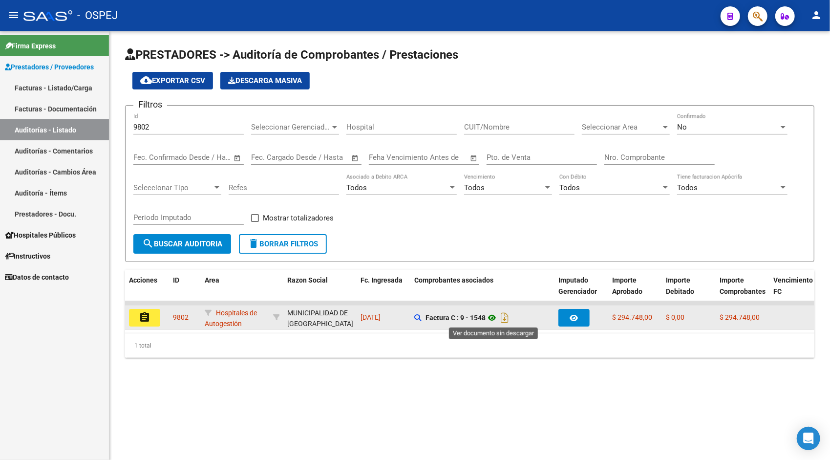
click at [495, 316] on icon at bounding box center [492, 318] width 13 height 12
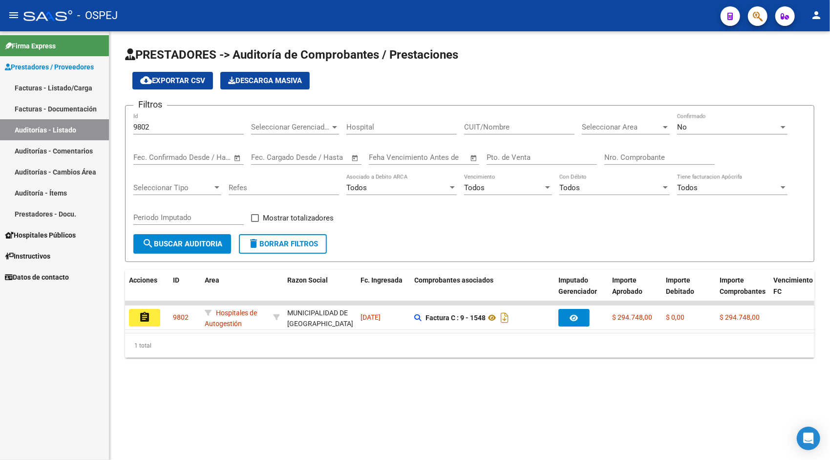
click at [162, 128] on input "9802" at bounding box center [188, 127] width 110 height 9
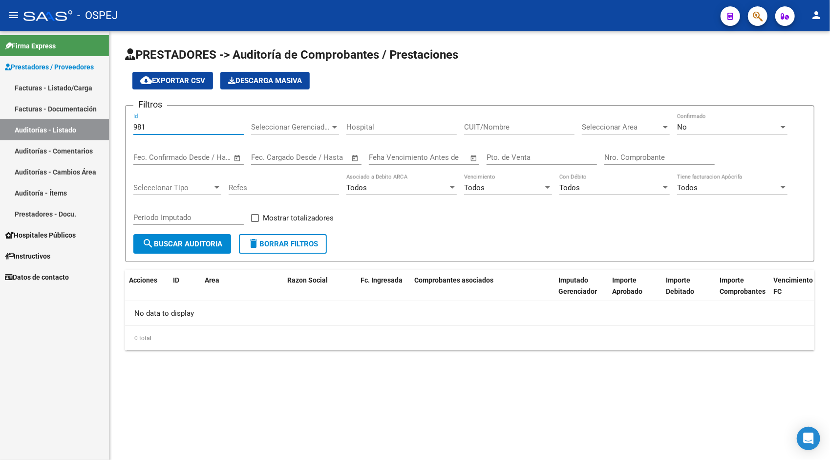
click at [162, 128] on input "981" at bounding box center [188, 127] width 110 height 9
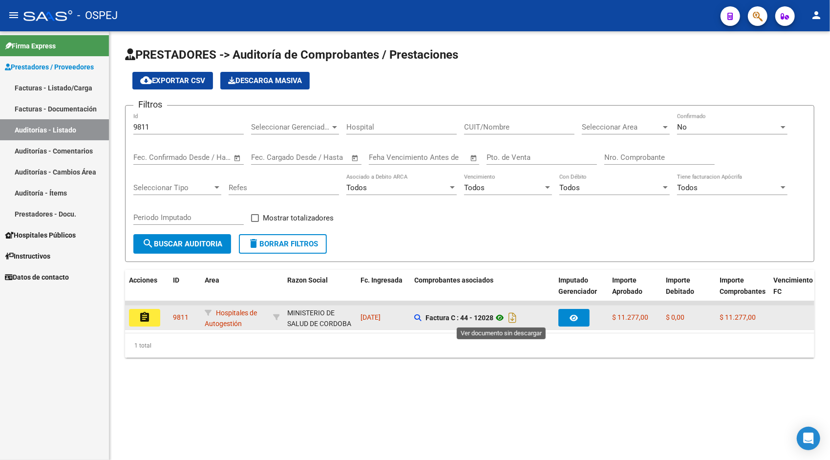
click at [502, 320] on icon at bounding box center [499, 318] width 13 height 12
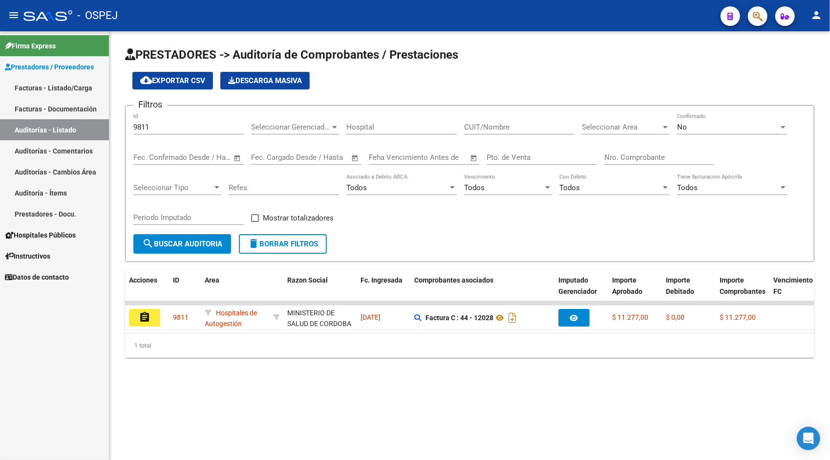
click at [242, 127] on input "9811" at bounding box center [188, 127] width 110 height 9
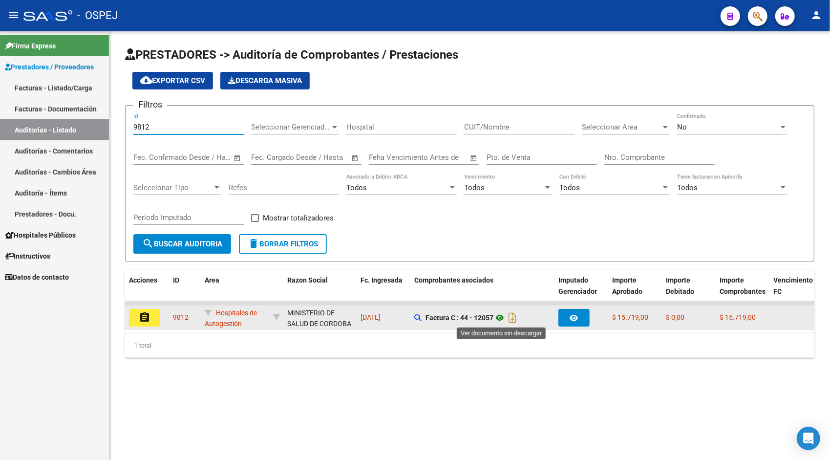
click at [503, 316] on icon at bounding box center [499, 318] width 13 height 12
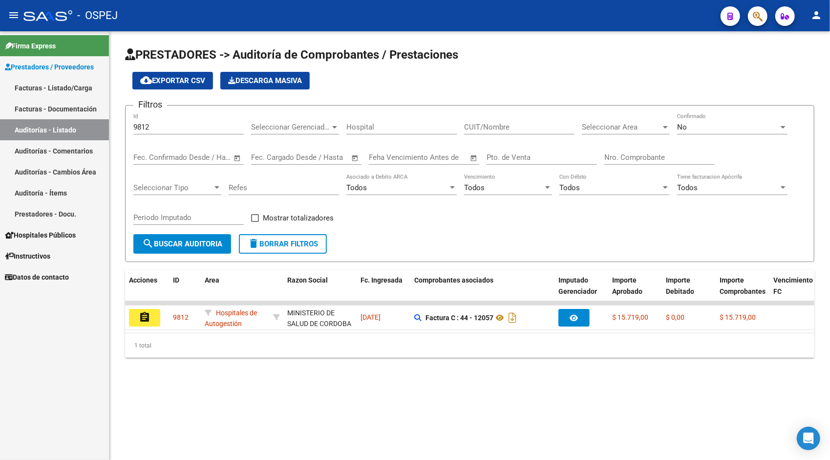
click at [195, 124] on input "9812" at bounding box center [188, 127] width 110 height 9
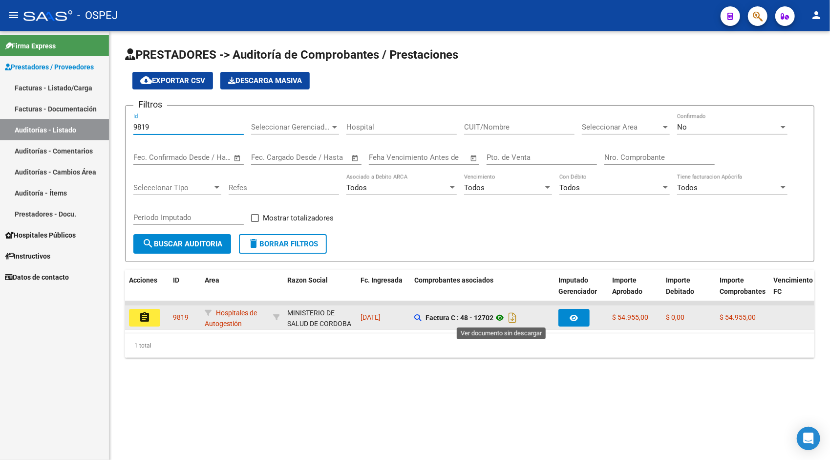
click at [497, 318] on icon at bounding box center [499, 318] width 13 height 12
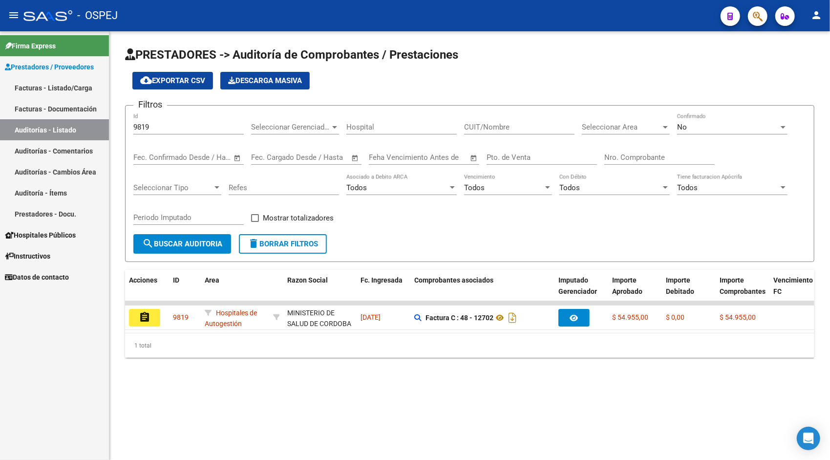
click at [236, 122] on div "9819 Id" at bounding box center [188, 123] width 110 height 21
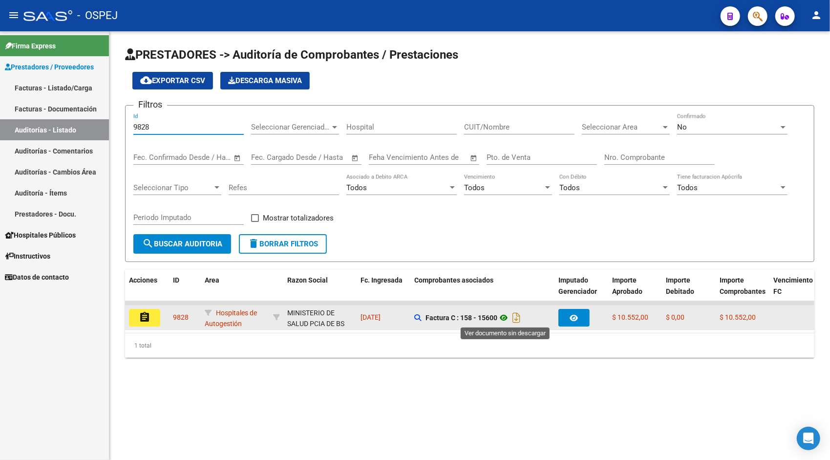
type input "9828"
click at [506, 320] on icon at bounding box center [503, 318] width 13 height 12
